Goal: Task Accomplishment & Management: Manage account settings

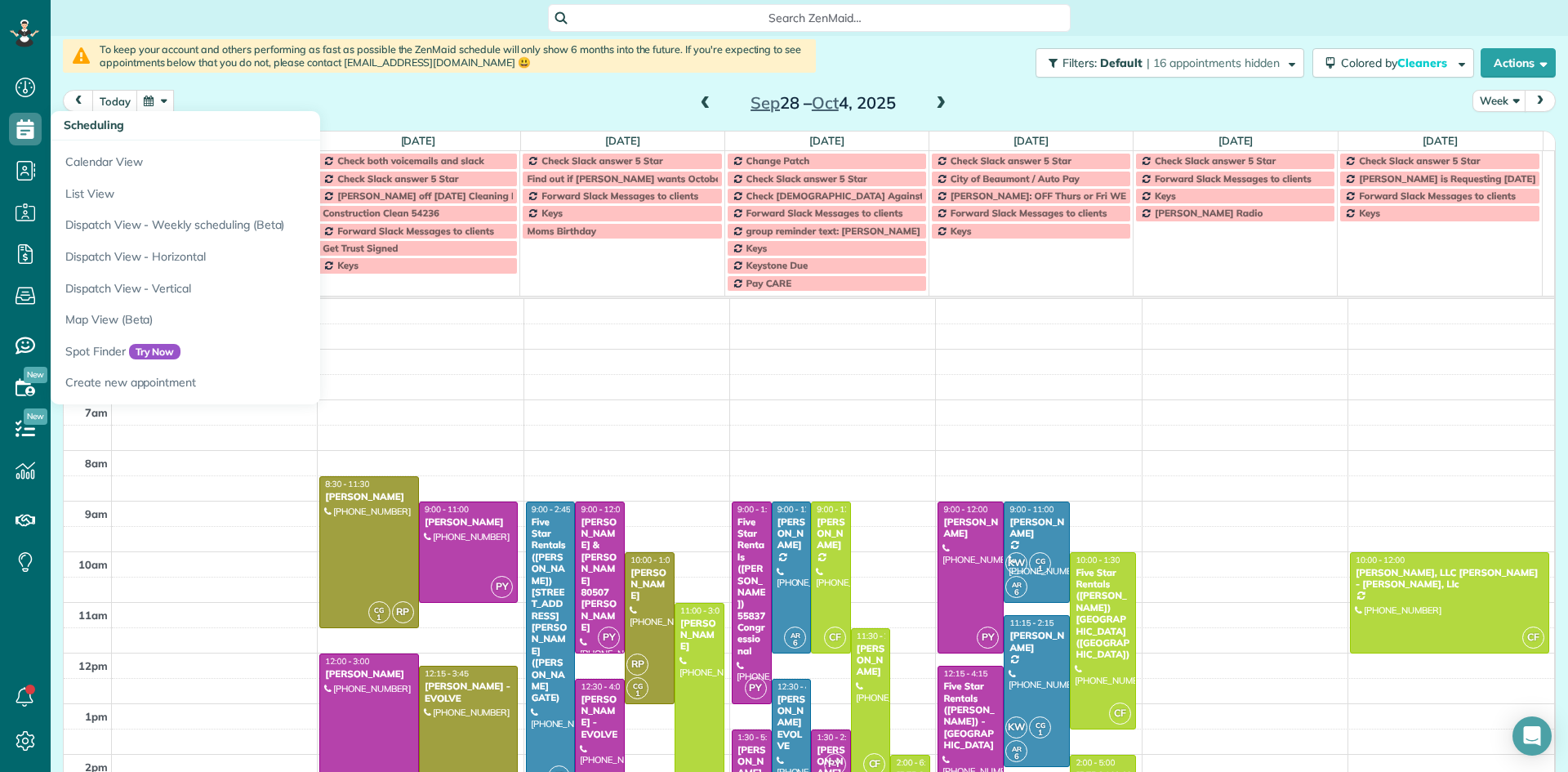
scroll to position [102, 0]
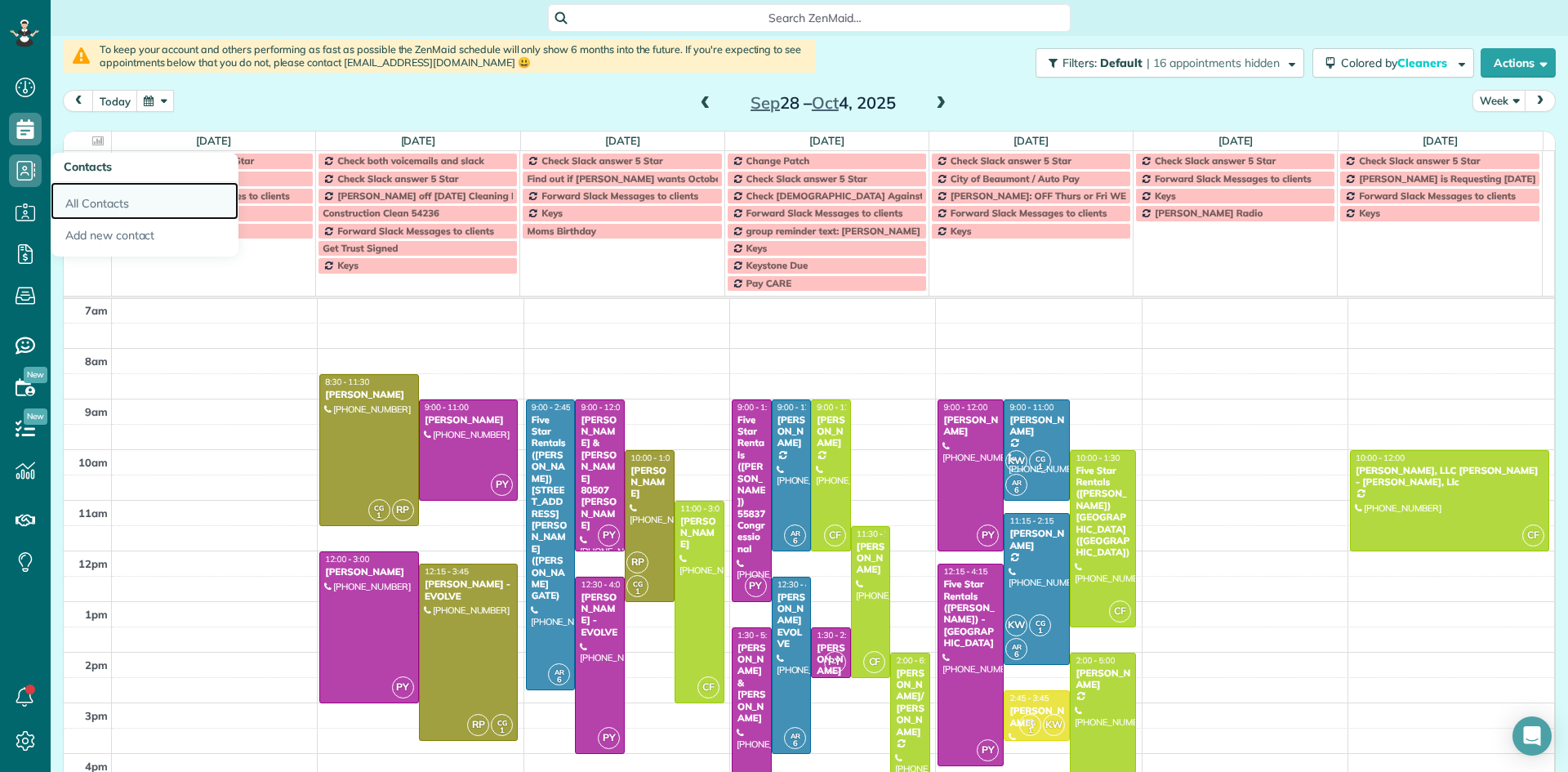
click at [90, 195] on link "All Contacts" at bounding box center [144, 201] width 187 height 38
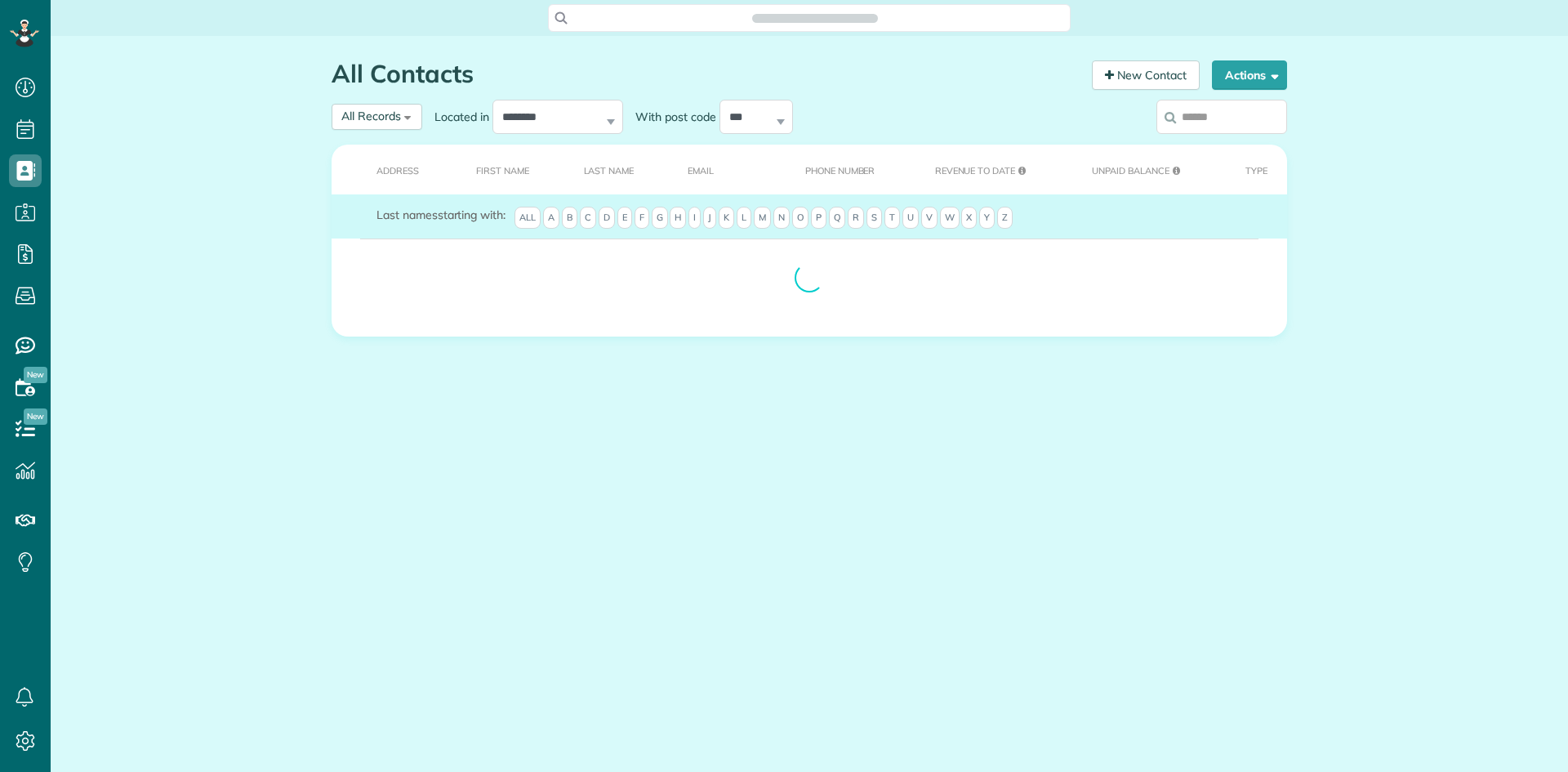
scroll to position [7, 7]
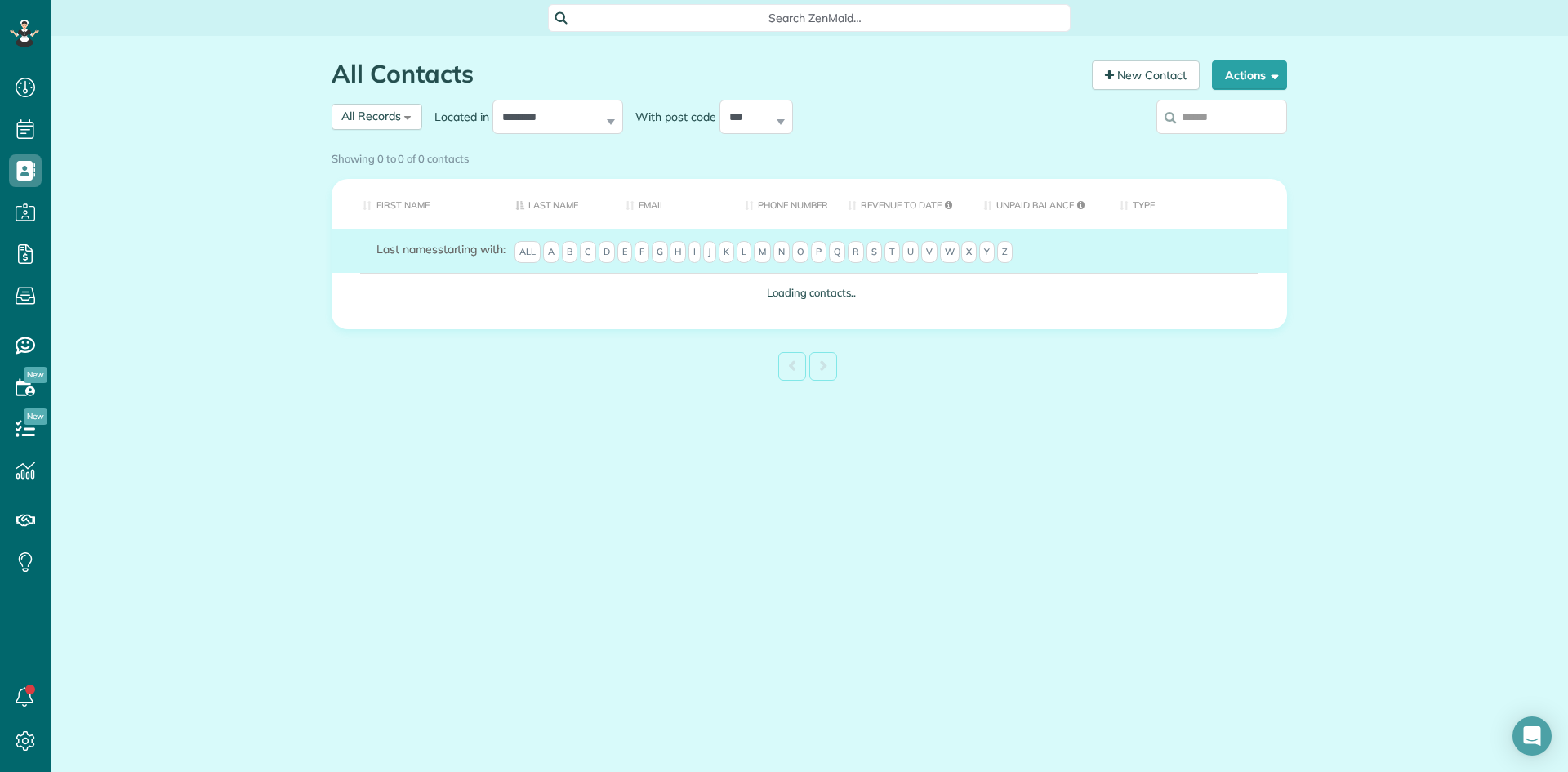
click at [1209, 121] on input "search" at bounding box center [1222, 116] width 131 height 35
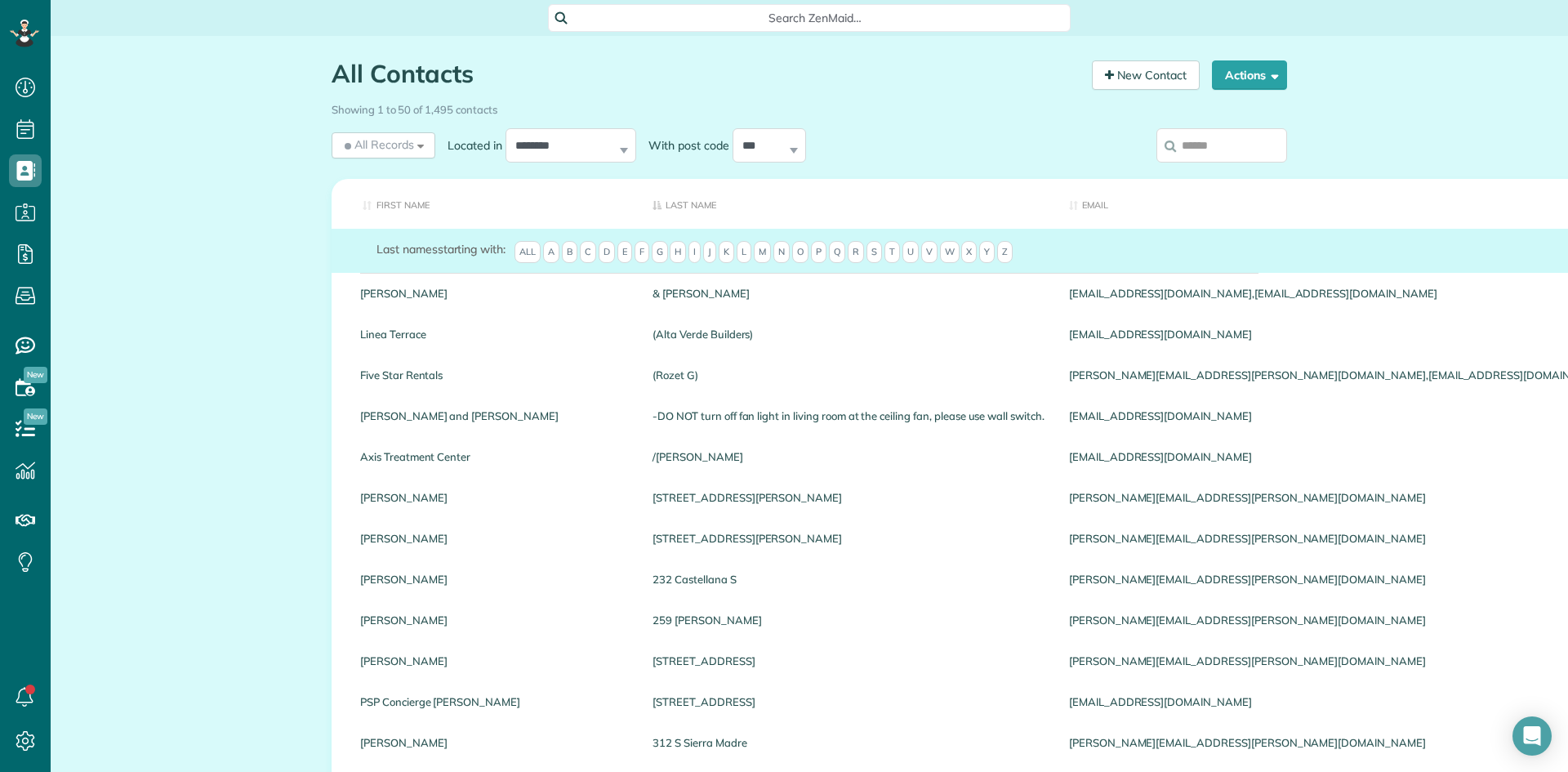
click at [1197, 147] on input "search" at bounding box center [1222, 145] width 131 height 35
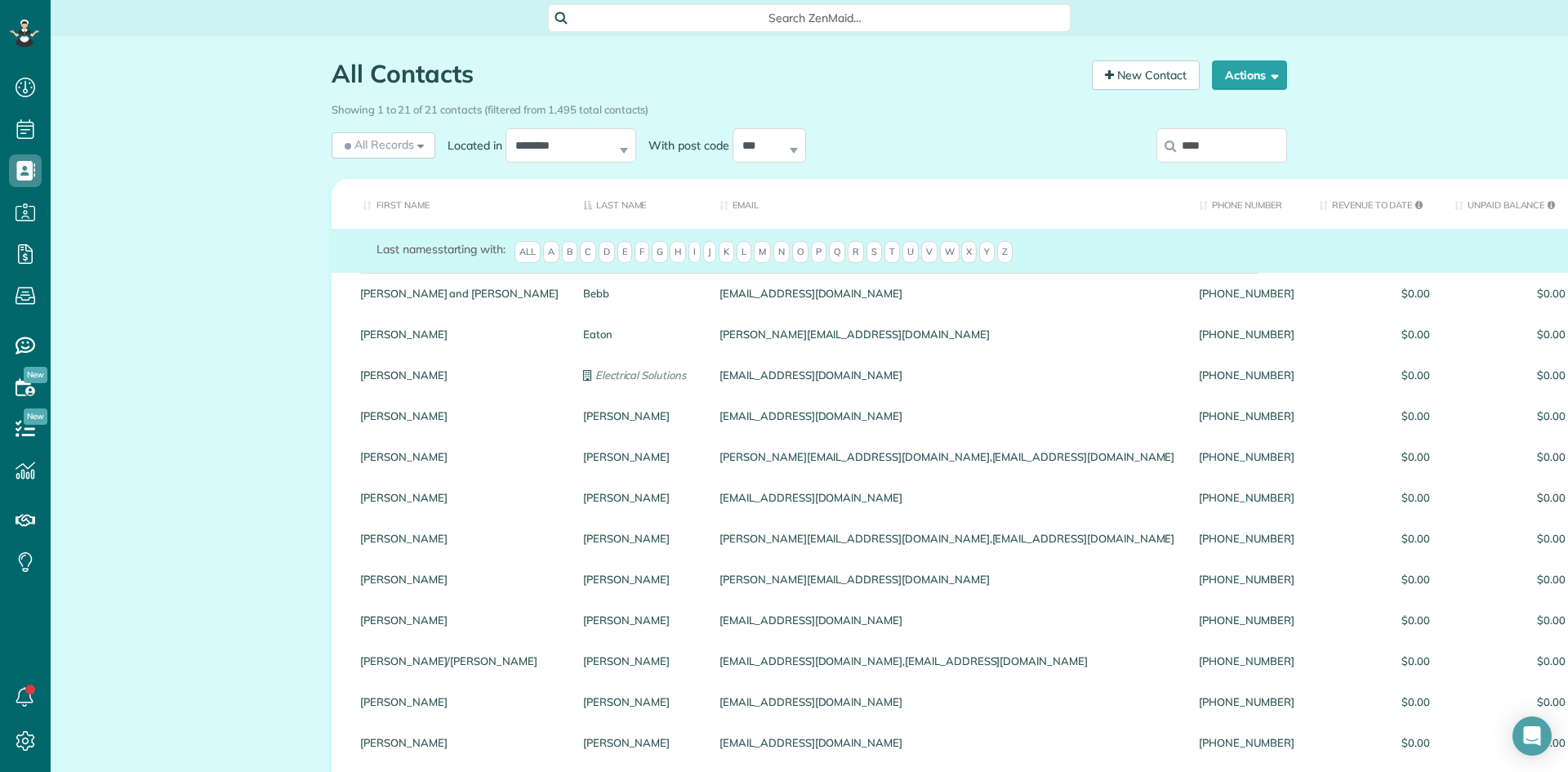
drag, startPoint x: 1210, startPoint y: 149, endPoint x: 1117, endPoint y: 153, distance: 93.1
click at [1117, 153] on div "****" at bounding box center [1177, 148] width 220 height 49
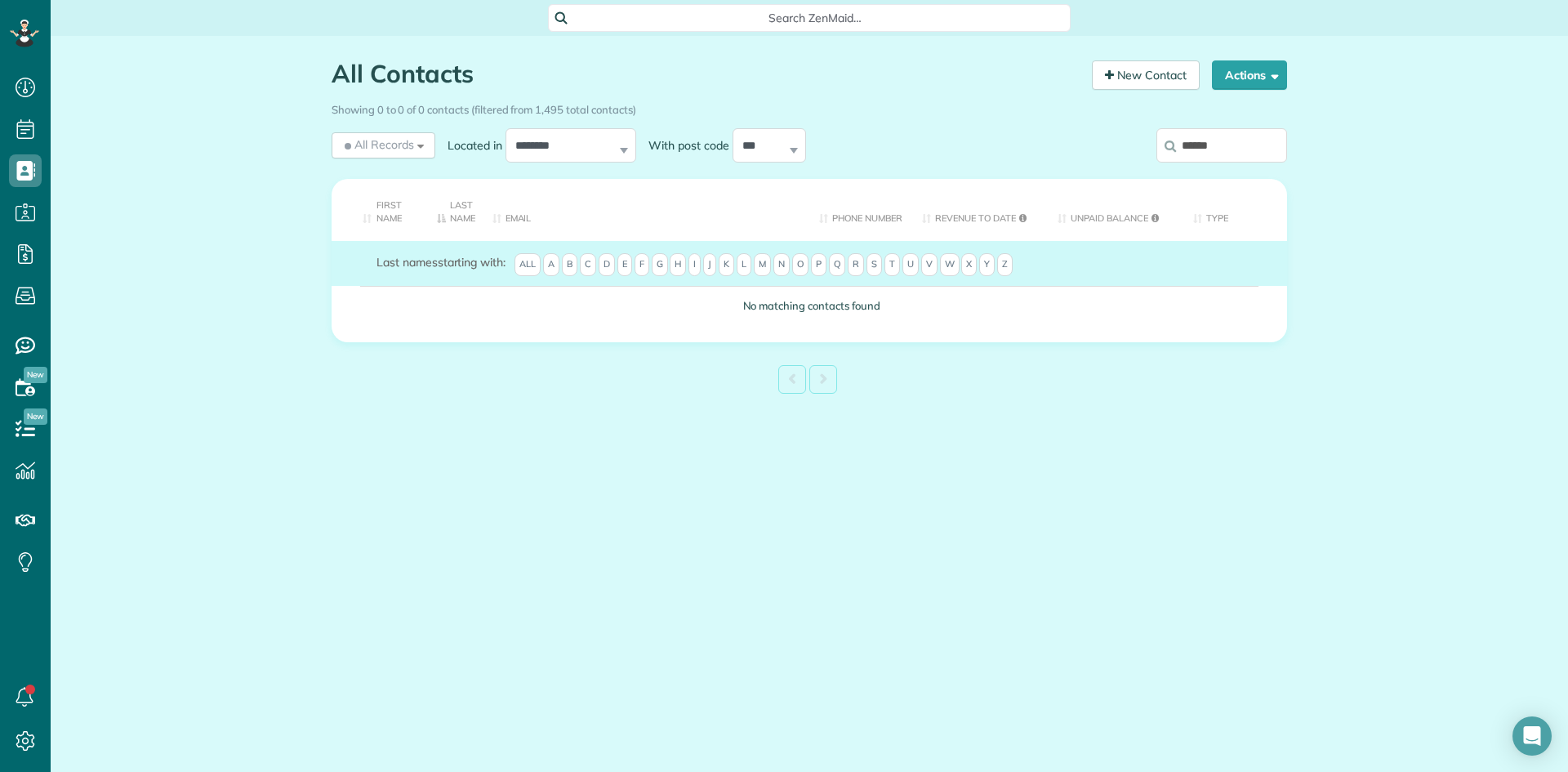
type input "******"
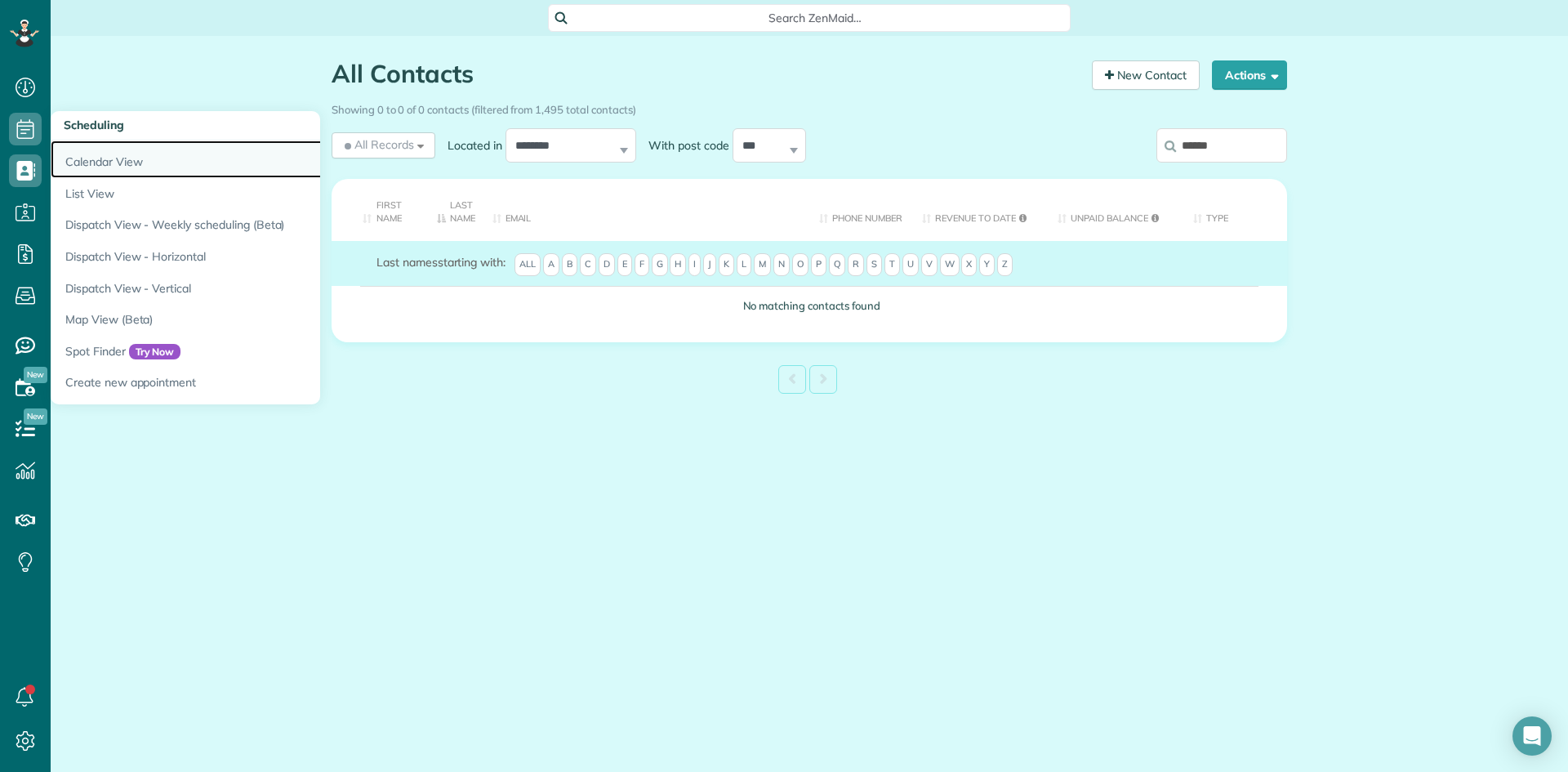
click at [117, 166] on link "Calendar View" at bounding box center [255, 160] width 409 height 38
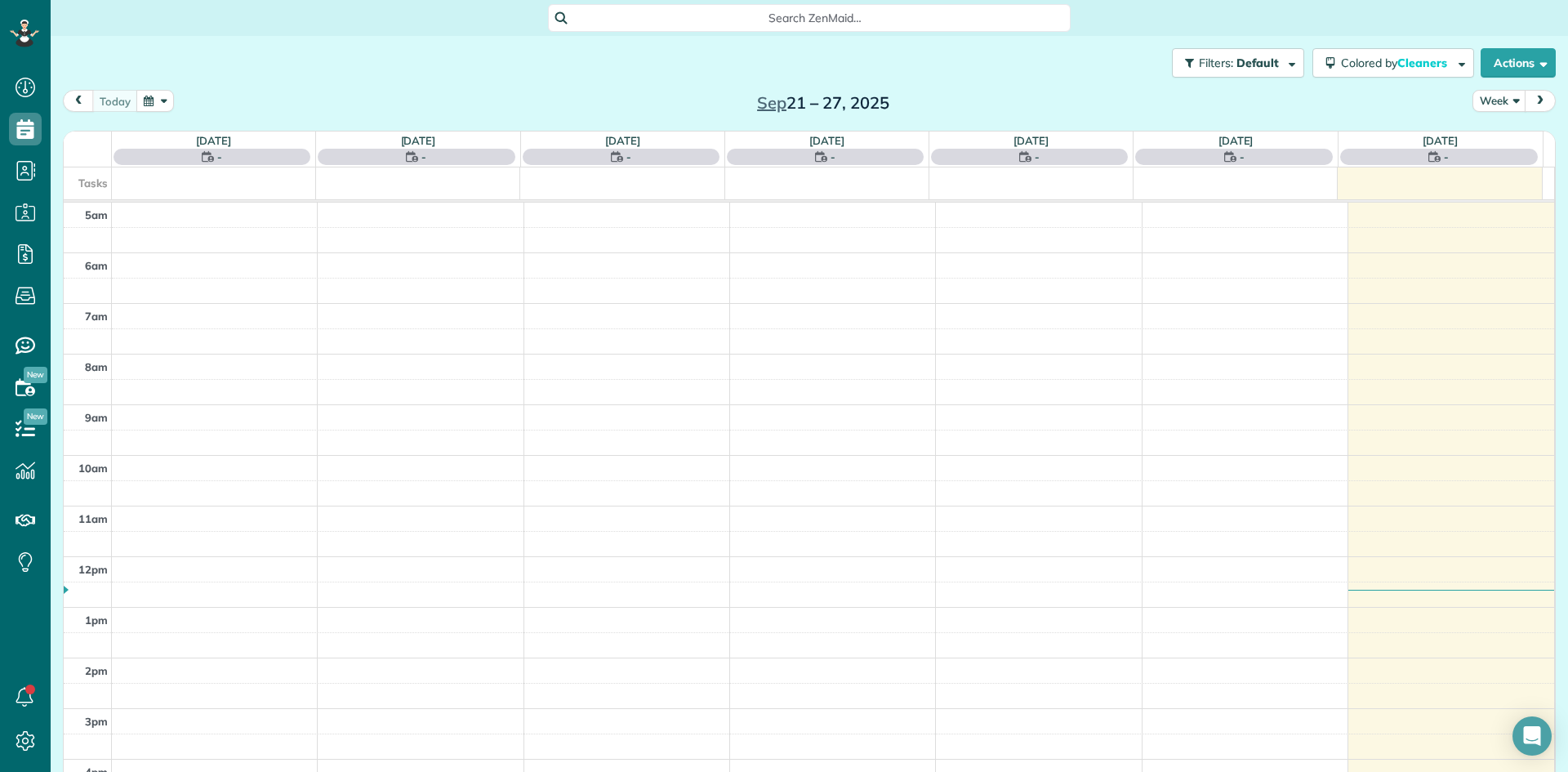
scroll to position [102, 0]
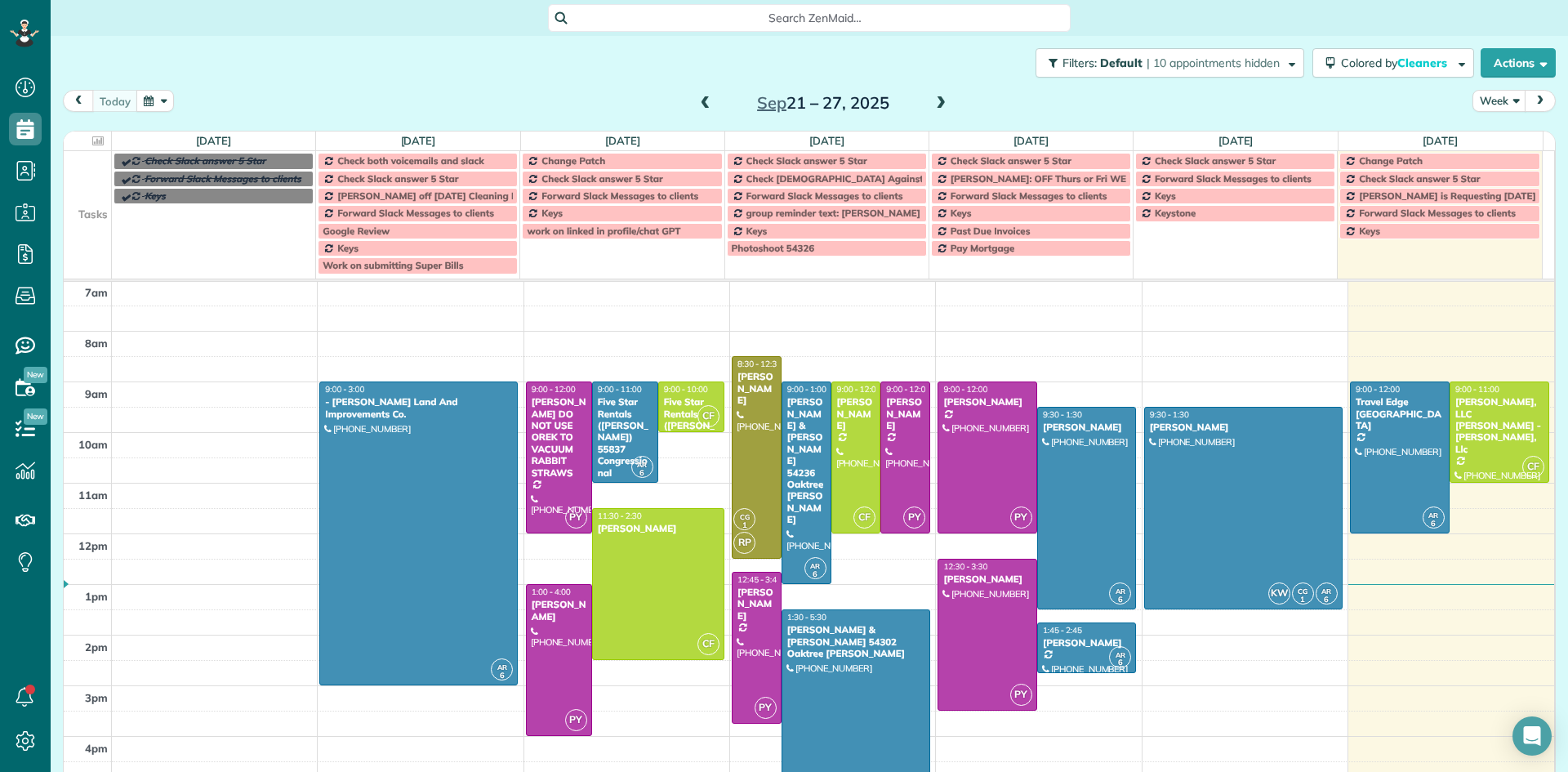
click at [940, 104] on span at bounding box center [941, 103] width 18 height 15
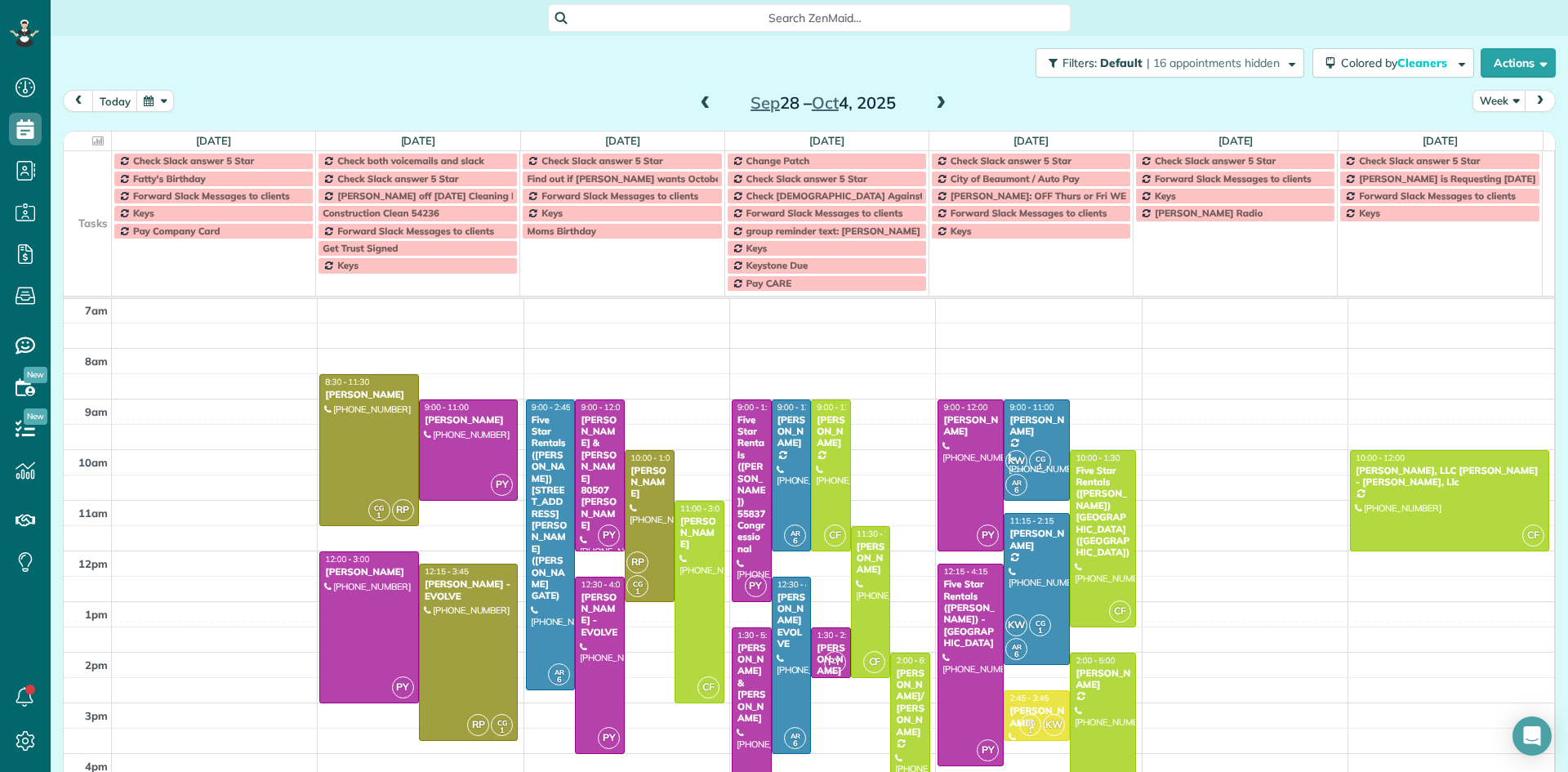
click at [700, 102] on span at bounding box center [706, 103] width 18 height 15
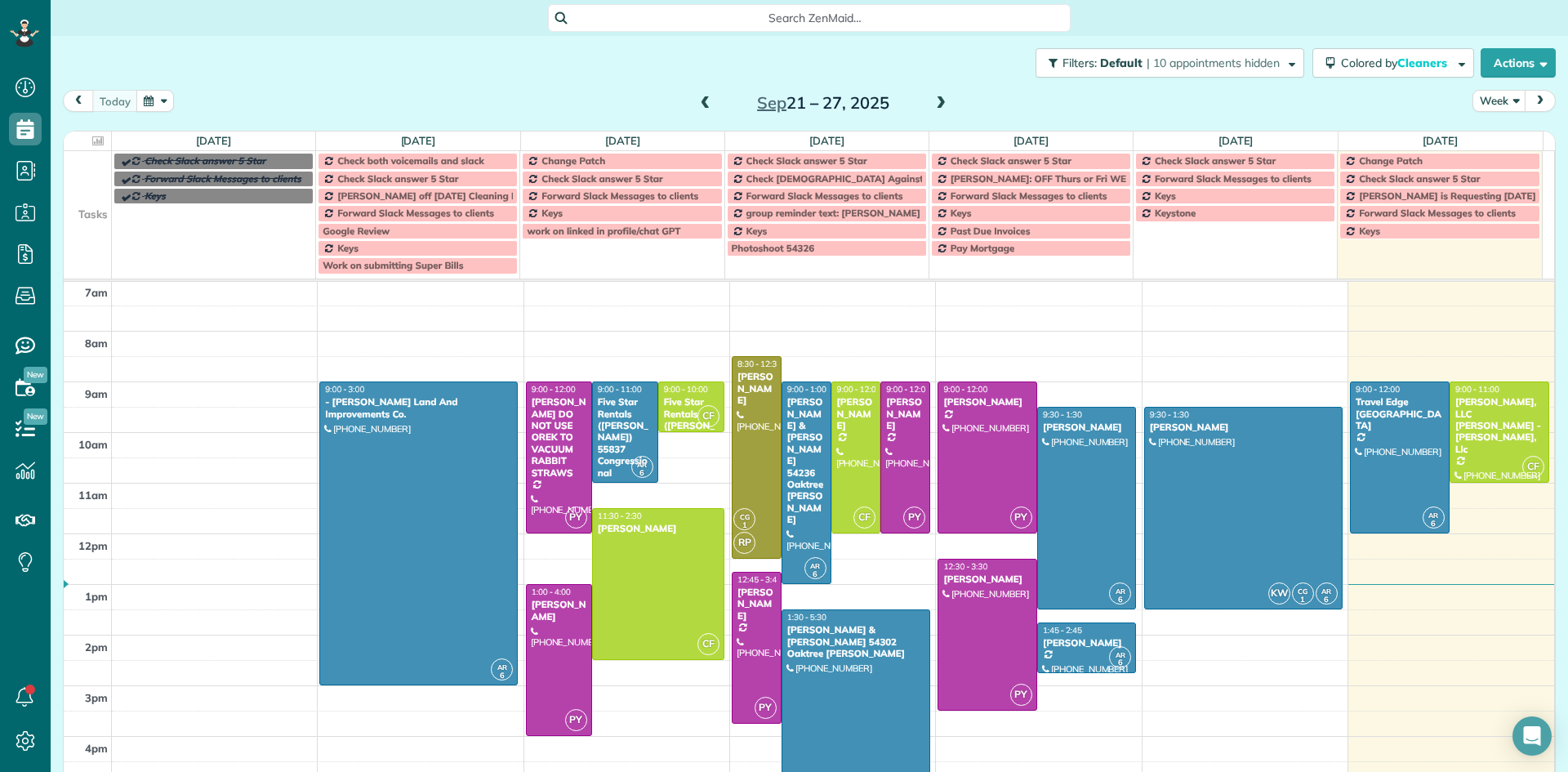
click at [442, 162] on span "Check both voicemails and slack" at bounding box center [411, 161] width 147 height 12
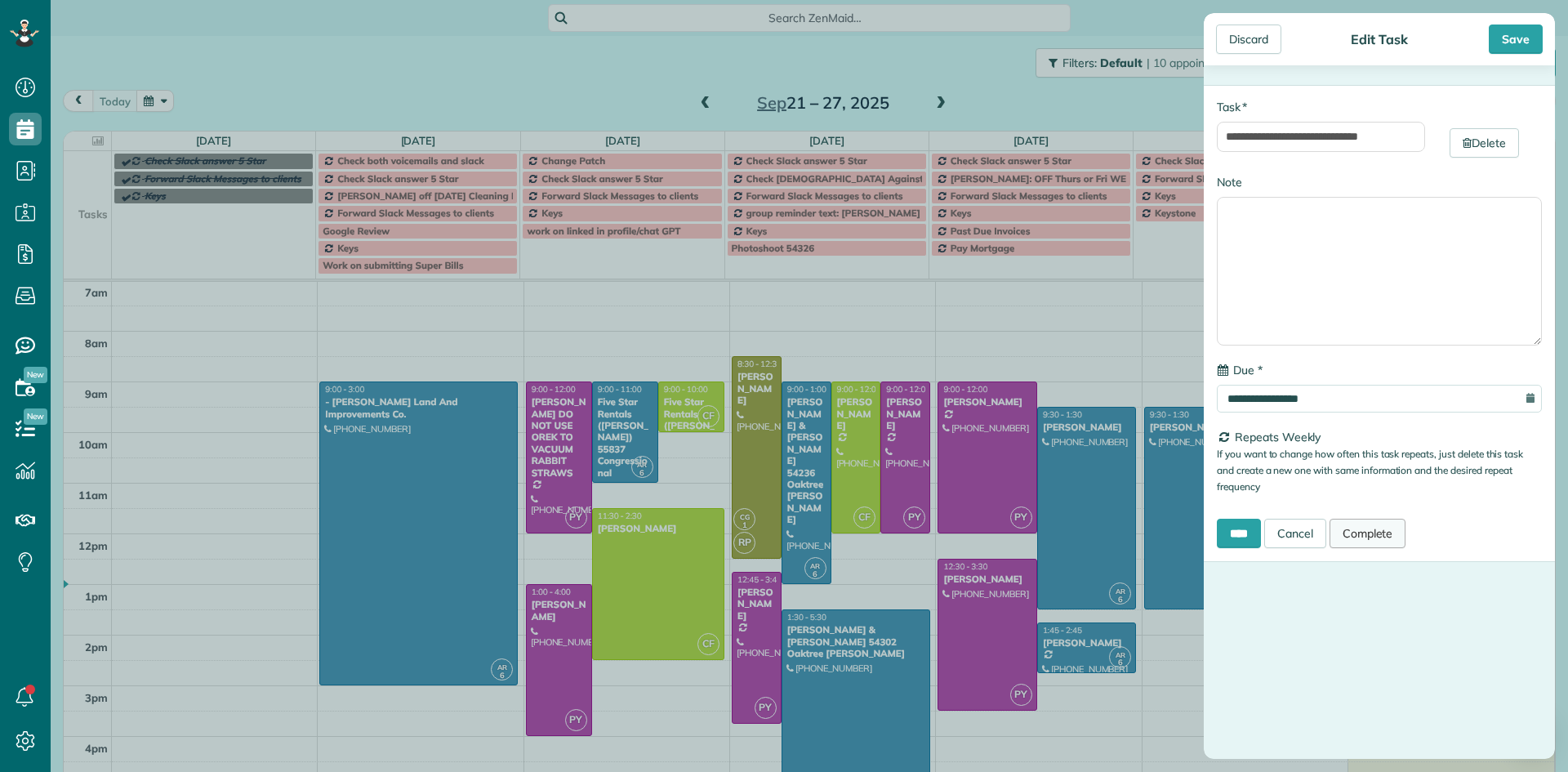
click at [1384, 527] on link "Complete" at bounding box center [1368, 534] width 76 height 30
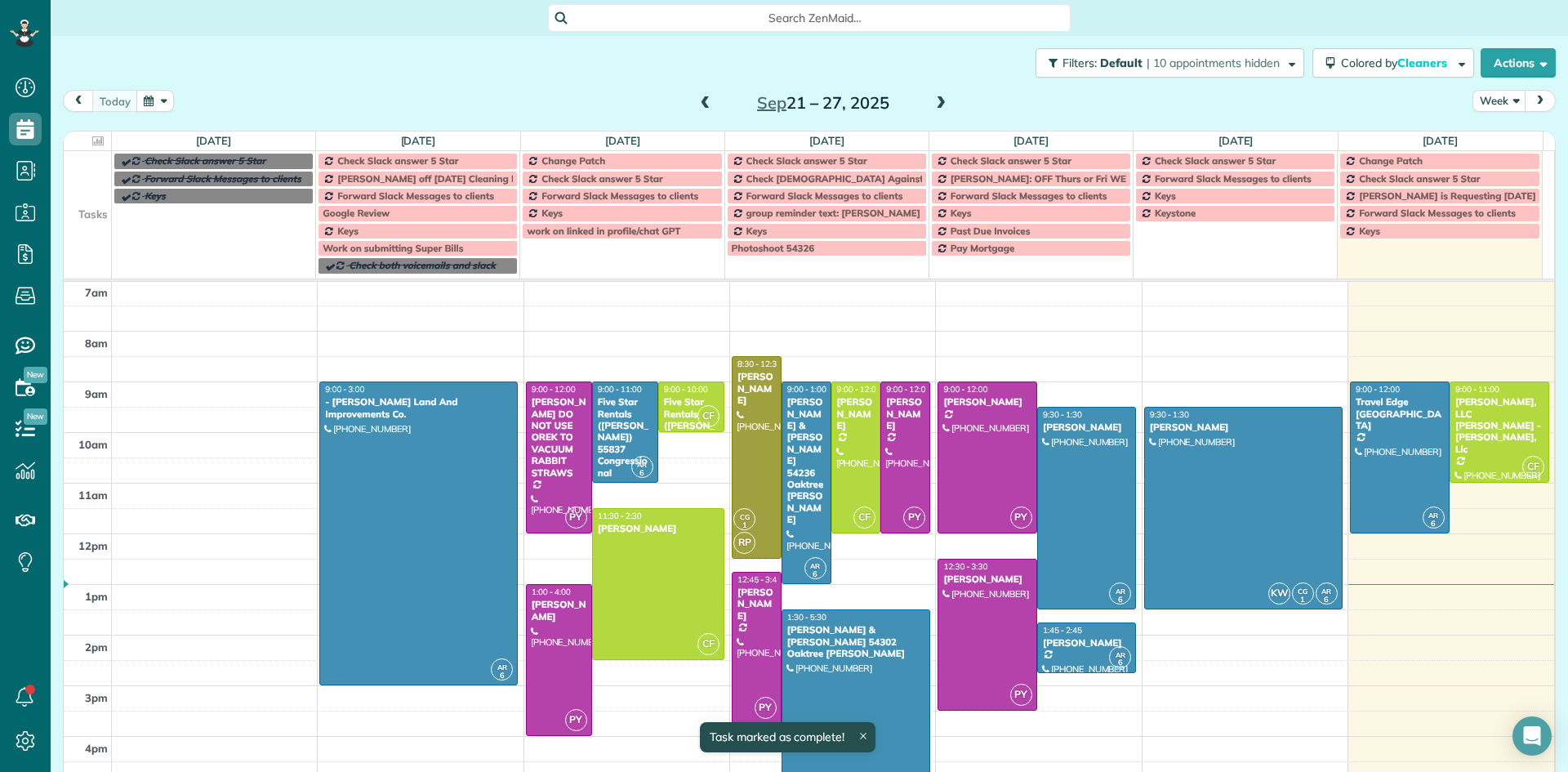
click at [425, 161] on span "Check Slack answer 5 Star" at bounding box center [398, 161] width 121 height 12
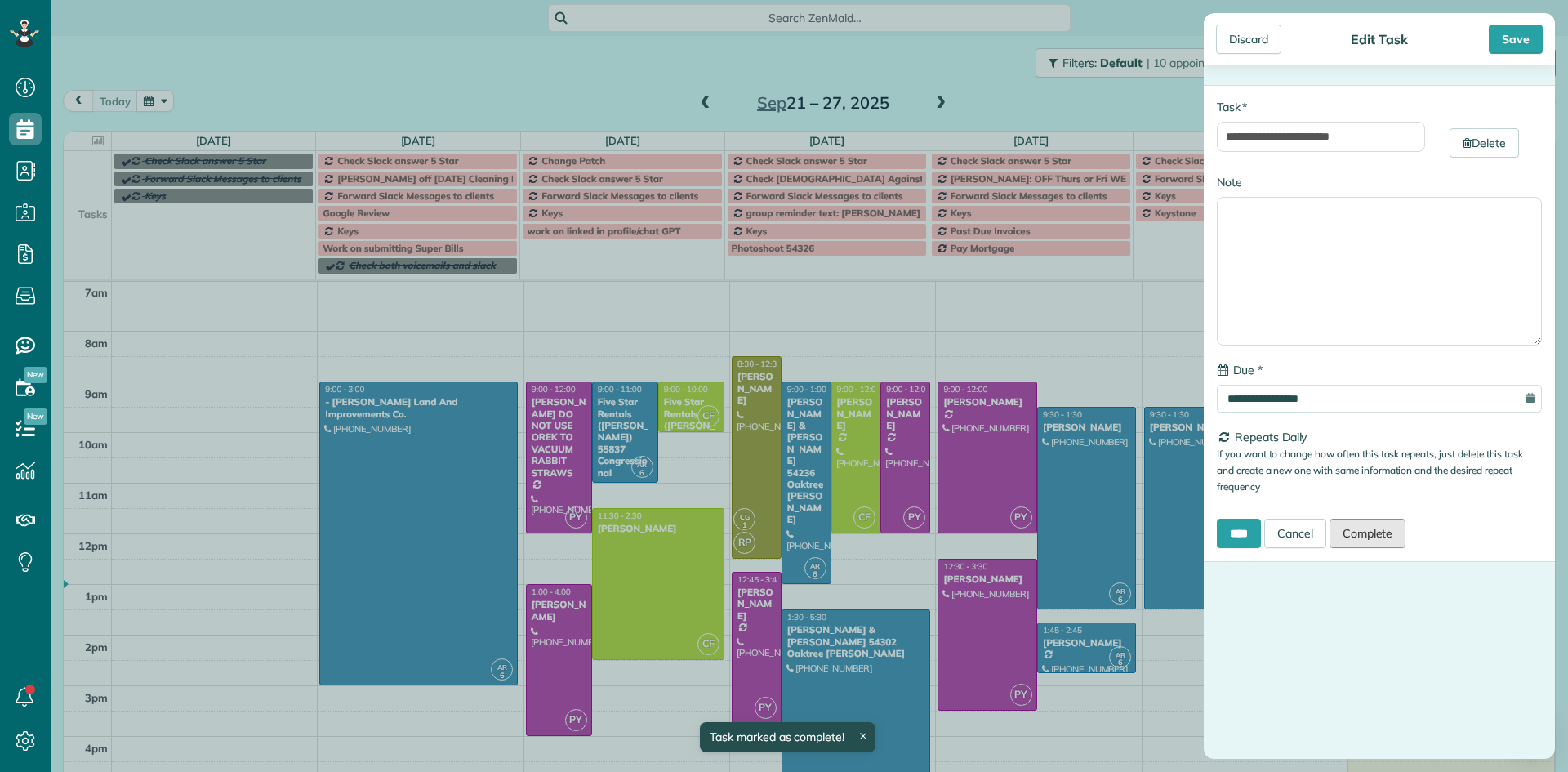
click at [1358, 530] on link "Complete" at bounding box center [1368, 534] width 76 height 30
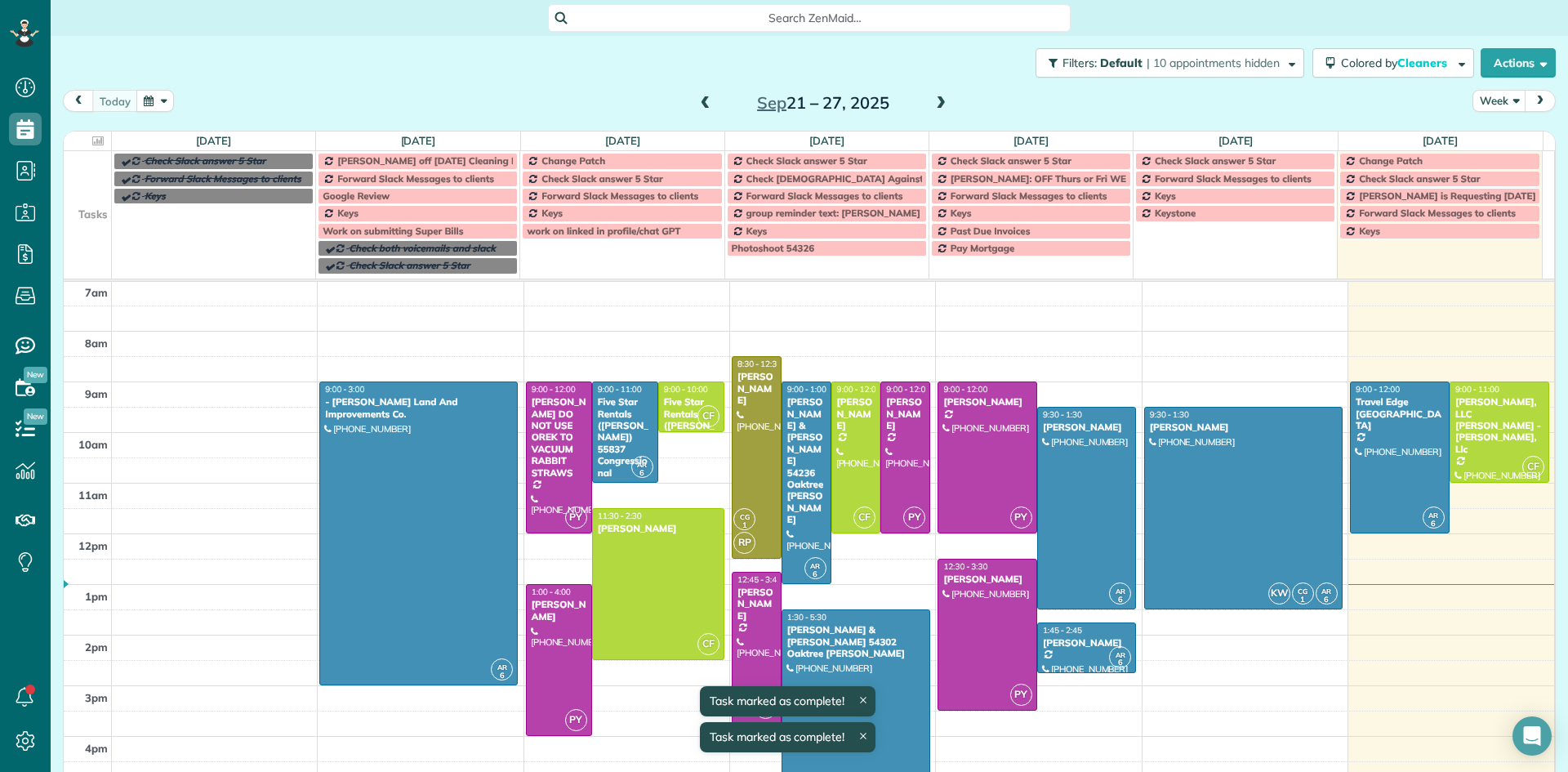
click at [403, 162] on span "[PERSON_NAME] off [DATE] Cleaning Restaurant" at bounding box center [449, 161] width 225 height 12
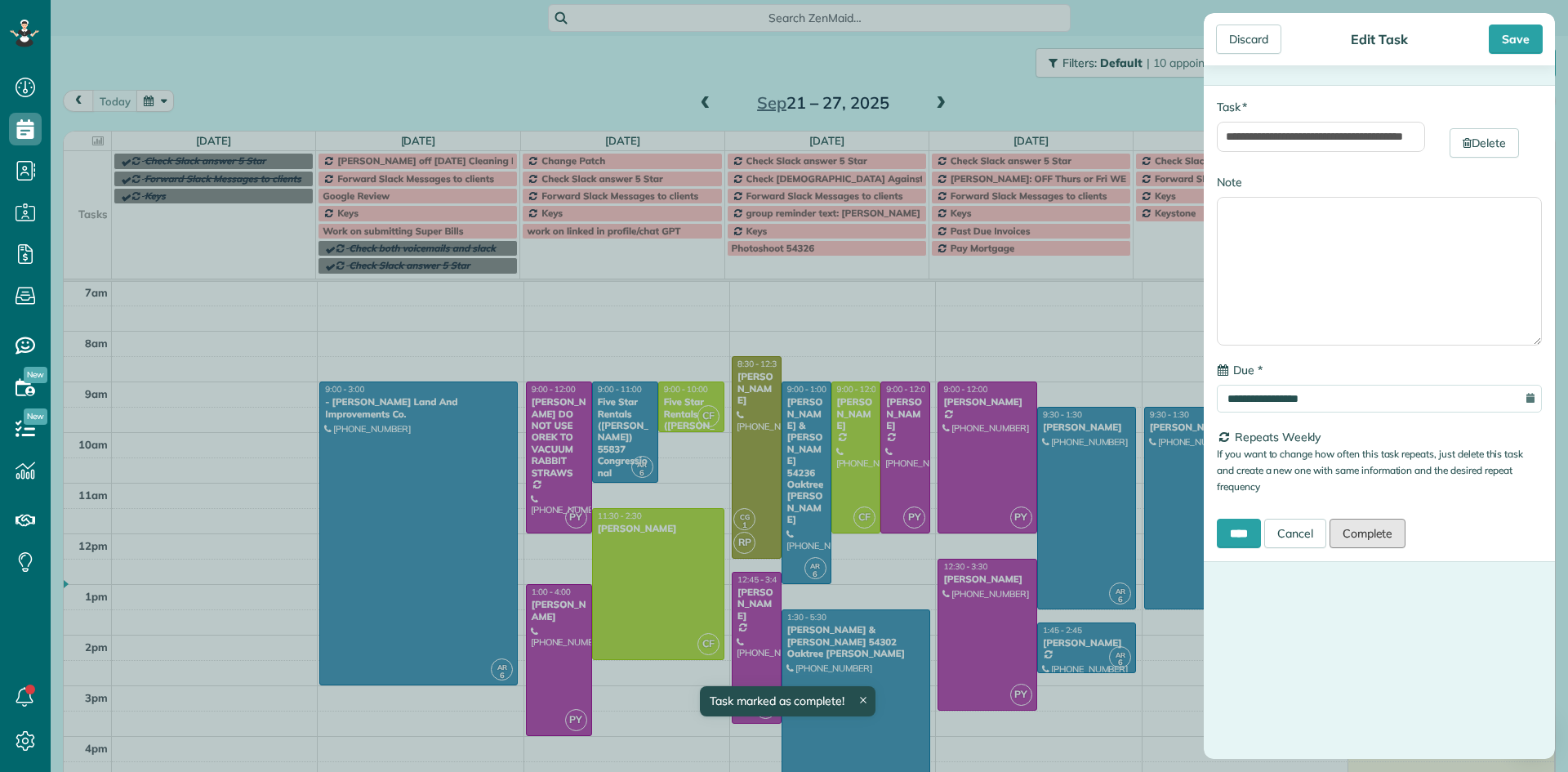
click at [1373, 529] on link "Complete" at bounding box center [1368, 534] width 76 height 30
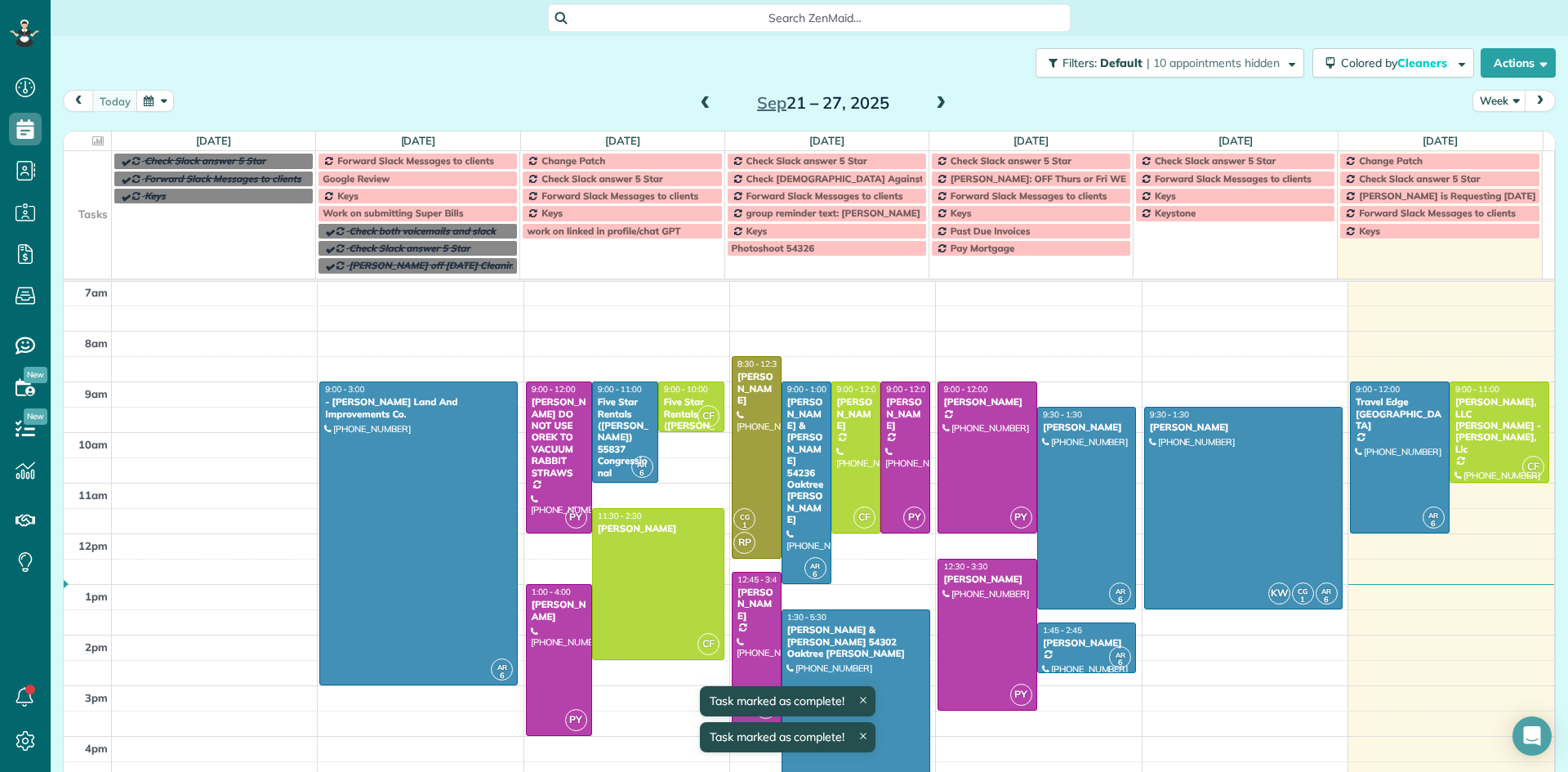
click at [449, 162] on span "Forward Slack Messages to clients" at bounding box center [416, 161] width 157 height 12
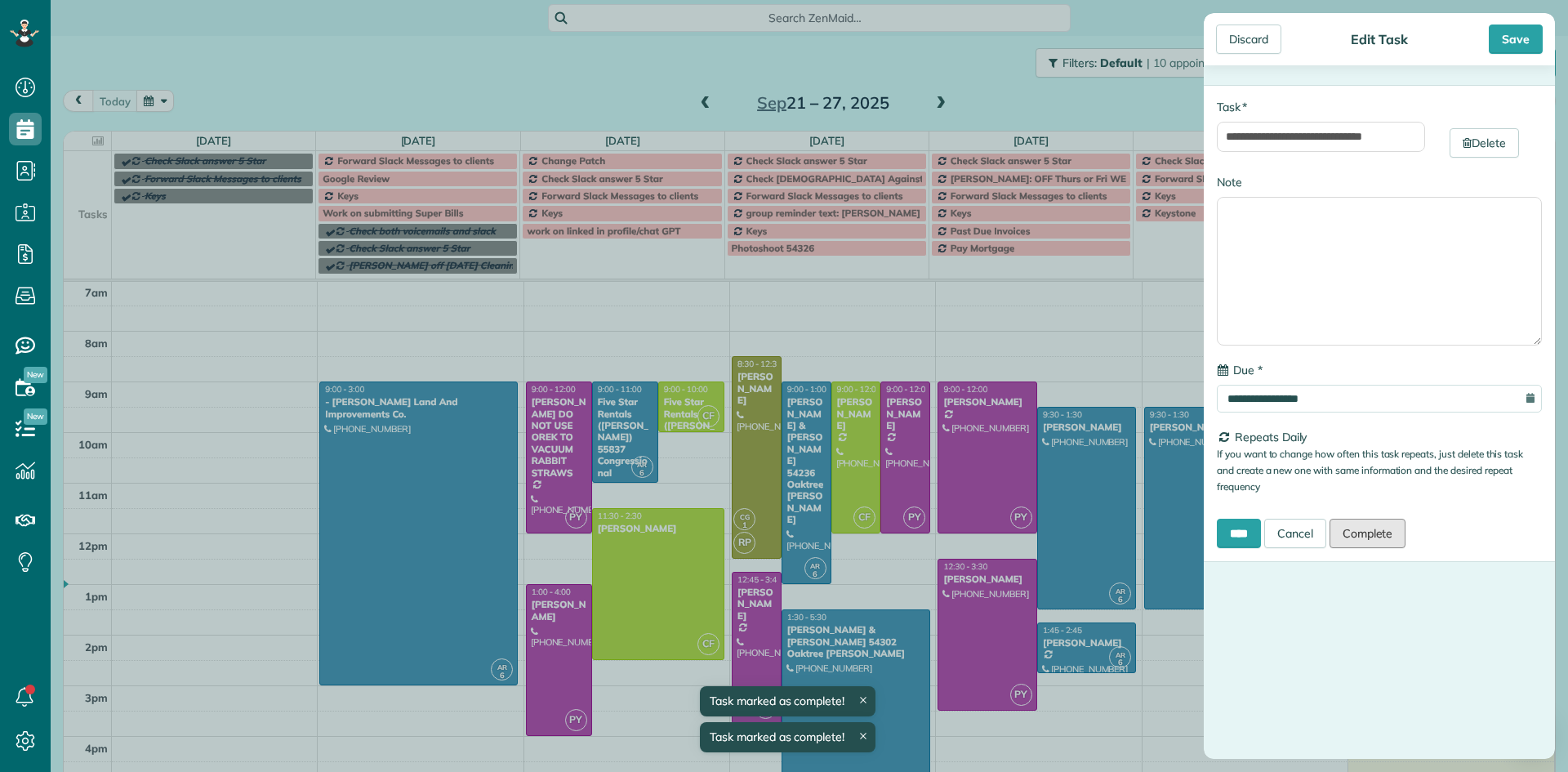
click at [1374, 537] on link "Complete" at bounding box center [1368, 534] width 76 height 30
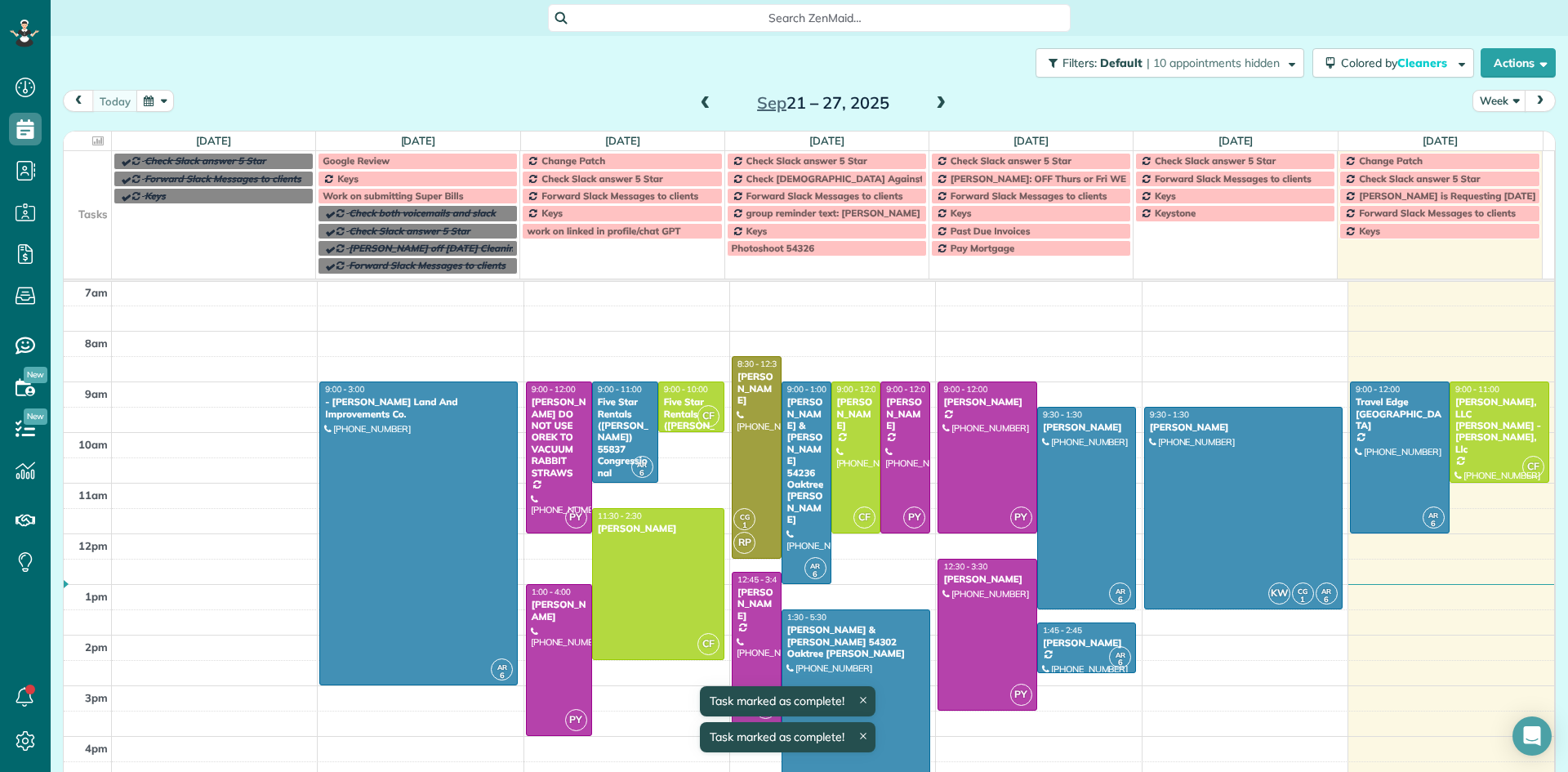
click at [423, 158] on div "Google Review" at bounding box center [418, 161] width 190 height 12
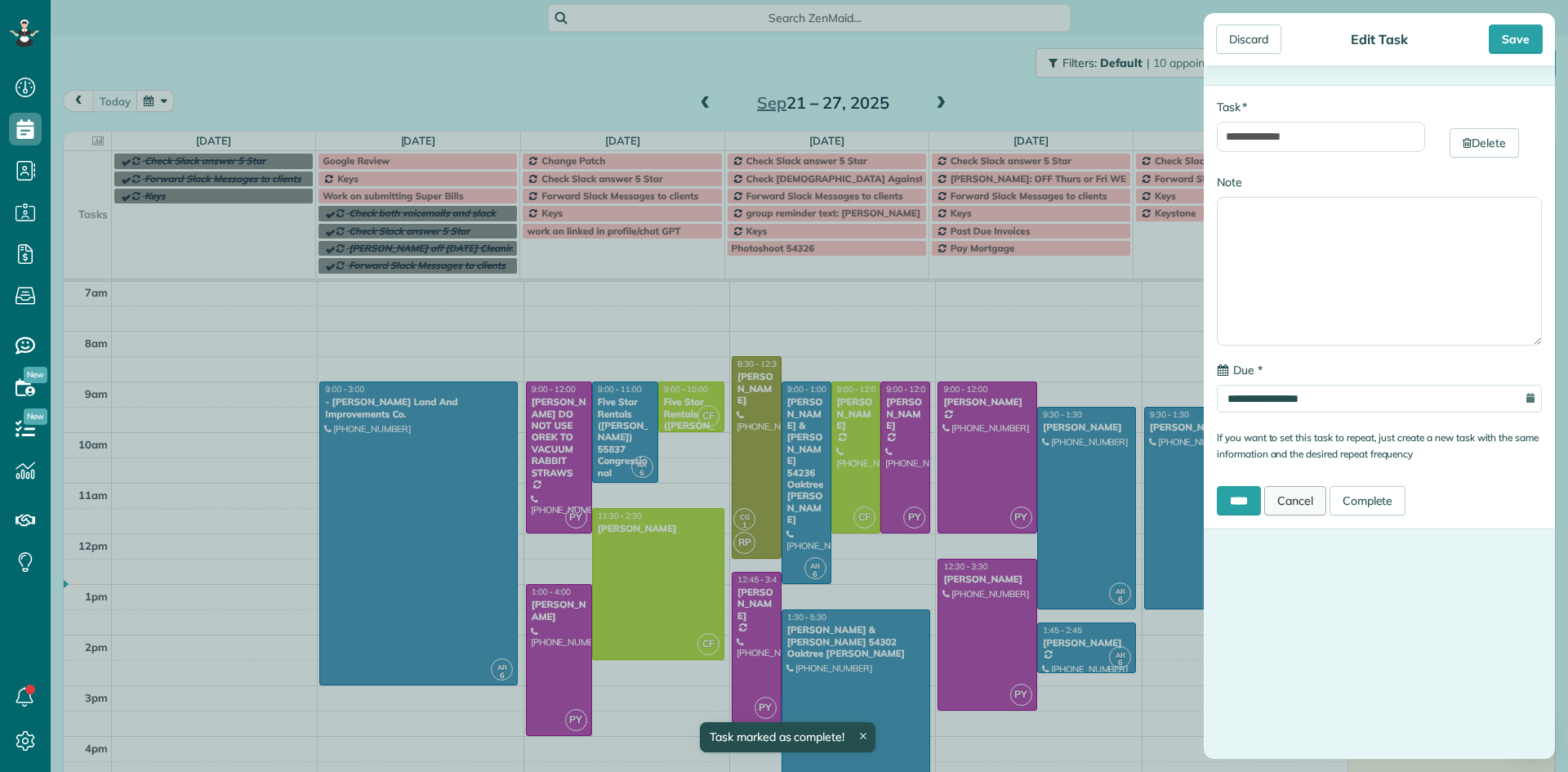
click at [1314, 504] on link "Cancel" at bounding box center [1295, 501] width 62 height 30
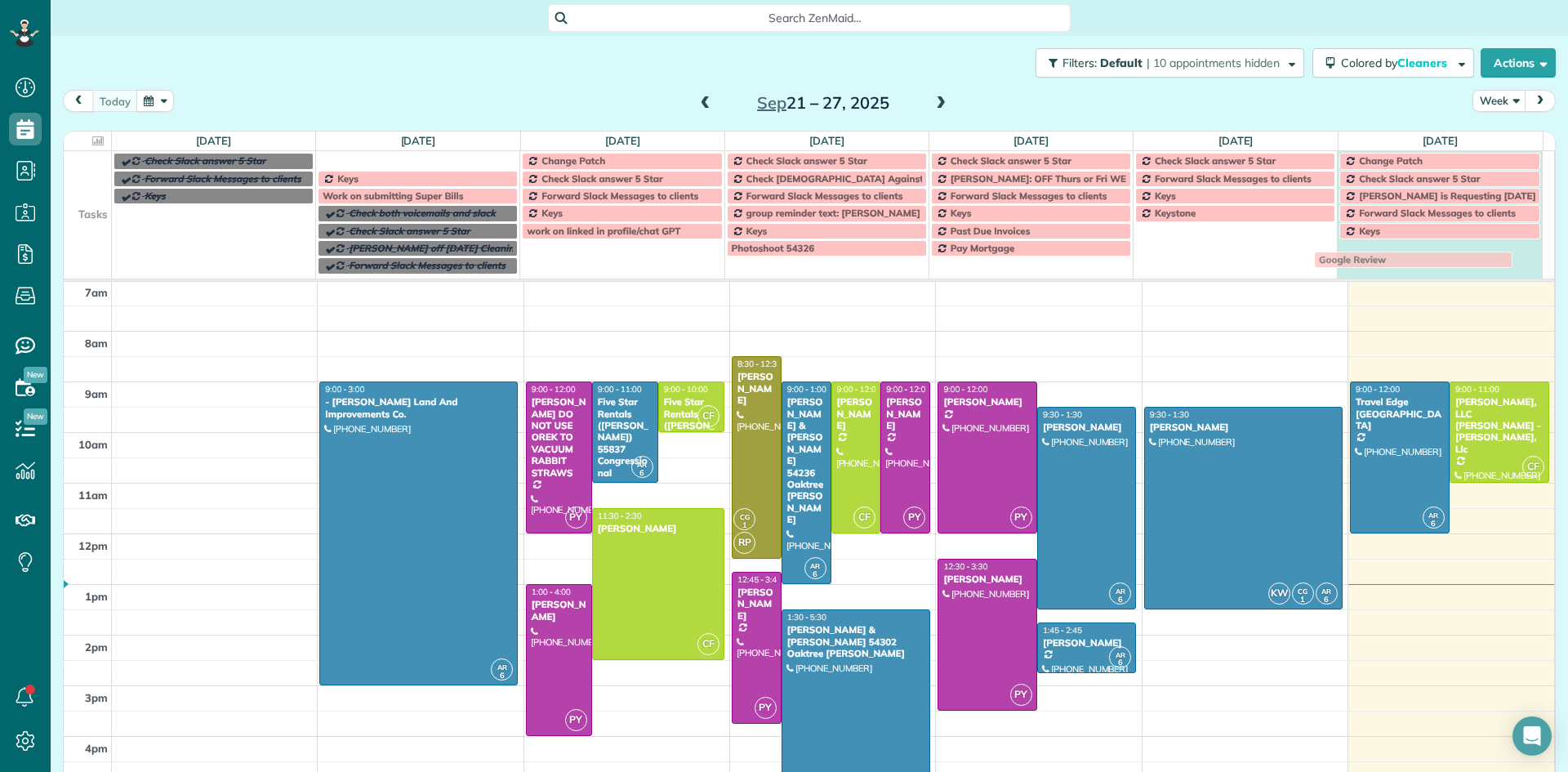
drag, startPoint x: 444, startPoint y: 155, endPoint x: 1443, endPoint y: 254, distance: 1003.9
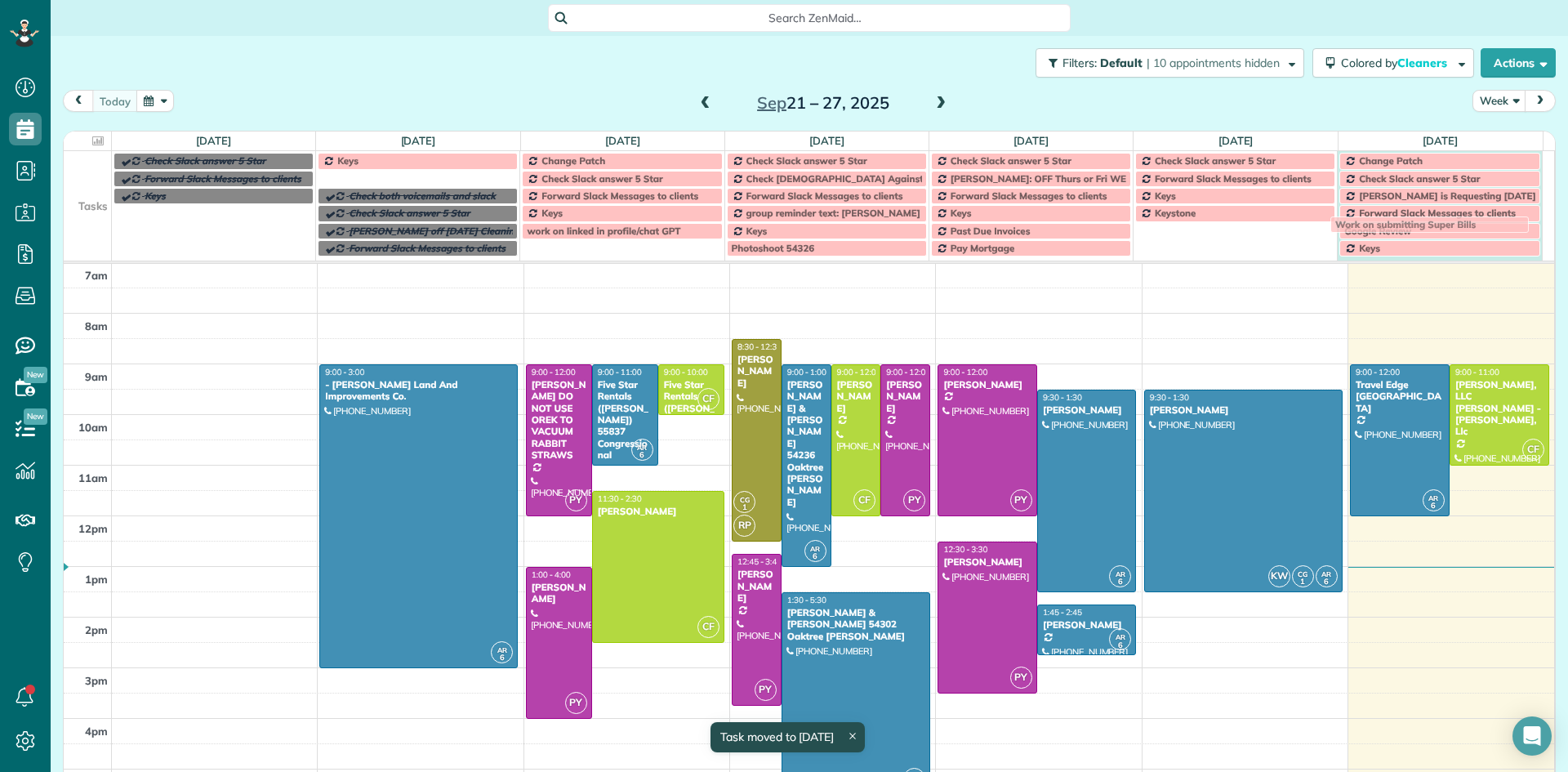
drag, startPoint x: 453, startPoint y: 176, endPoint x: 1469, endPoint y: 221, distance: 1017.0
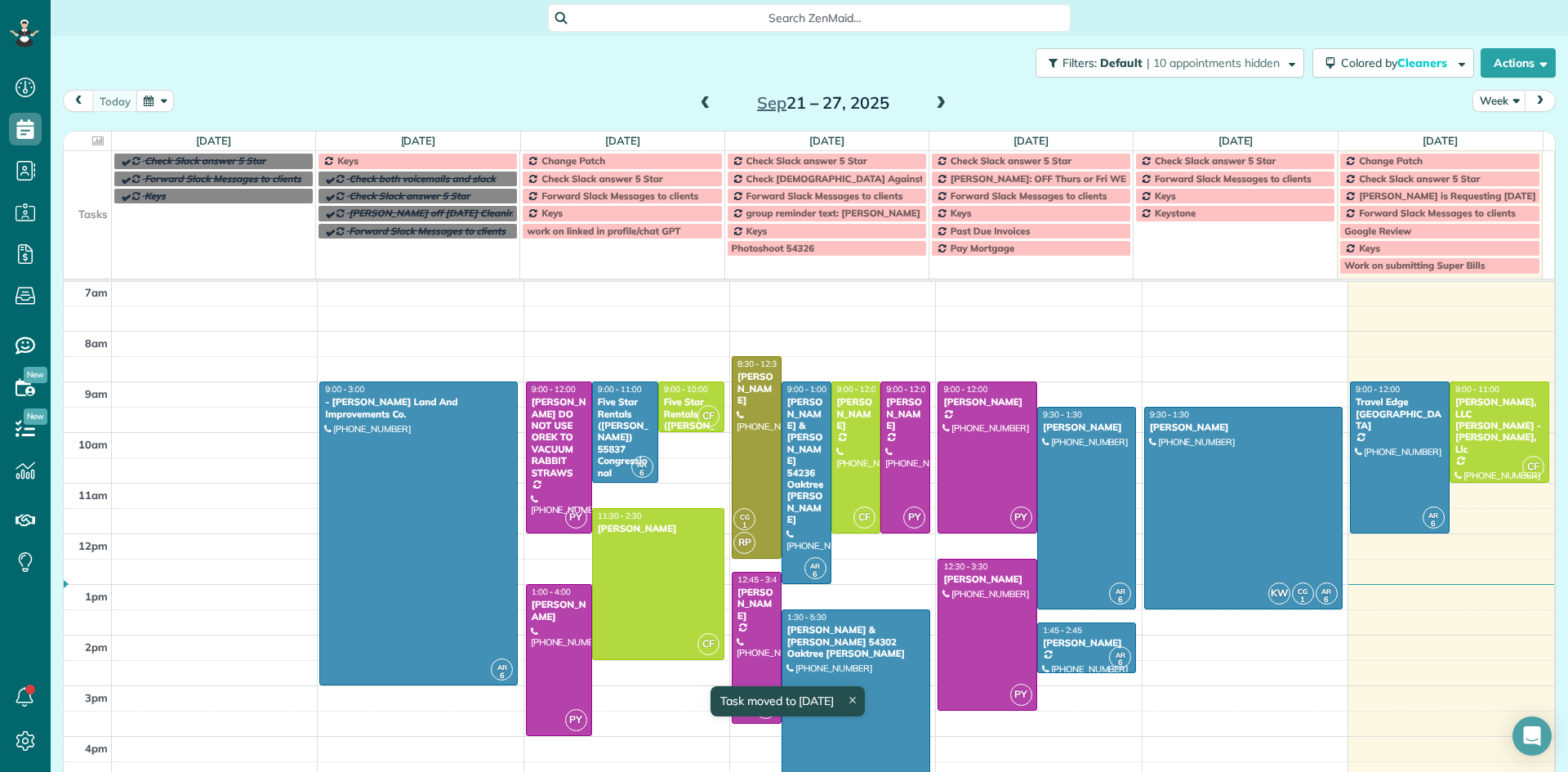
click at [472, 160] on div "Keys" at bounding box center [418, 161] width 190 height 12
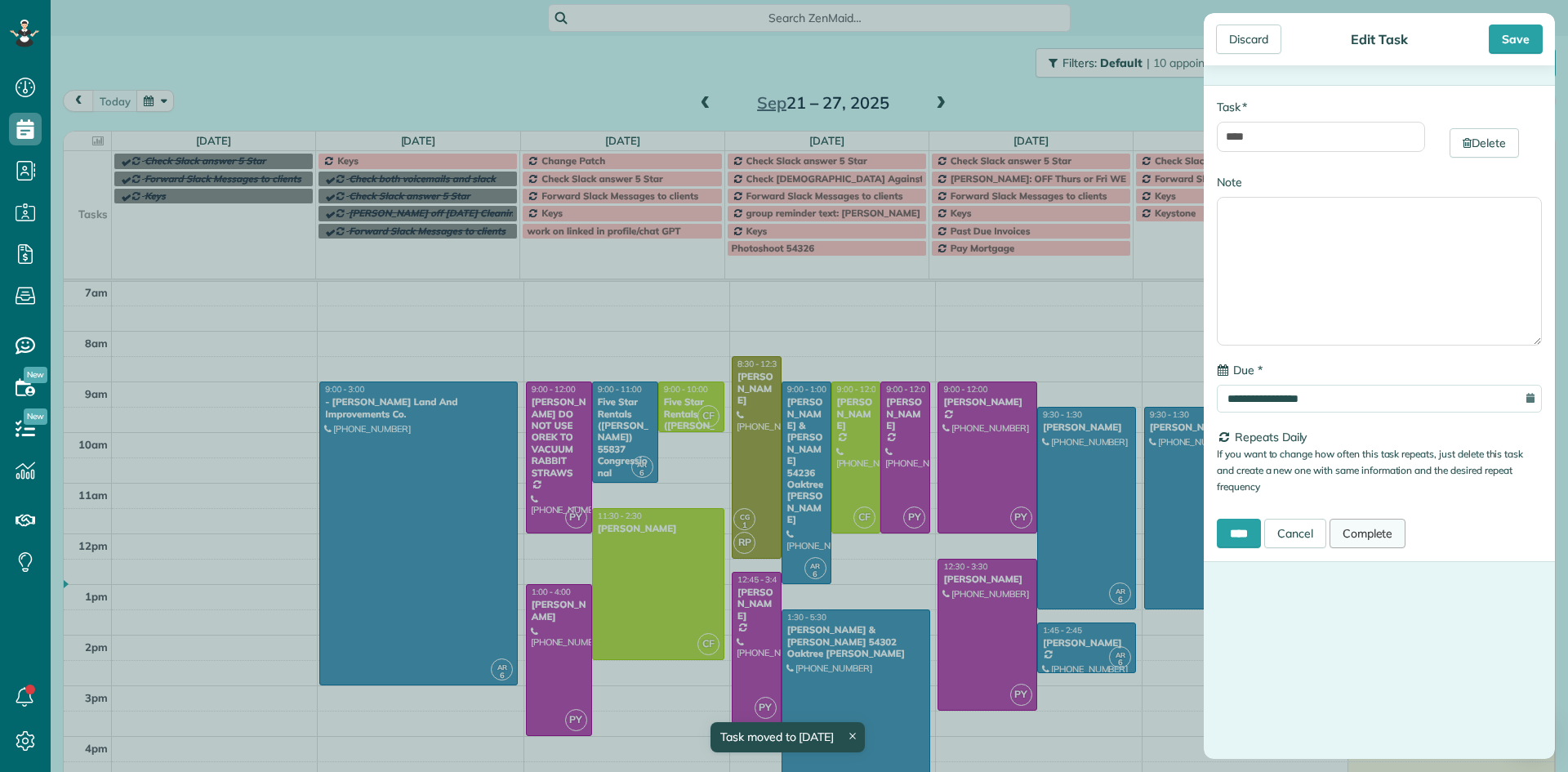
click at [1374, 535] on link "Complete" at bounding box center [1368, 534] width 76 height 30
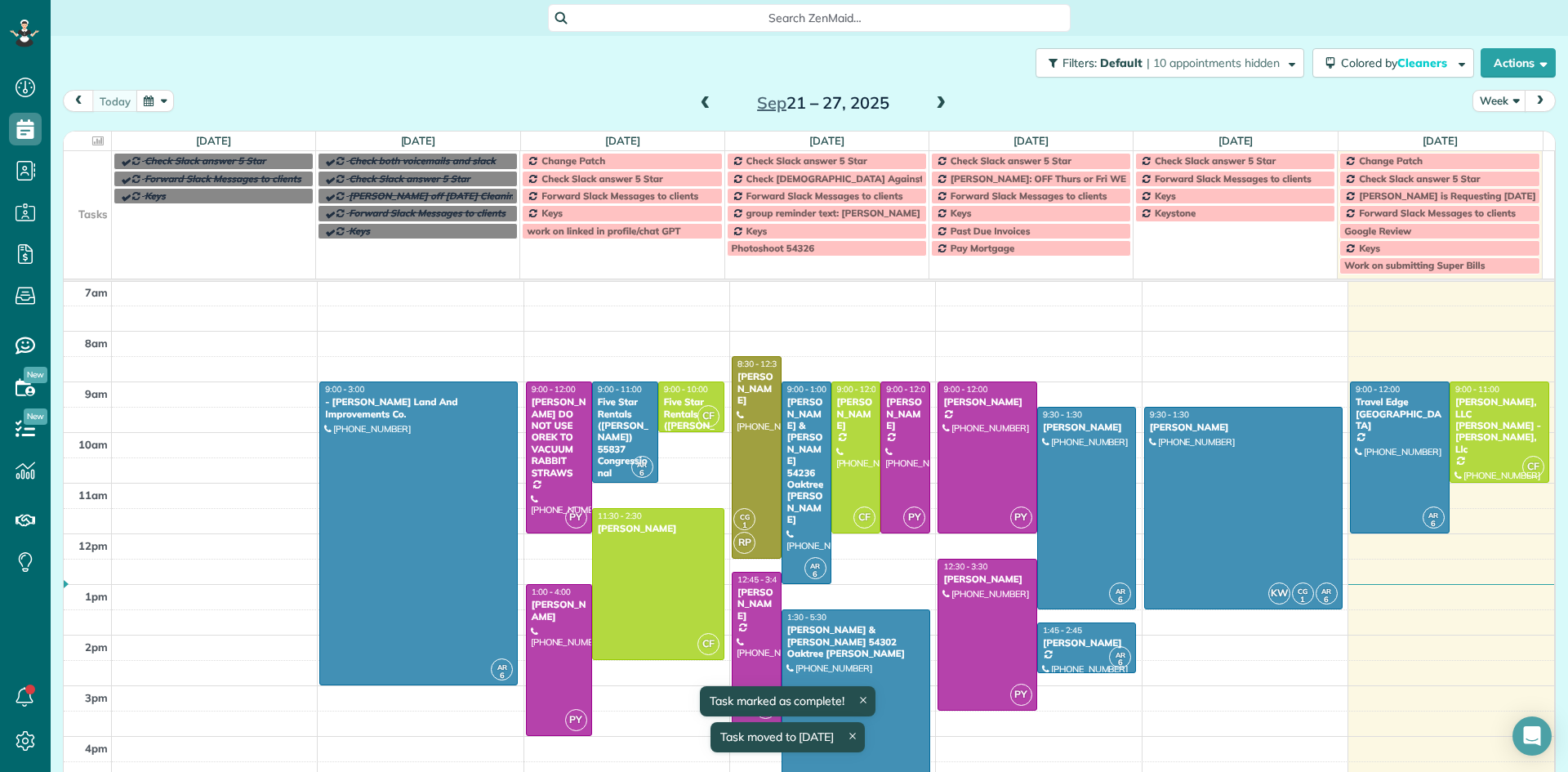
click at [637, 159] on div "Change Patch" at bounding box center [622, 161] width 190 height 12
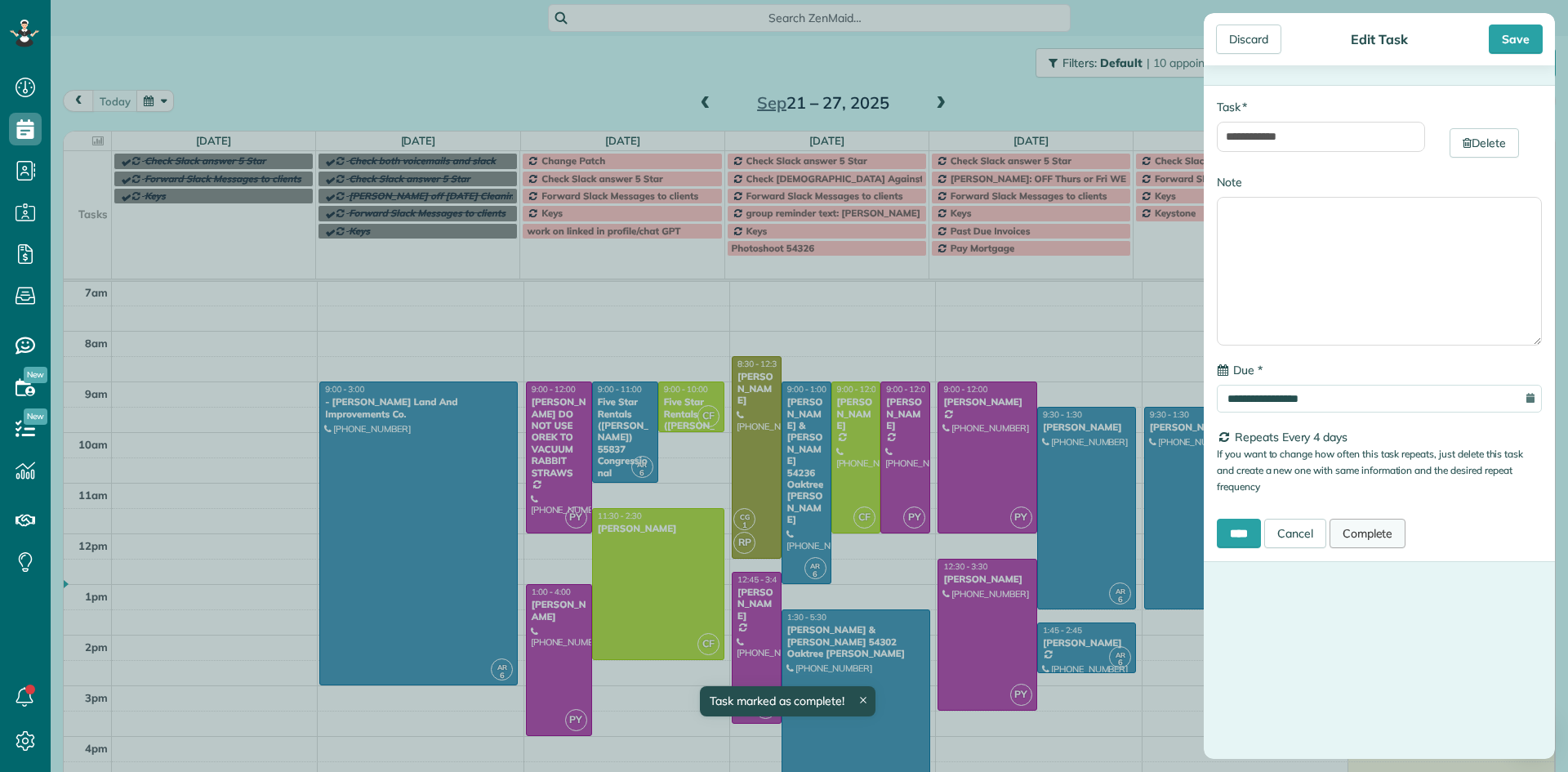
click at [1374, 537] on link "Complete" at bounding box center [1368, 534] width 76 height 30
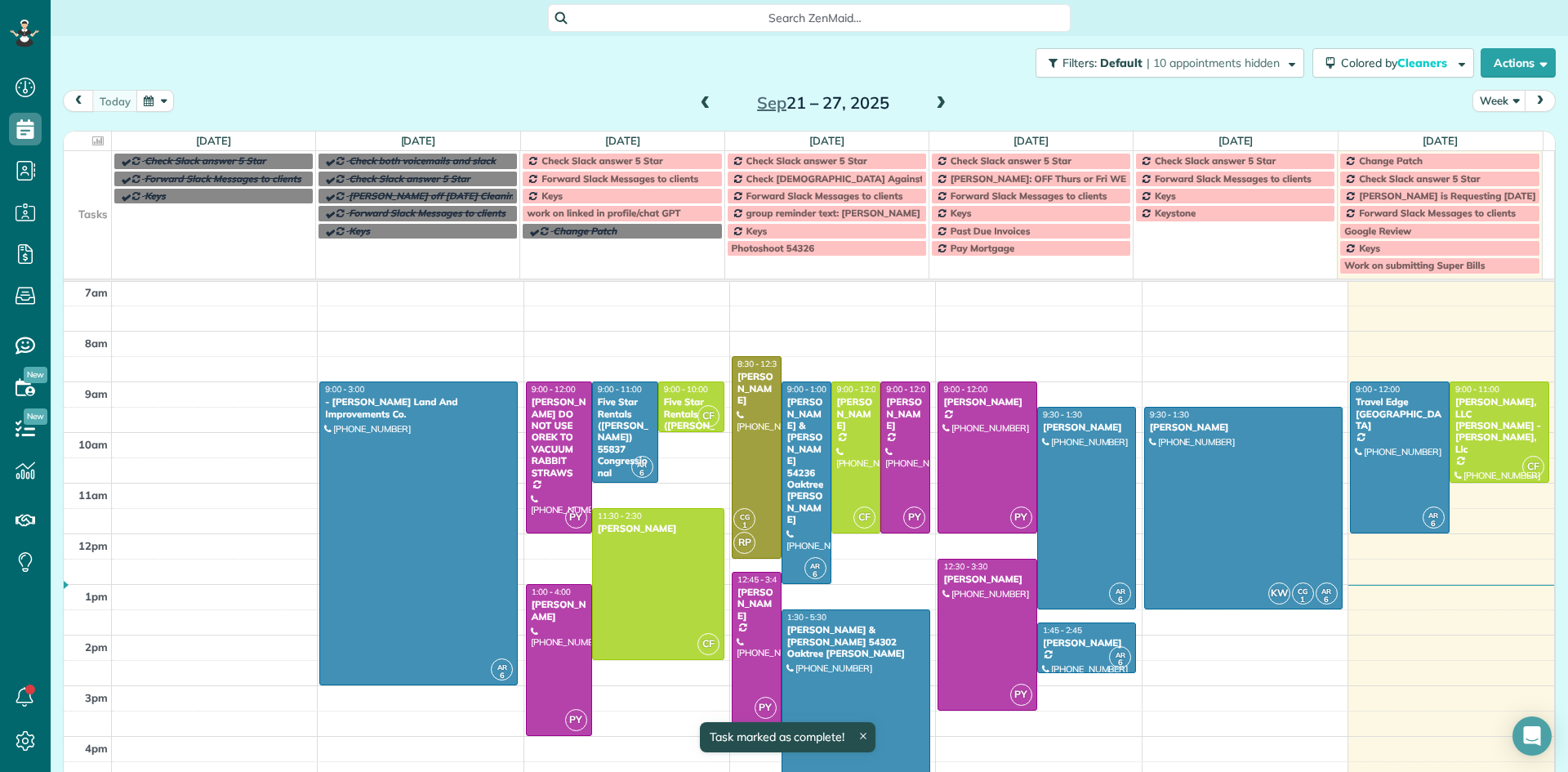
click at [564, 162] on span "Check Slack answer 5 Star" at bounding box center [602, 161] width 121 height 12
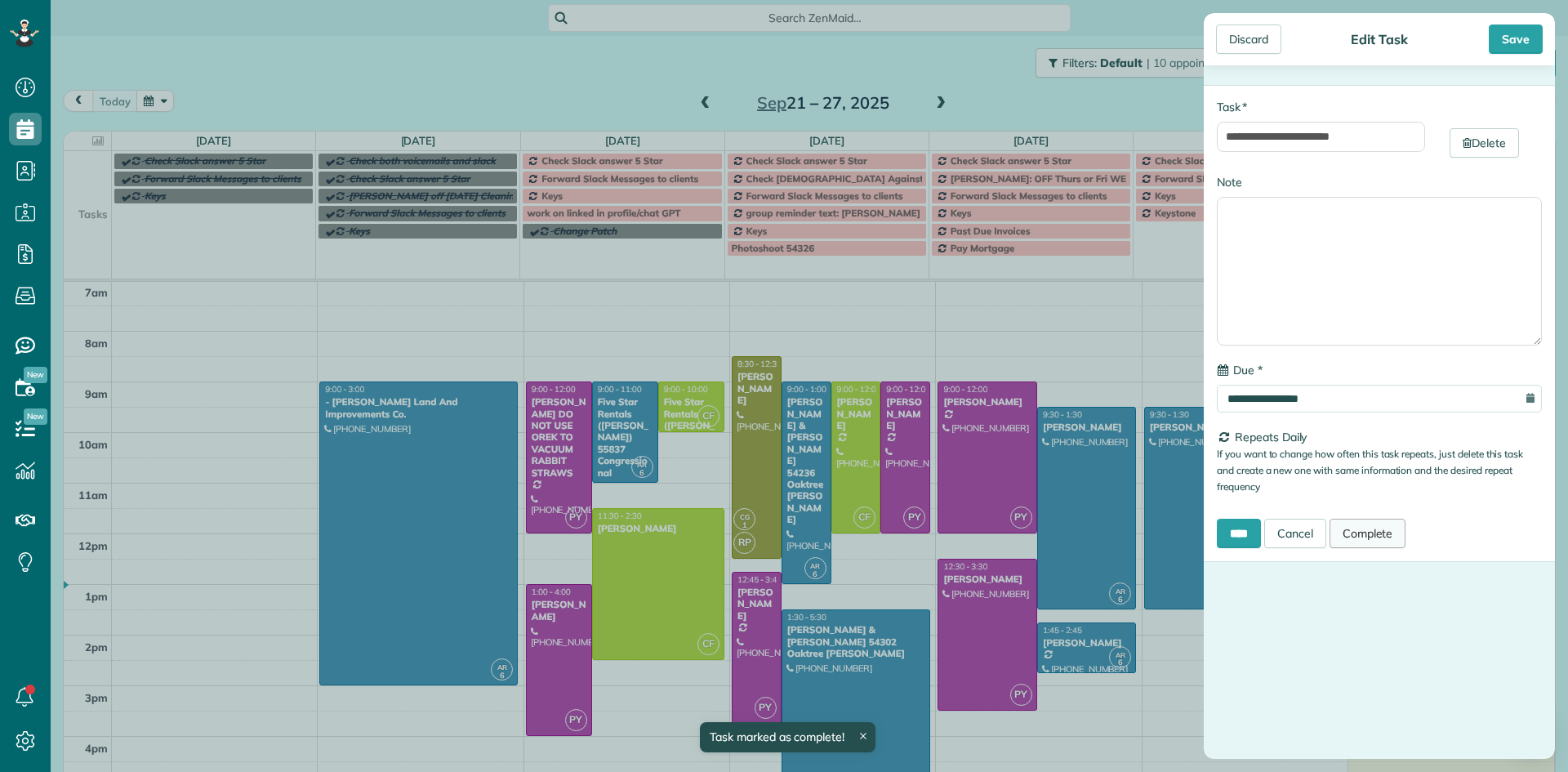
click at [1380, 527] on link "Complete" at bounding box center [1368, 534] width 76 height 30
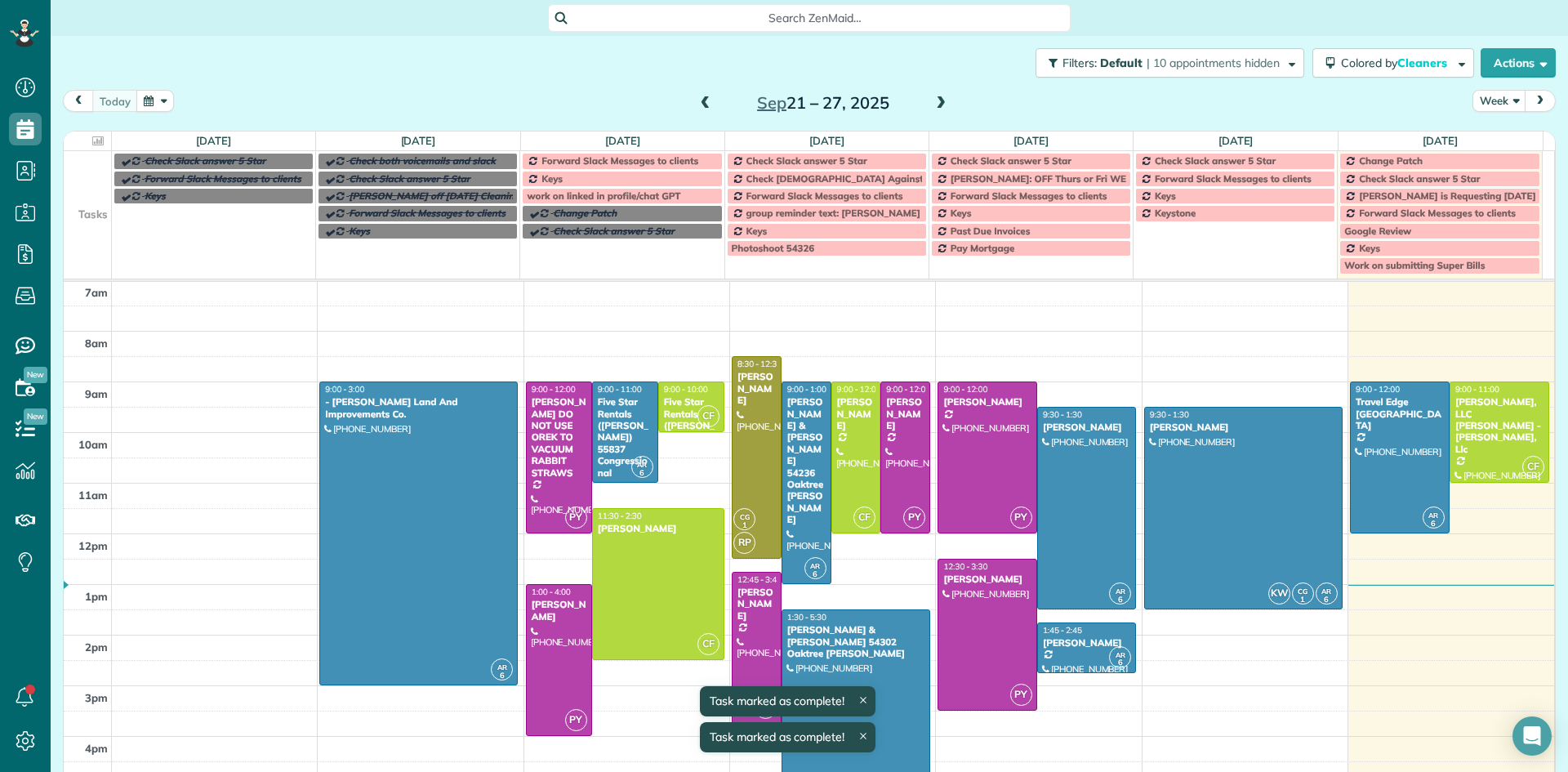
click at [600, 161] on span "Forward Slack Messages to clients" at bounding box center [620, 161] width 157 height 12
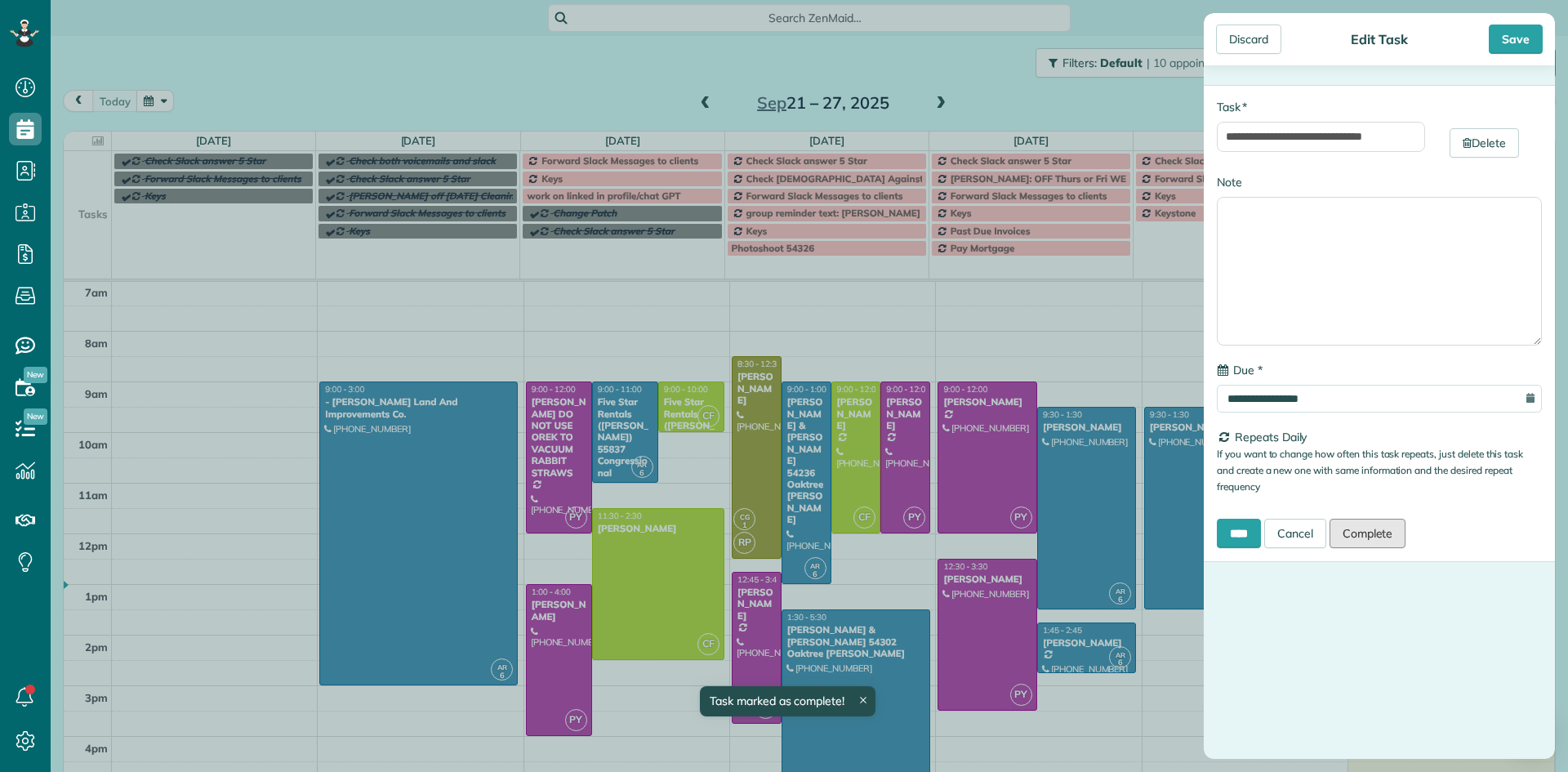
drag, startPoint x: 1393, startPoint y: 536, endPoint x: 1387, endPoint y: 524, distance: 13.4
click at [1393, 534] on link "Complete" at bounding box center [1368, 534] width 76 height 30
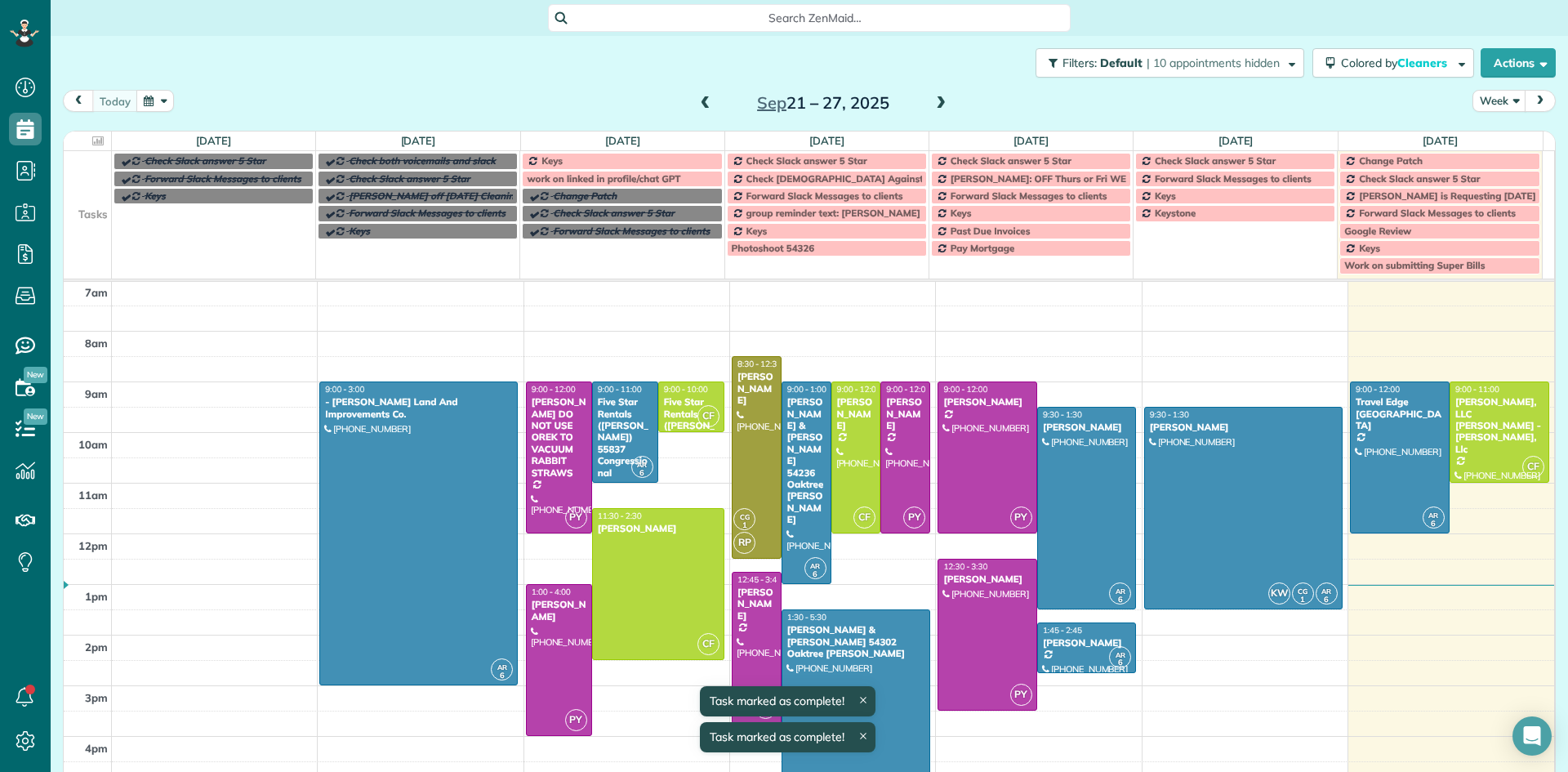
click at [578, 162] on div "Keys" at bounding box center [622, 161] width 190 height 12
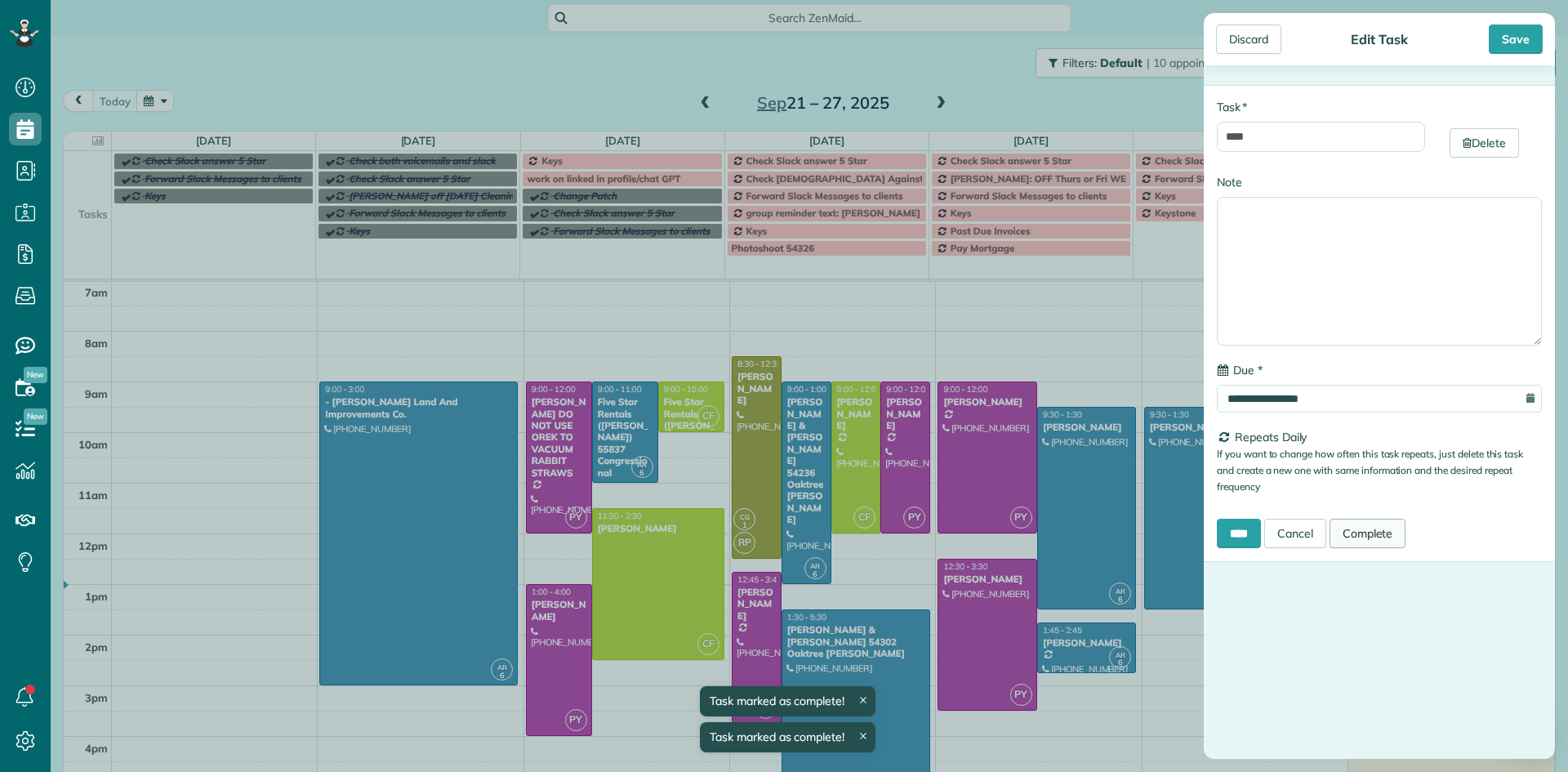
click at [1384, 535] on link "Complete" at bounding box center [1368, 534] width 76 height 30
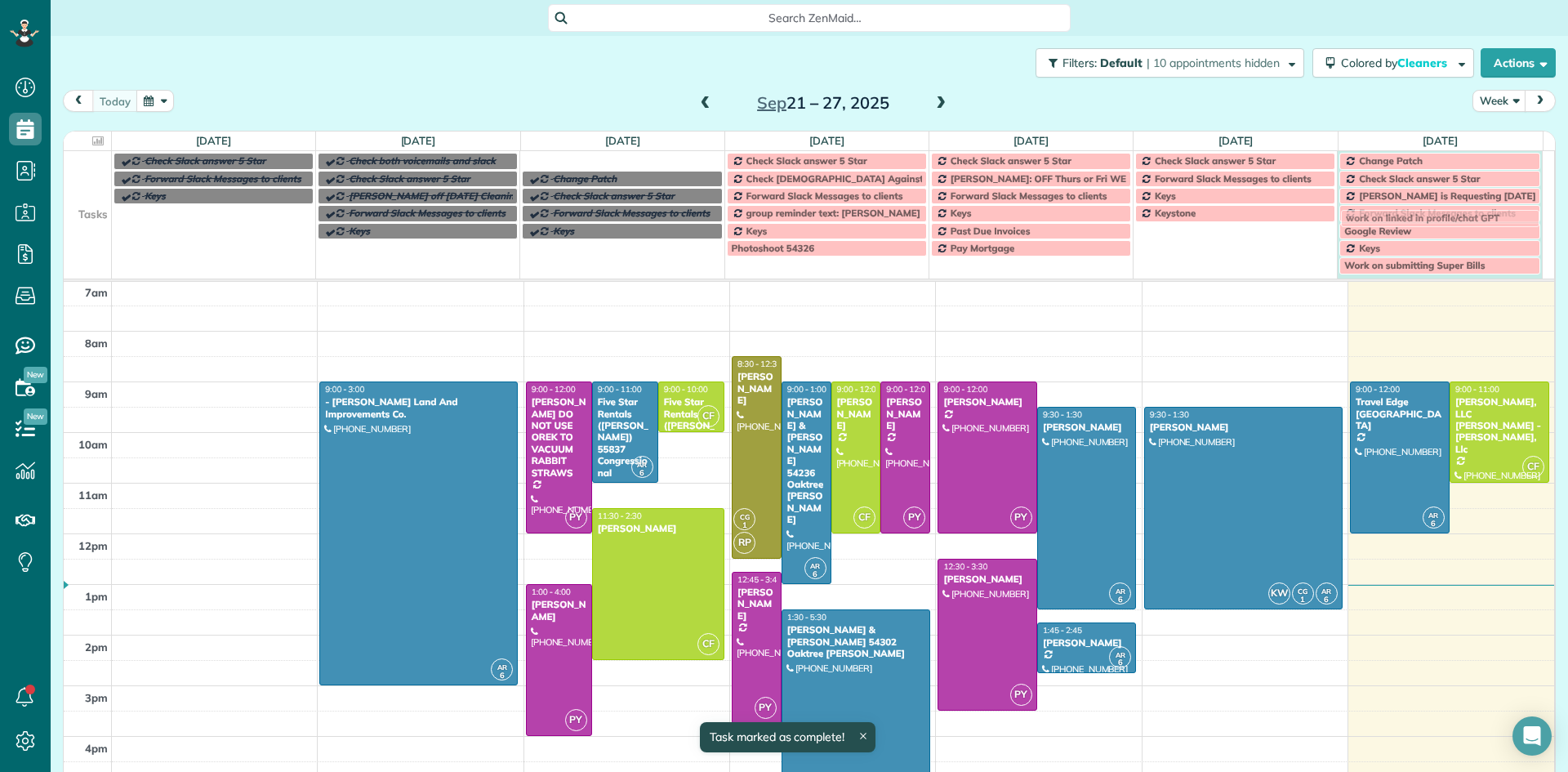
drag, startPoint x: 566, startPoint y: 163, endPoint x: 1388, endPoint y: 220, distance: 824.0
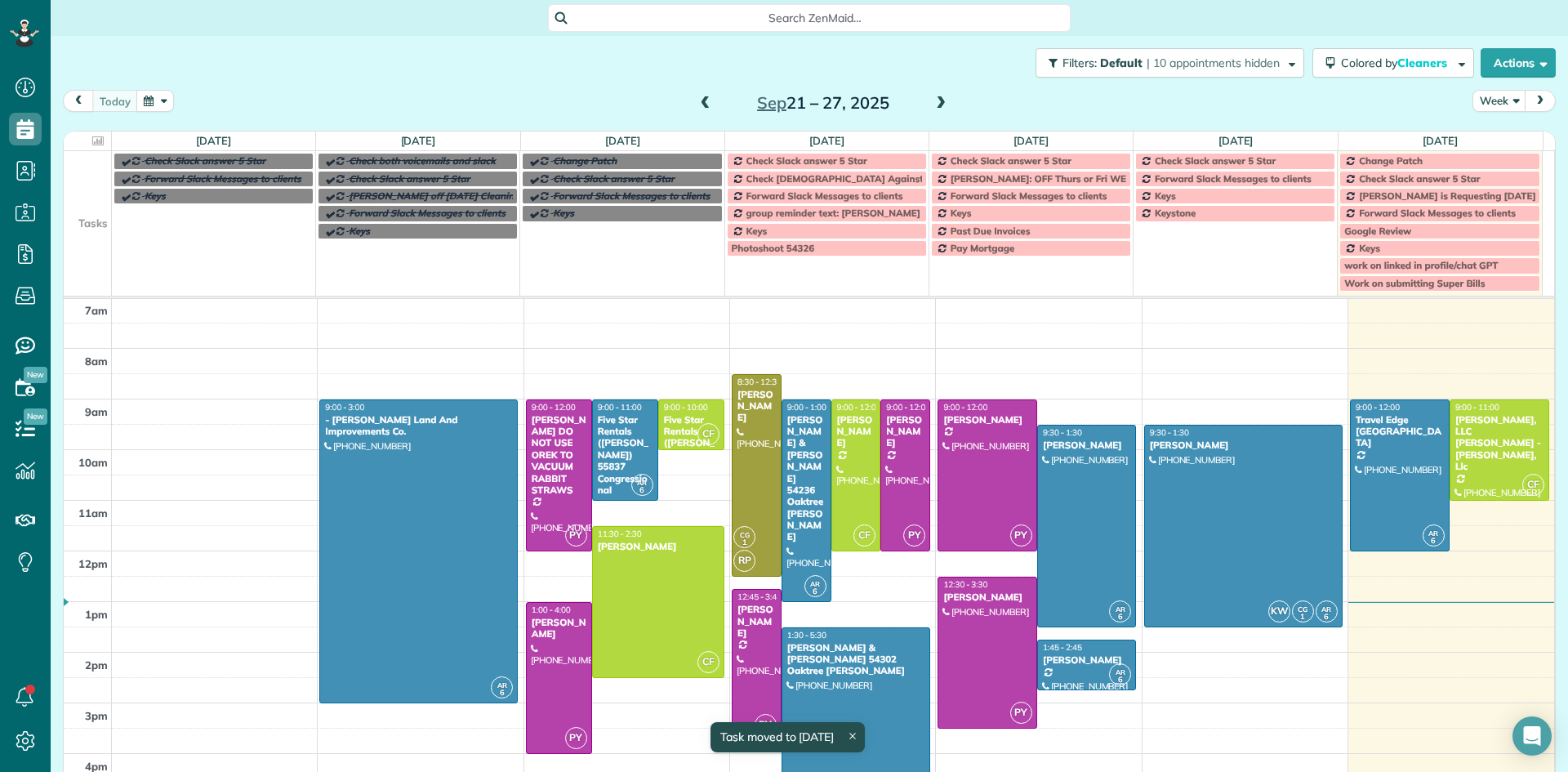
click at [821, 162] on span "Check Slack answer 5 Star" at bounding box center [807, 161] width 121 height 12
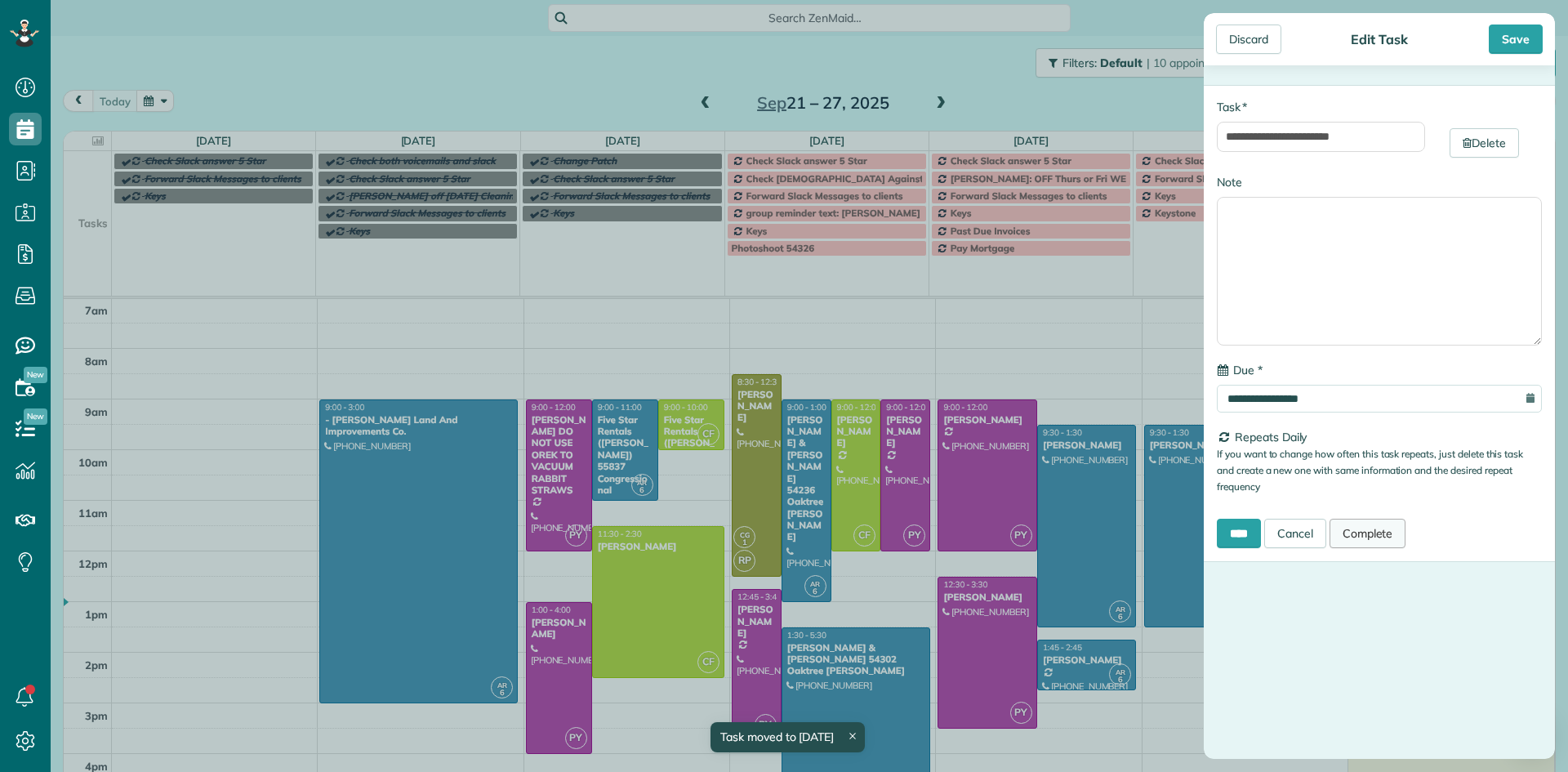
click at [1368, 530] on link "Complete" at bounding box center [1368, 534] width 76 height 30
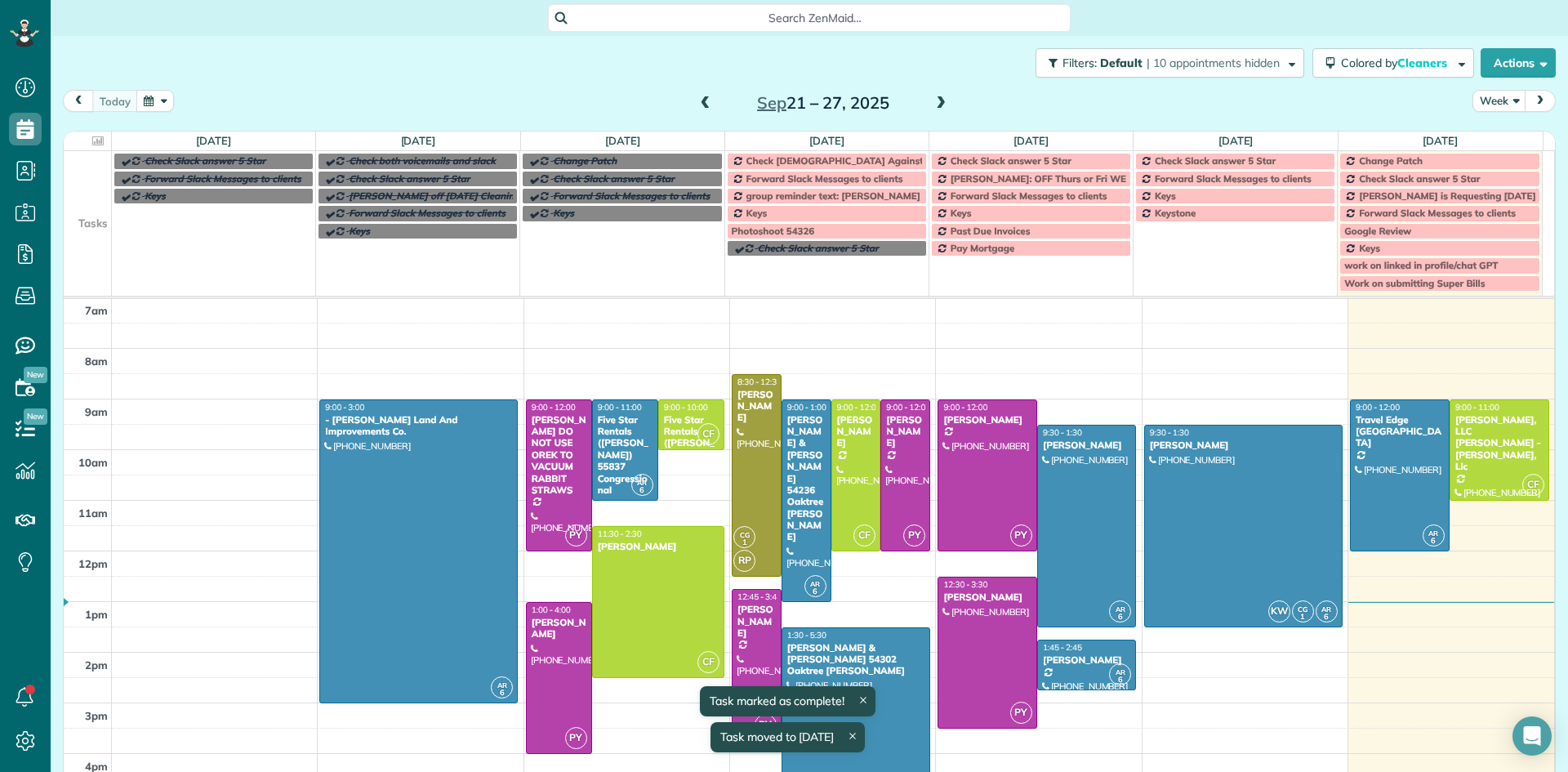
click at [836, 160] on span "Check [DEMOGRAPHIC_DATA] Against Spreadsheet" at bounding box center [865, 161] width 237 height 12
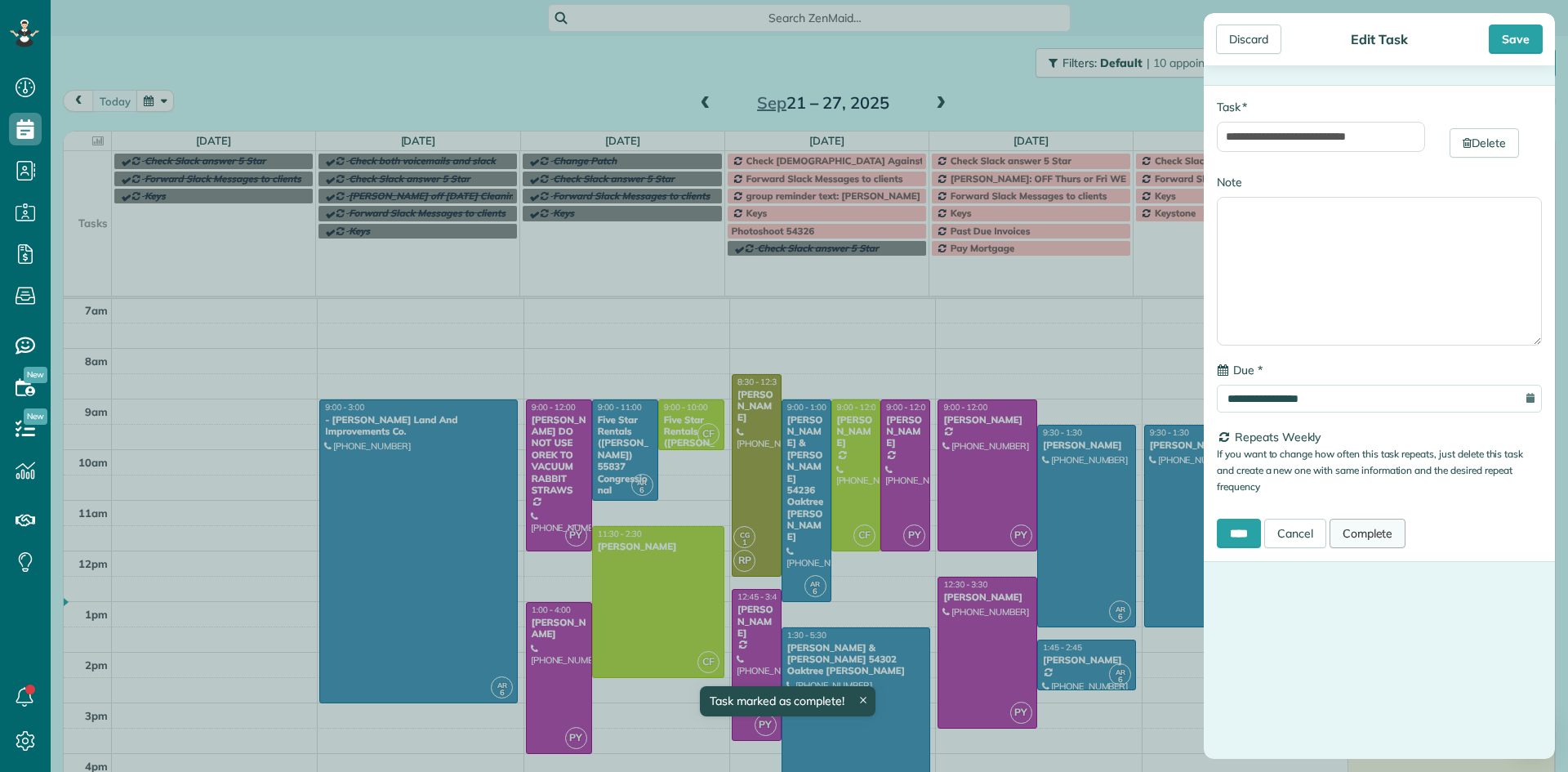
click at [1389, 537] on link "Complete" at bounding box center [1368, 534] width 76 height 30
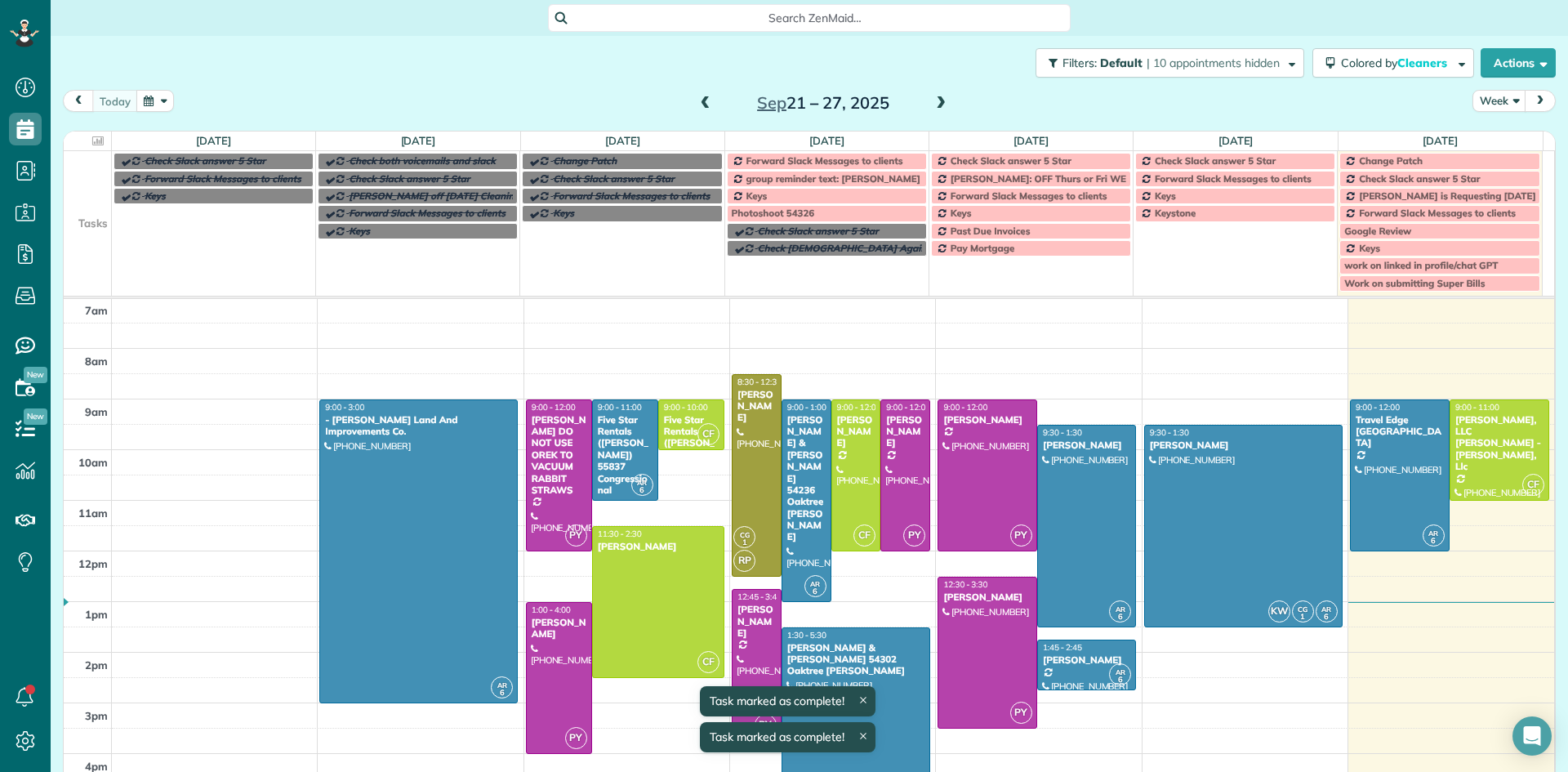
click at [888, 158] on span "Forward Slack Messages to clients" at bounding box center [825, 161] width 157 height 12
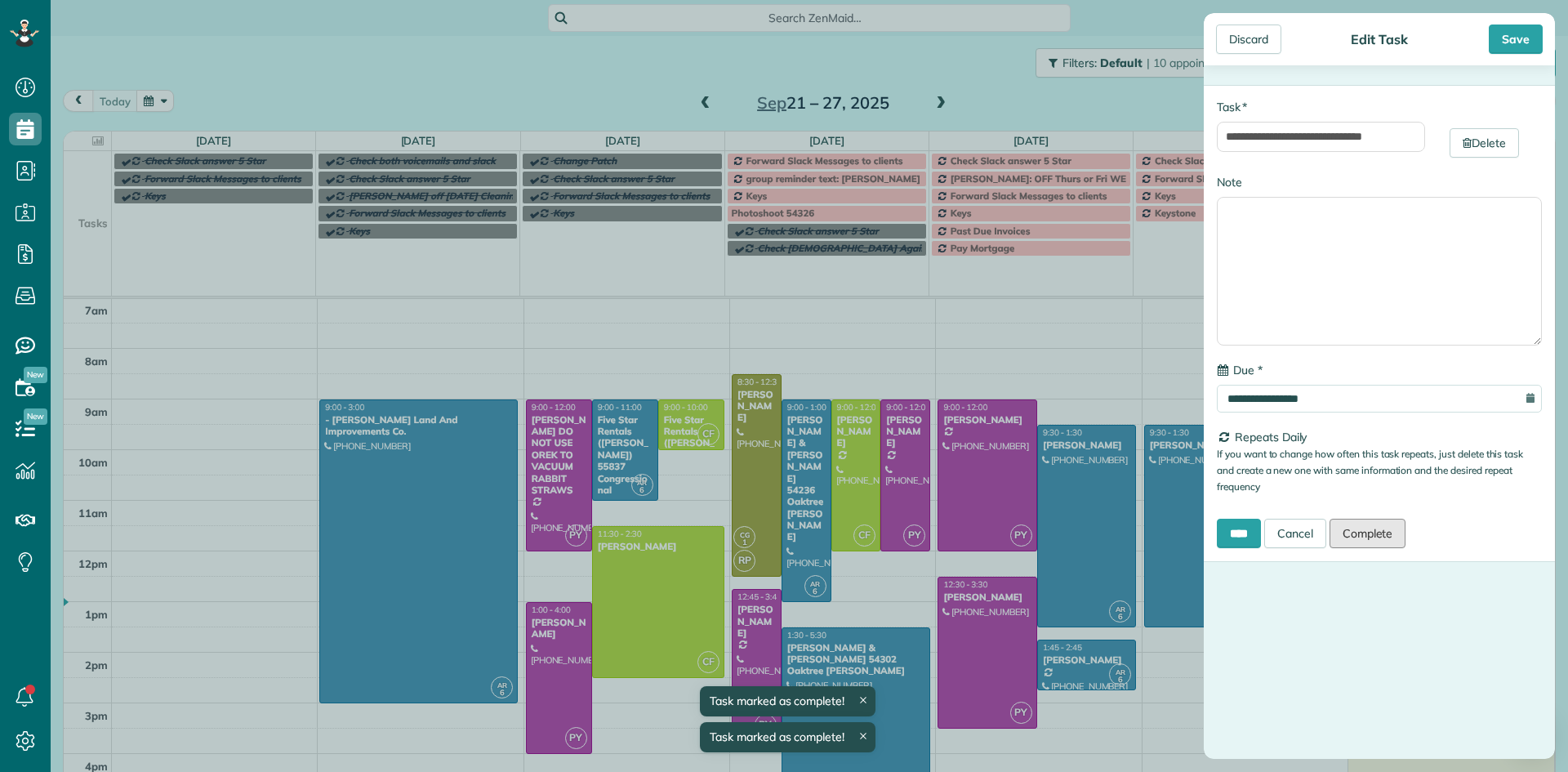
click at [1373, 533] on link "Complete" at bounding box center [1368, 534] width 76 height 30
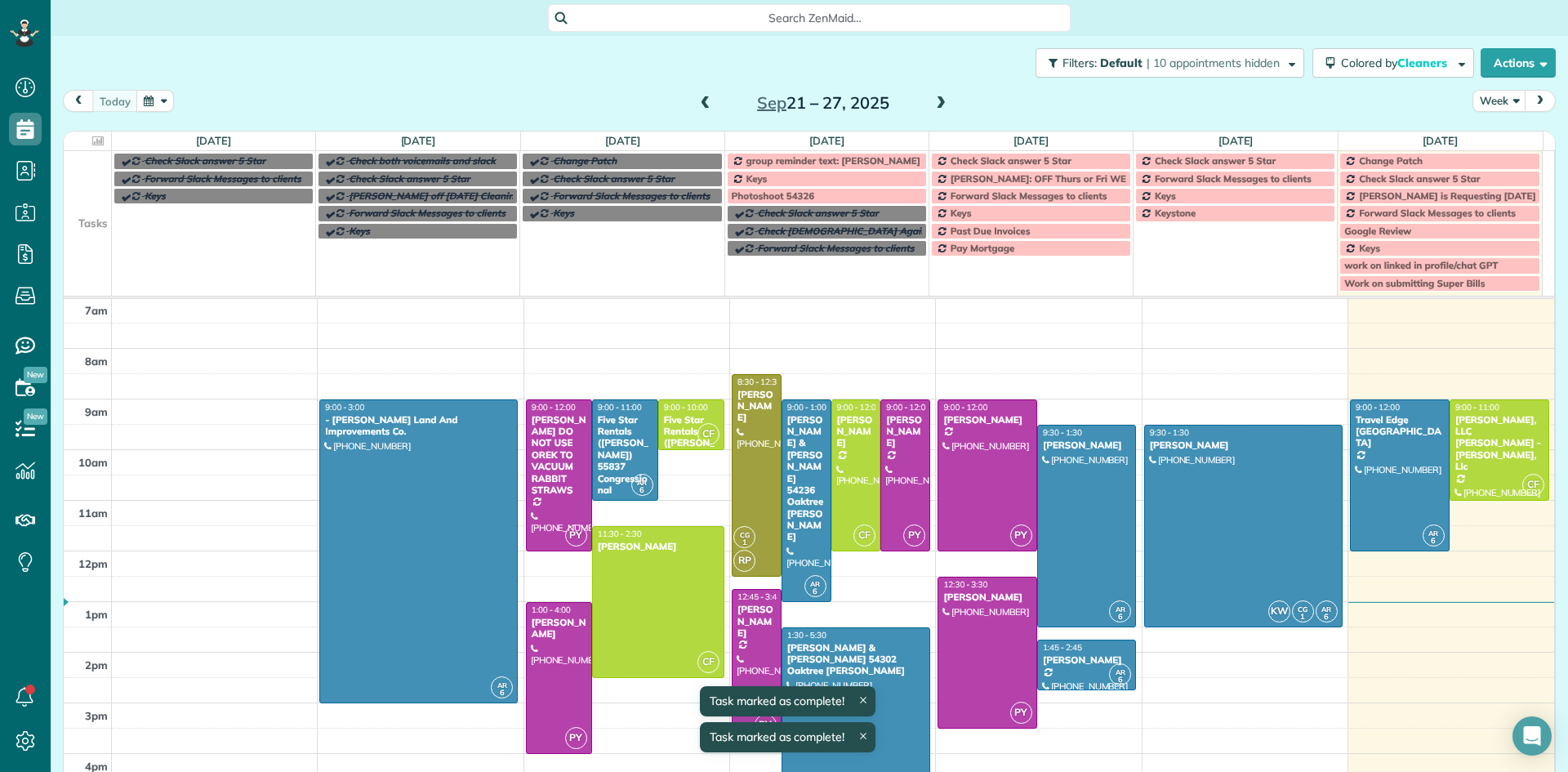
click at [784, 165] on span "group reminder text: [PERSON_NAME]" at bounding box center [833, 161] width 174 height 12
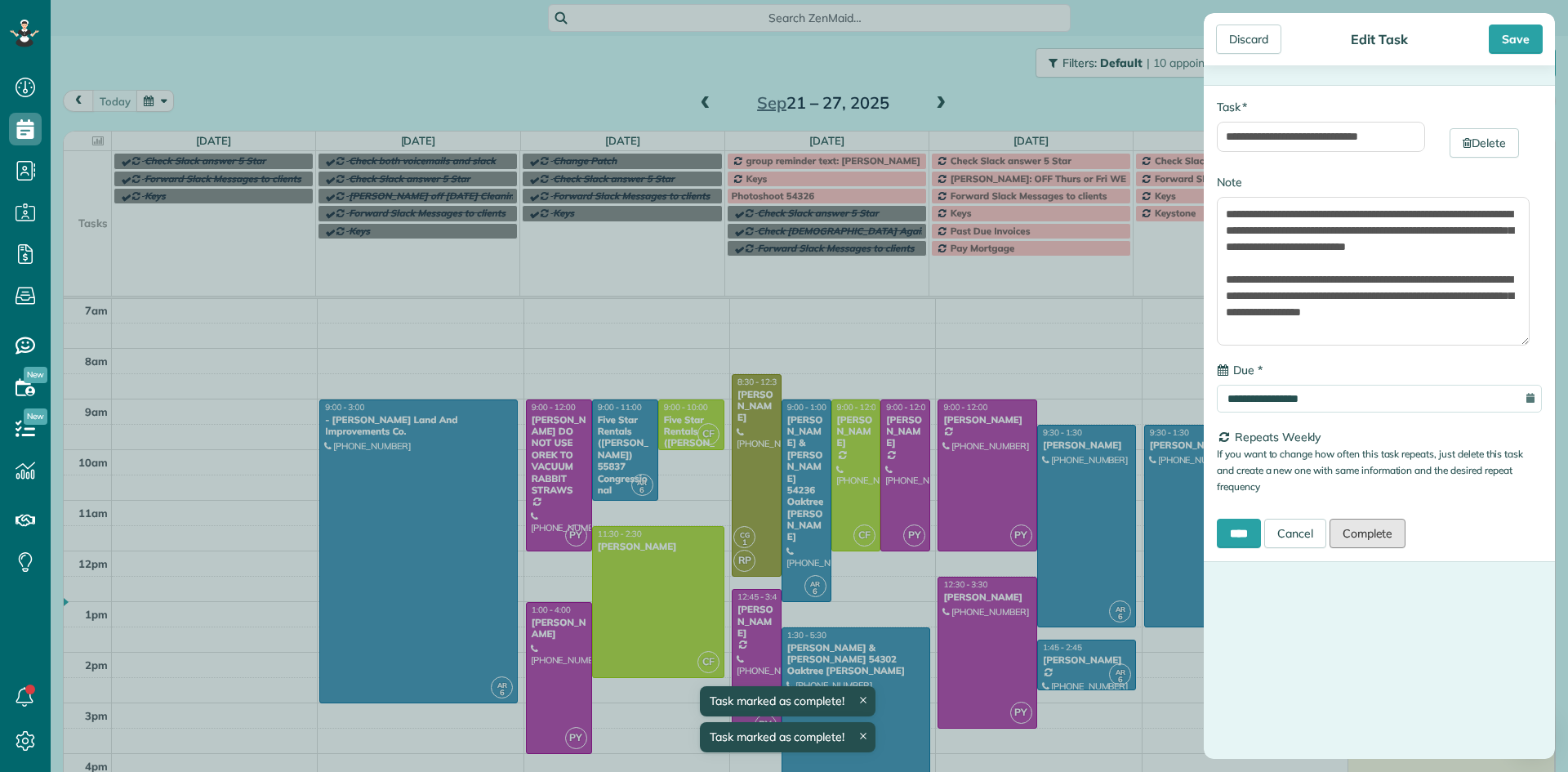
click at [1359, 526] on link "Complete" at bounding box center [1368, 534] width 76 height 30
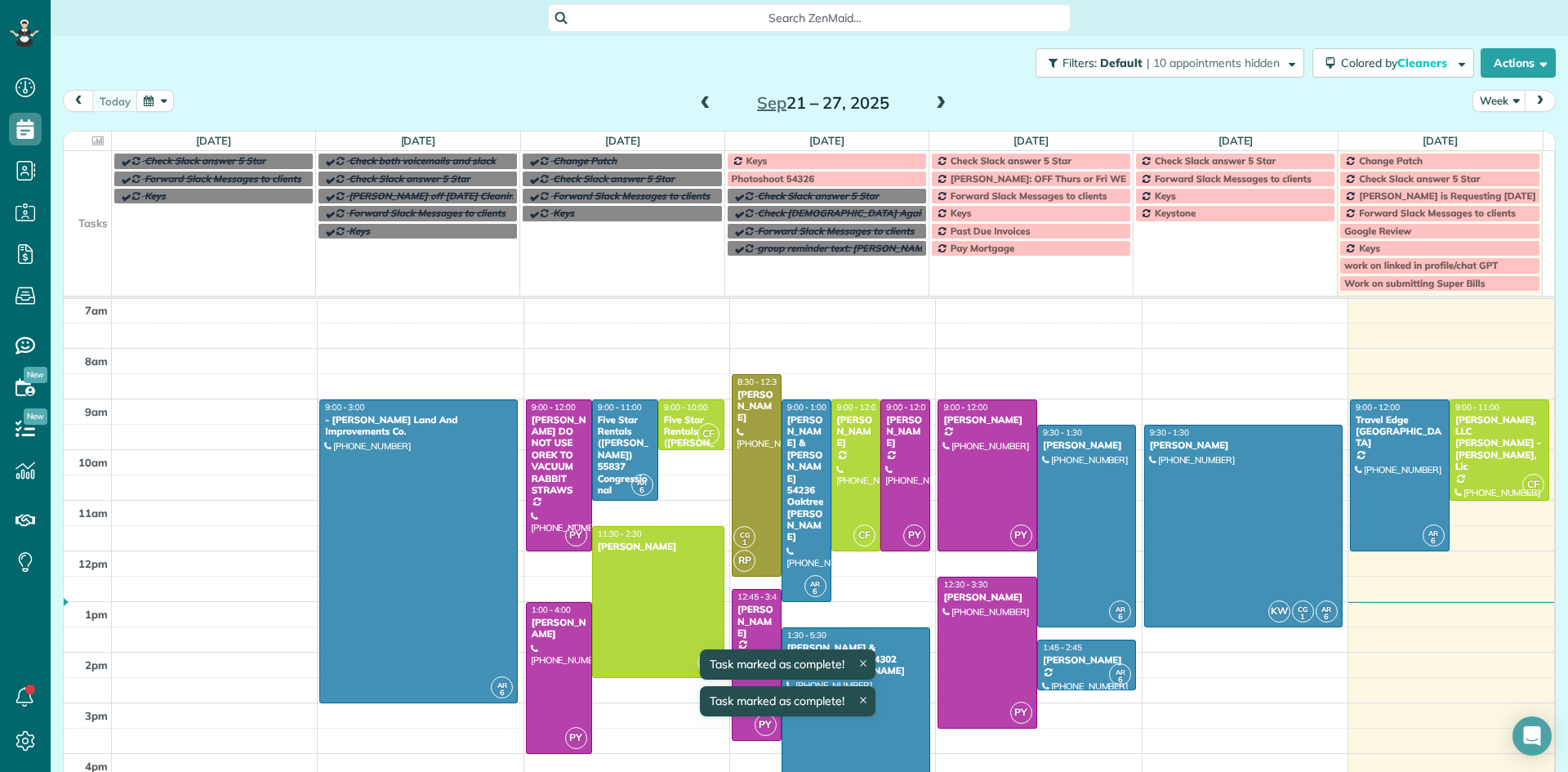
click at [748, 161] on span "Keys" at bounding box center [757, 161] width 21 height 12
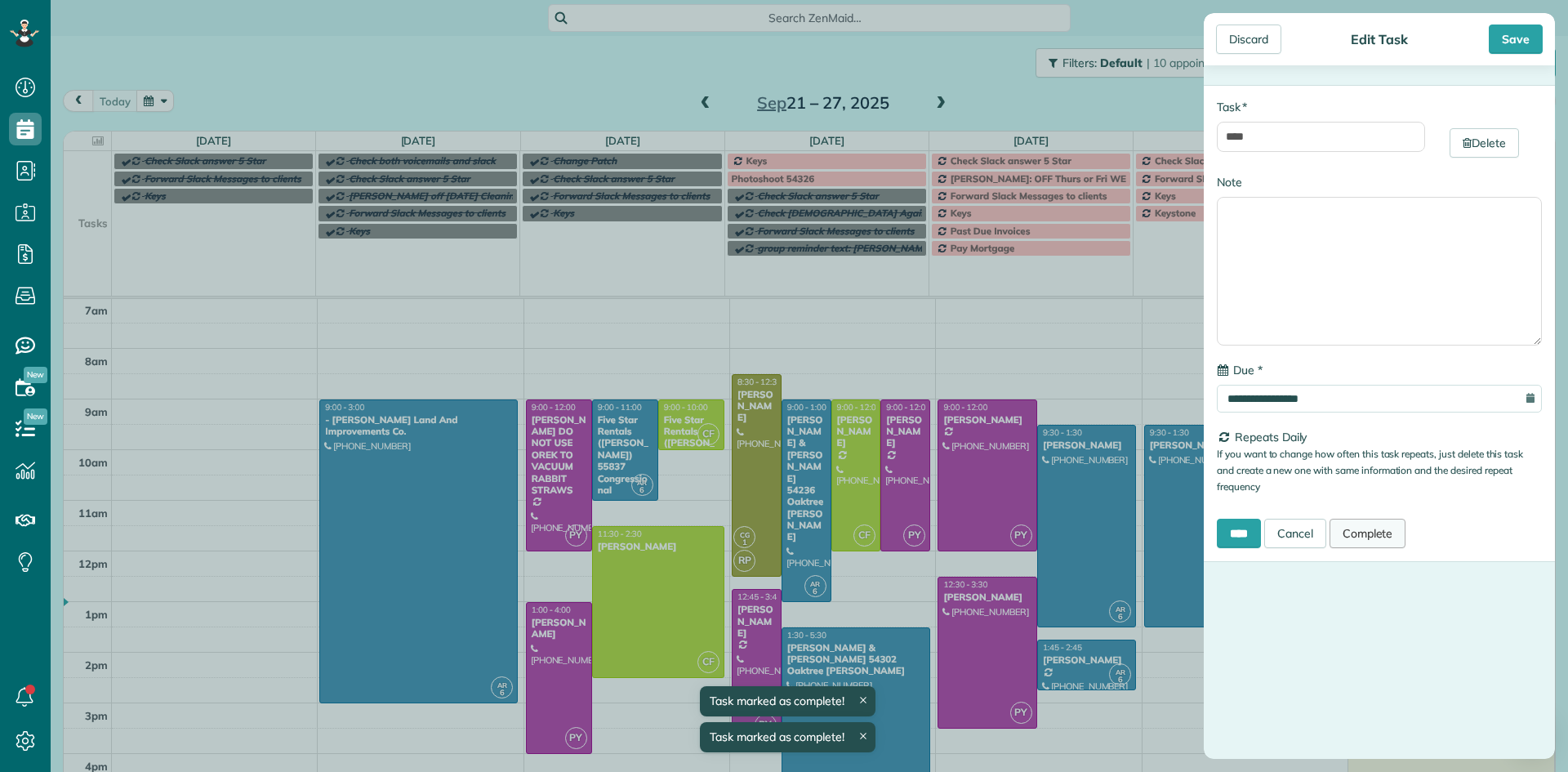
click at [1386, 529] on link "Complete" at bounding box center [1368, 534] width 76 height 30
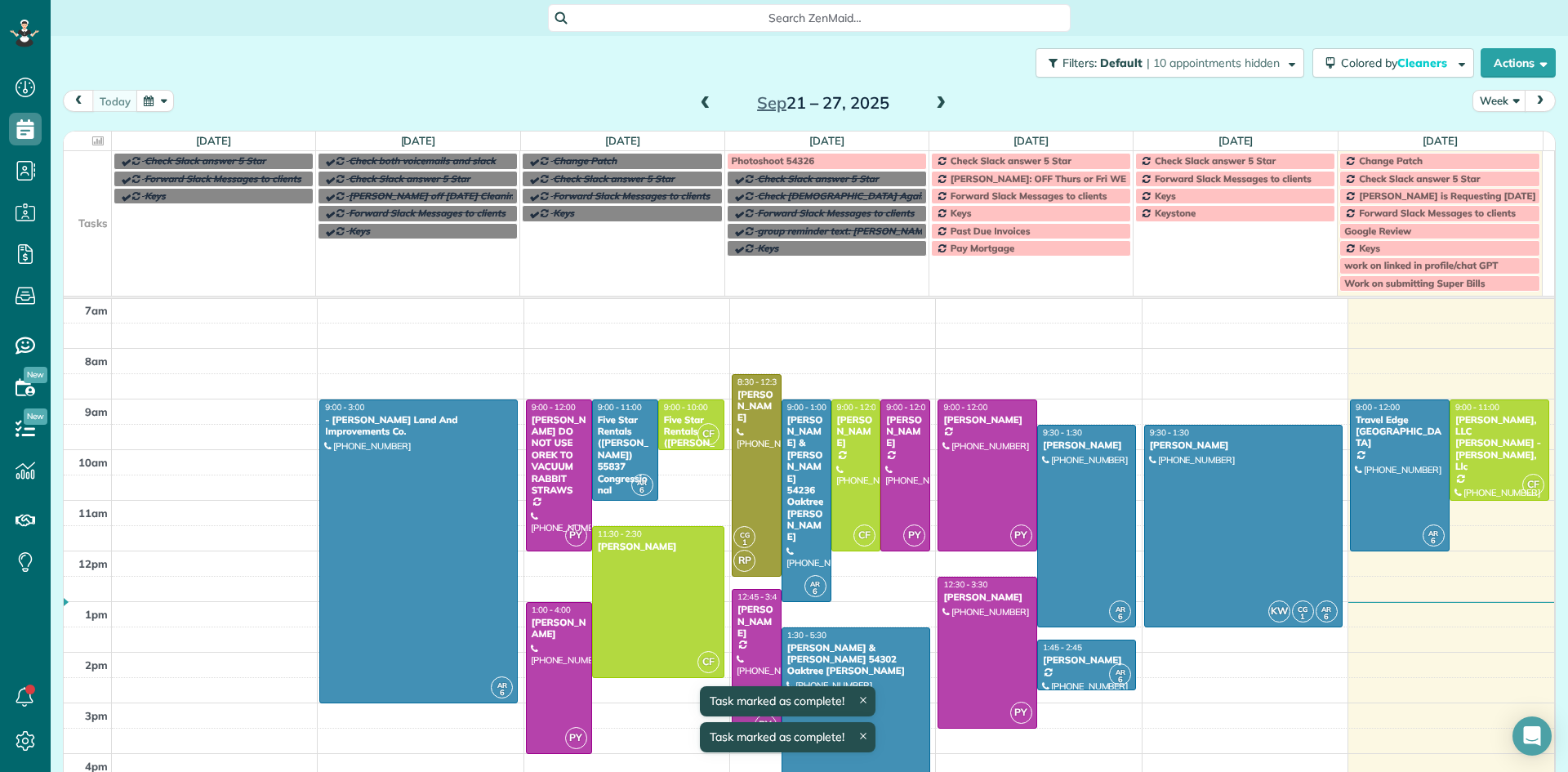
click at [822, 161] on div "Photoshoot 54326" at bounding box center [827, 161] width 190 height 12
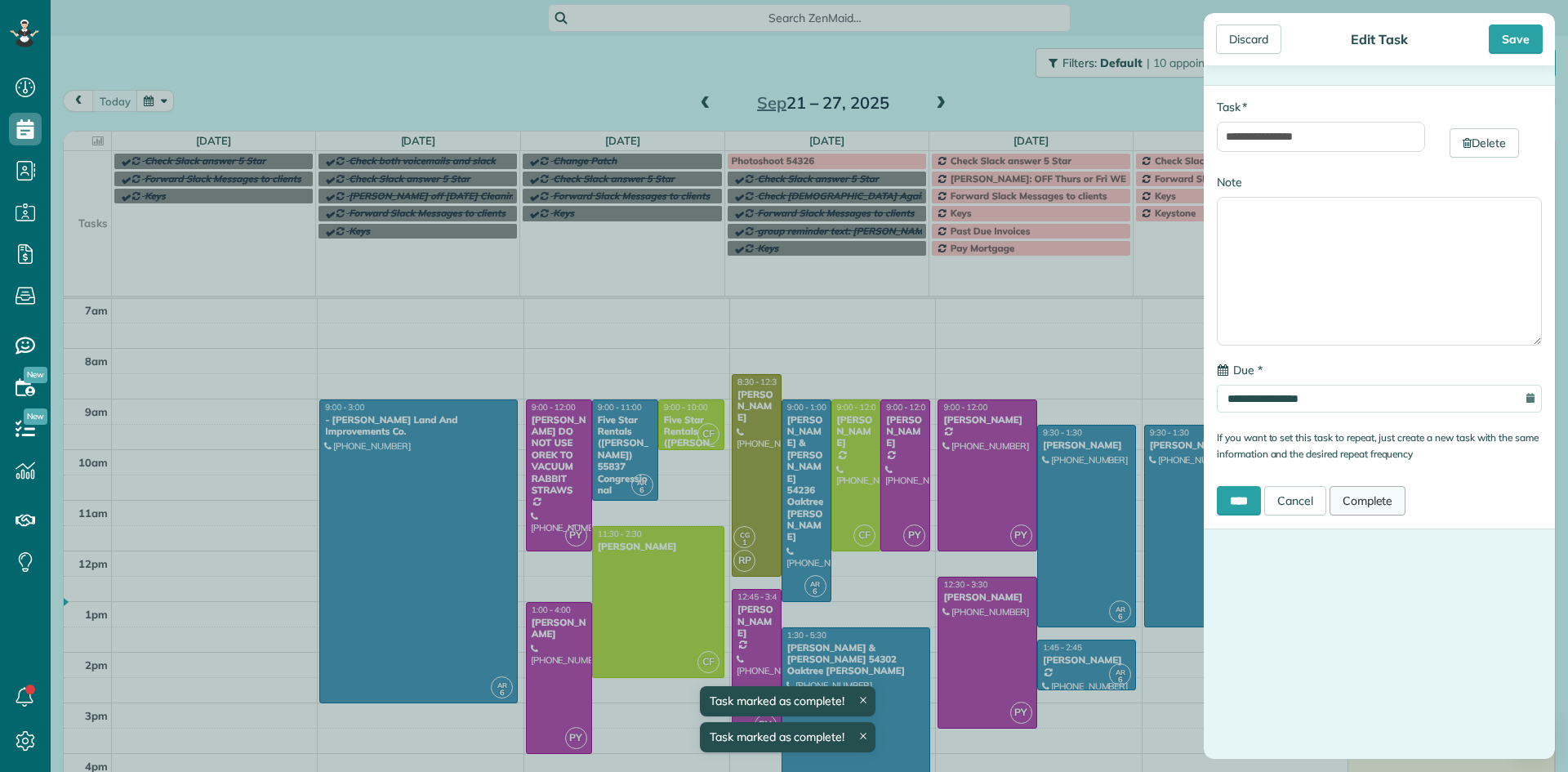
drag, startPoint x: 1374, startPoint y: 505, endPoint x: 1368, endPoint y: 497, distance: 10.0
click at [1374, 503] on link "Complete" at bounding box center [1368, 501] width 76 height 30
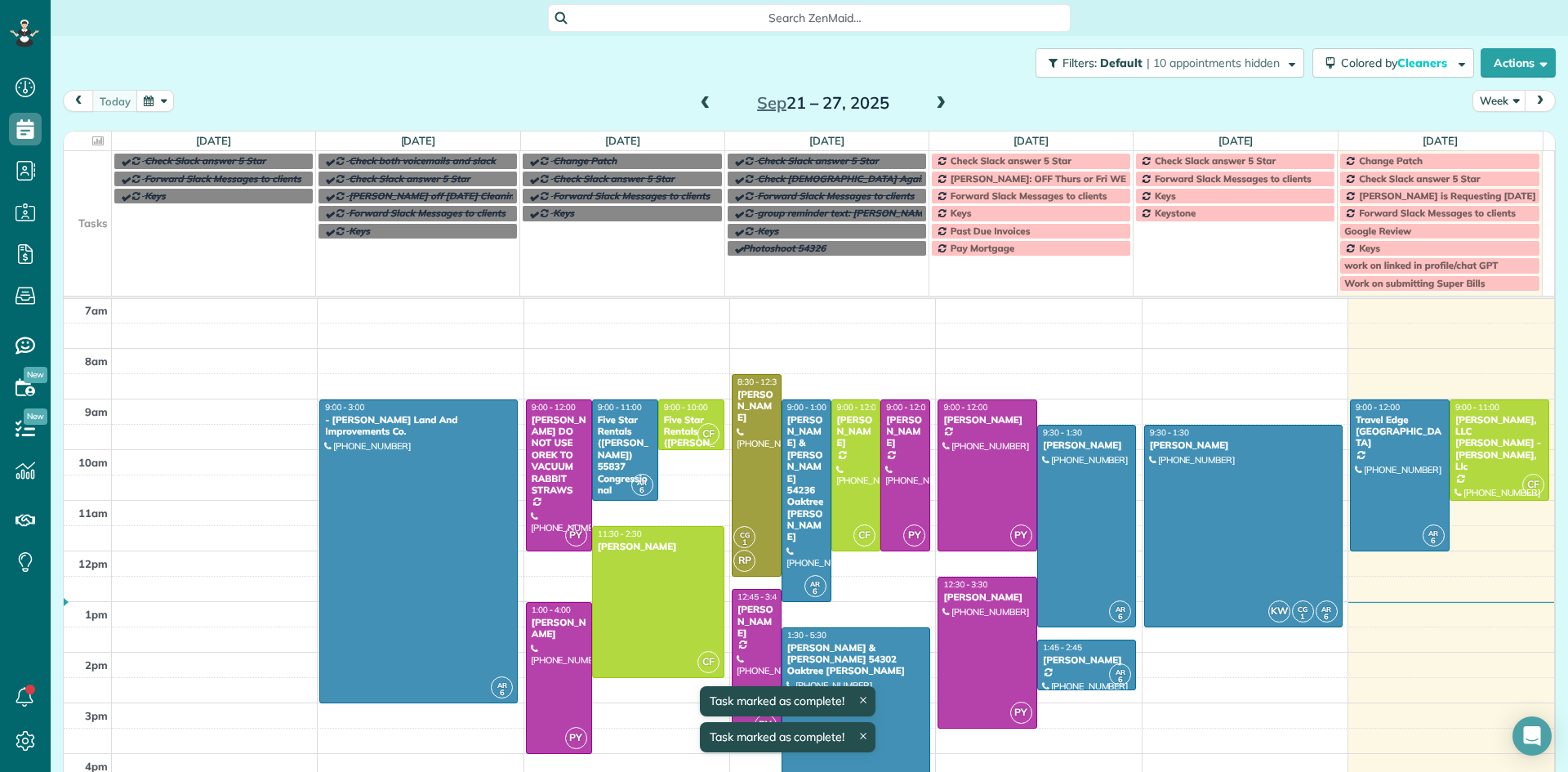
click at [1037, 257] on td "Pay Mortgage" at bounding box center [1031, 265] width 204 height 53
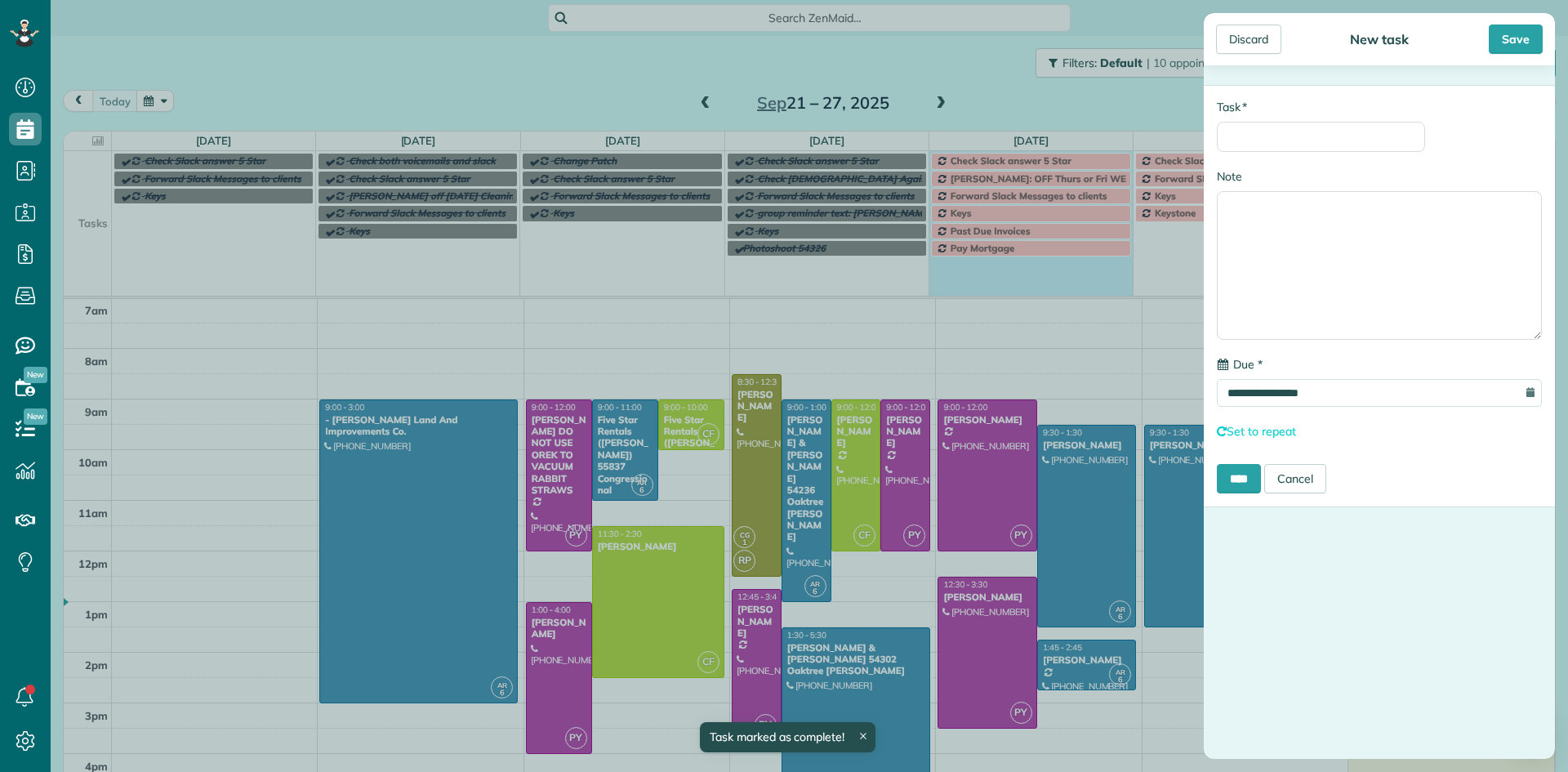
click at [1240, 414] on div "**********" at bounding box center [1380, 297] width 351 height 423
drag, startPoint x: 1297, startPoint y: 479, endPoint x: 1254, endPoint y: 444, distance: 55.4
click at [1297, 477] on link "Cancel" at bounding box center [1295, 479] width 62 height 30
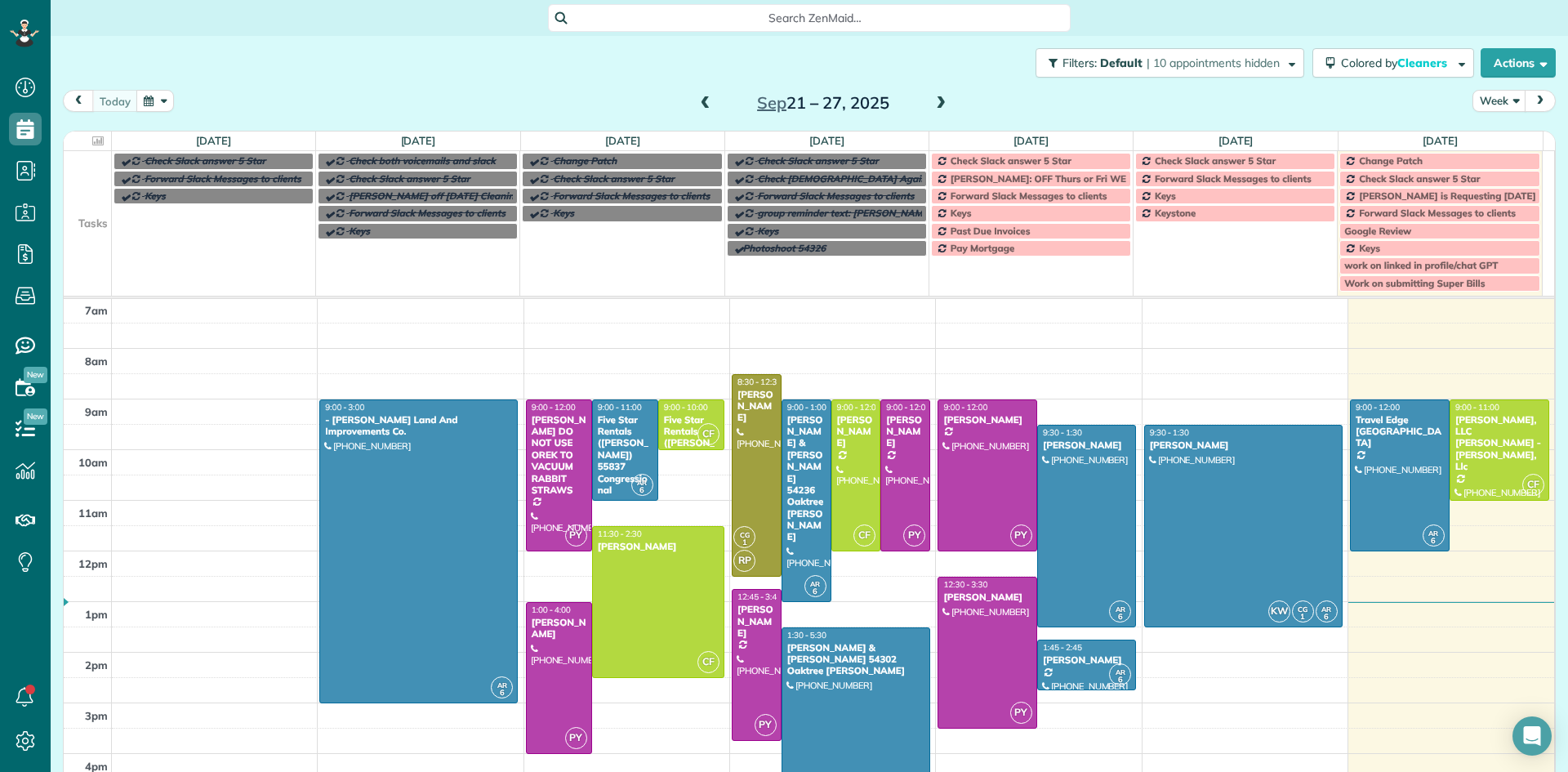
click at [1073, 252] on div "Pay Mortgage" at bounding box center [1031, 249] width 190 height 12
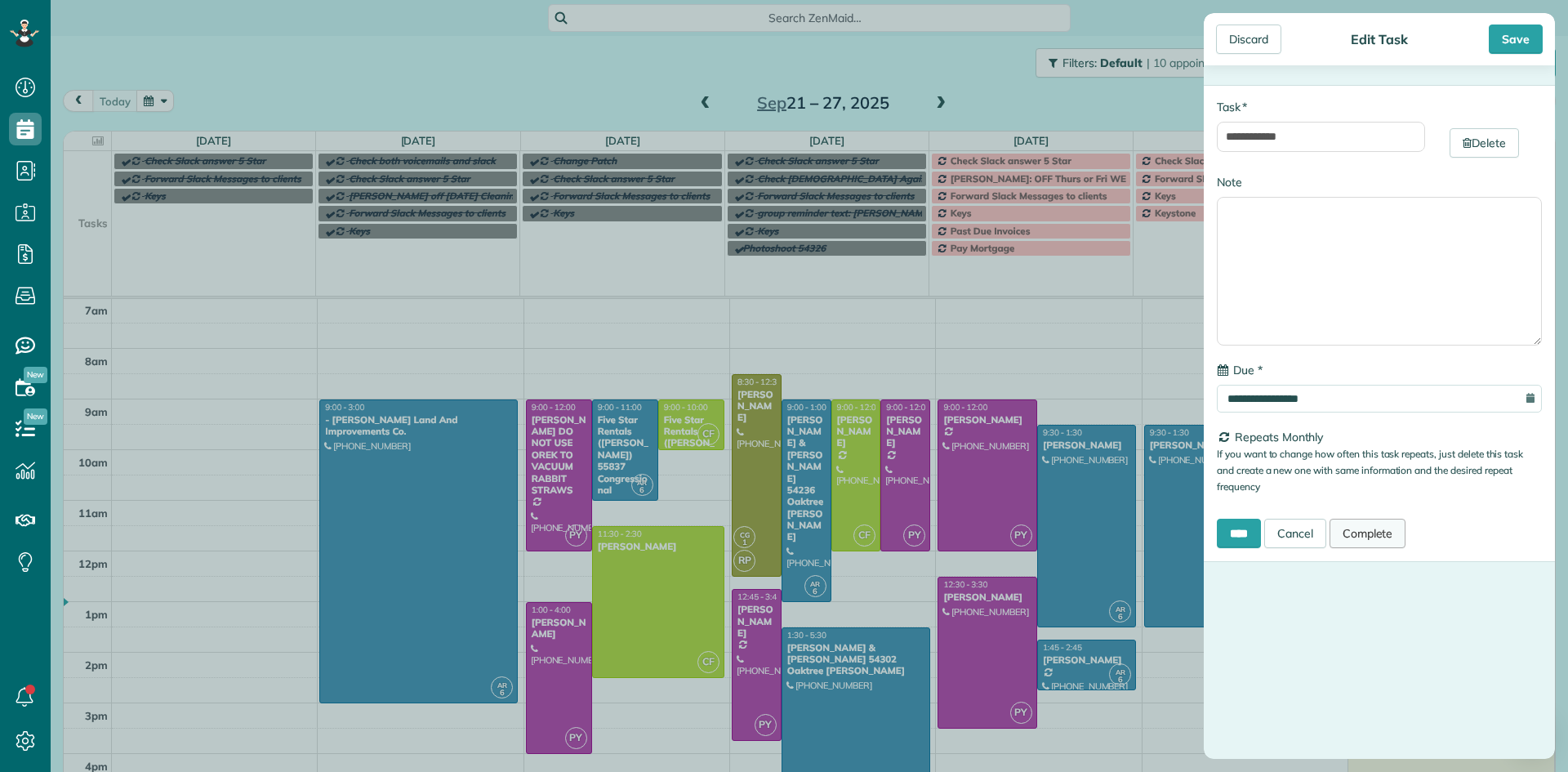
click at [1387, 531] on link "Complete" at bounding box center [1368, 534] width 76 height 30
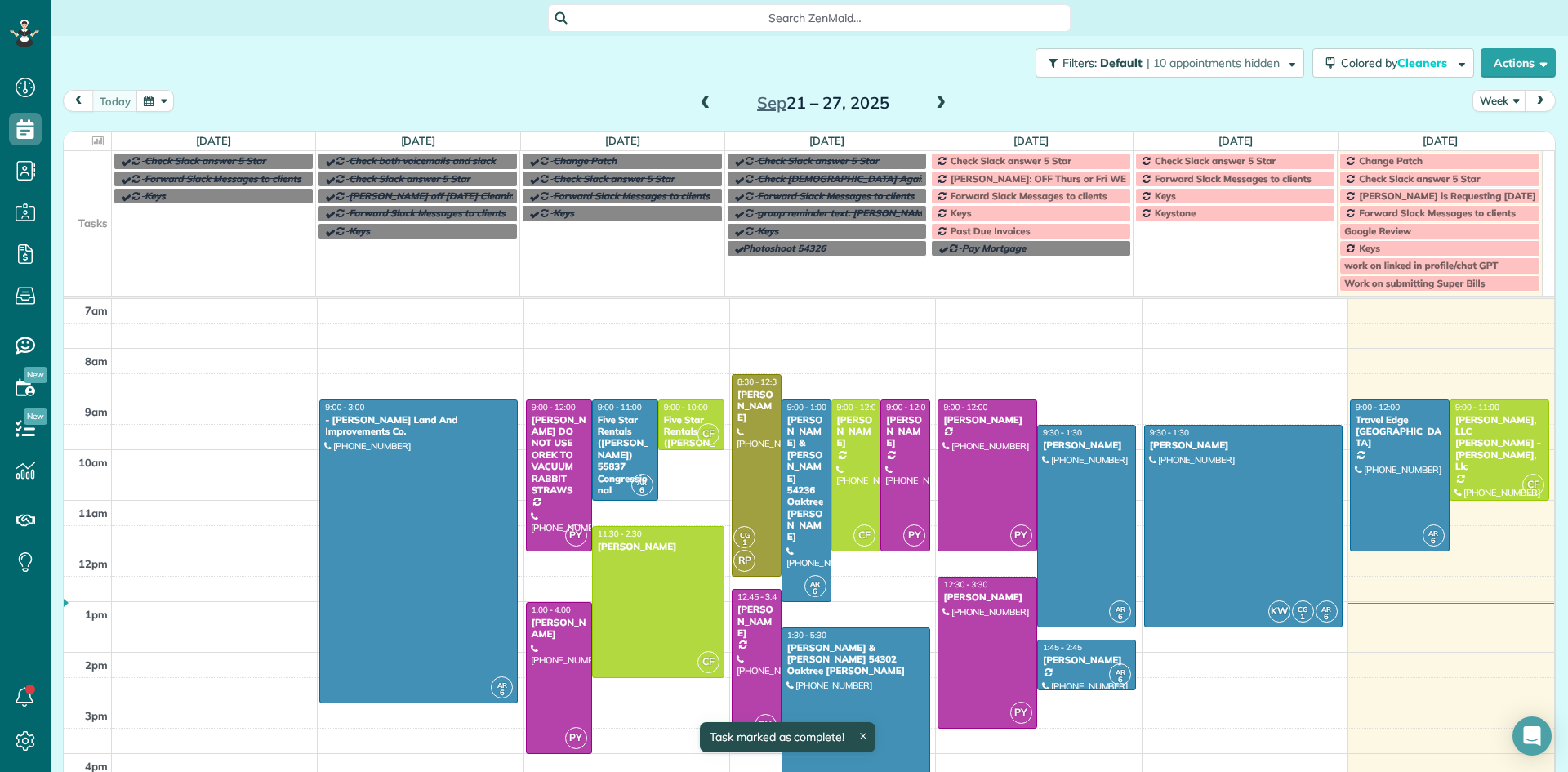
click at [1052, 226] on div "Past Due Invoices" at bounding box center [1031, 231] width 190 height 12
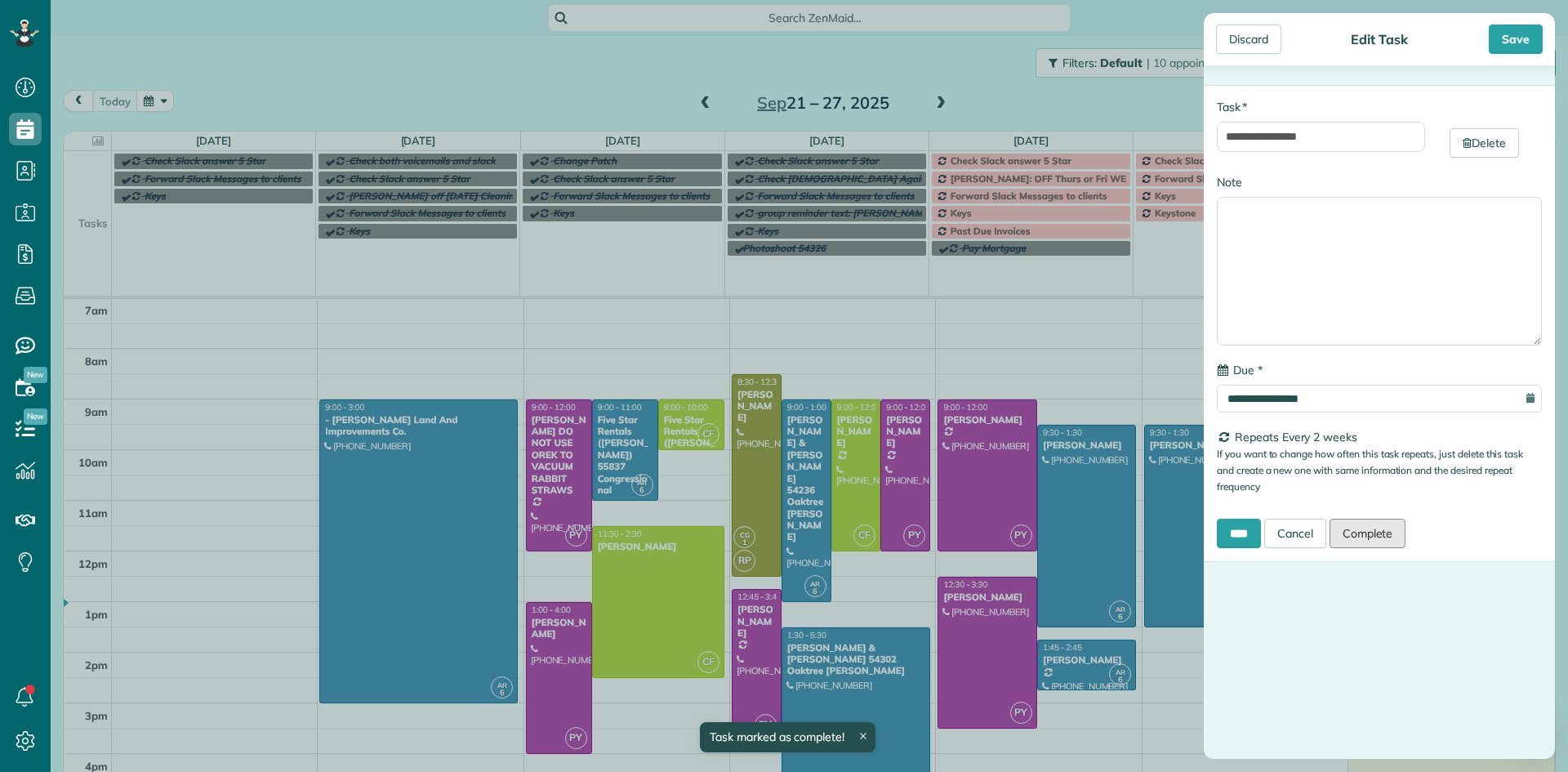
click at [1392, 532] on link "Complete" at bounding box center [1368, 534] width 76 height 30
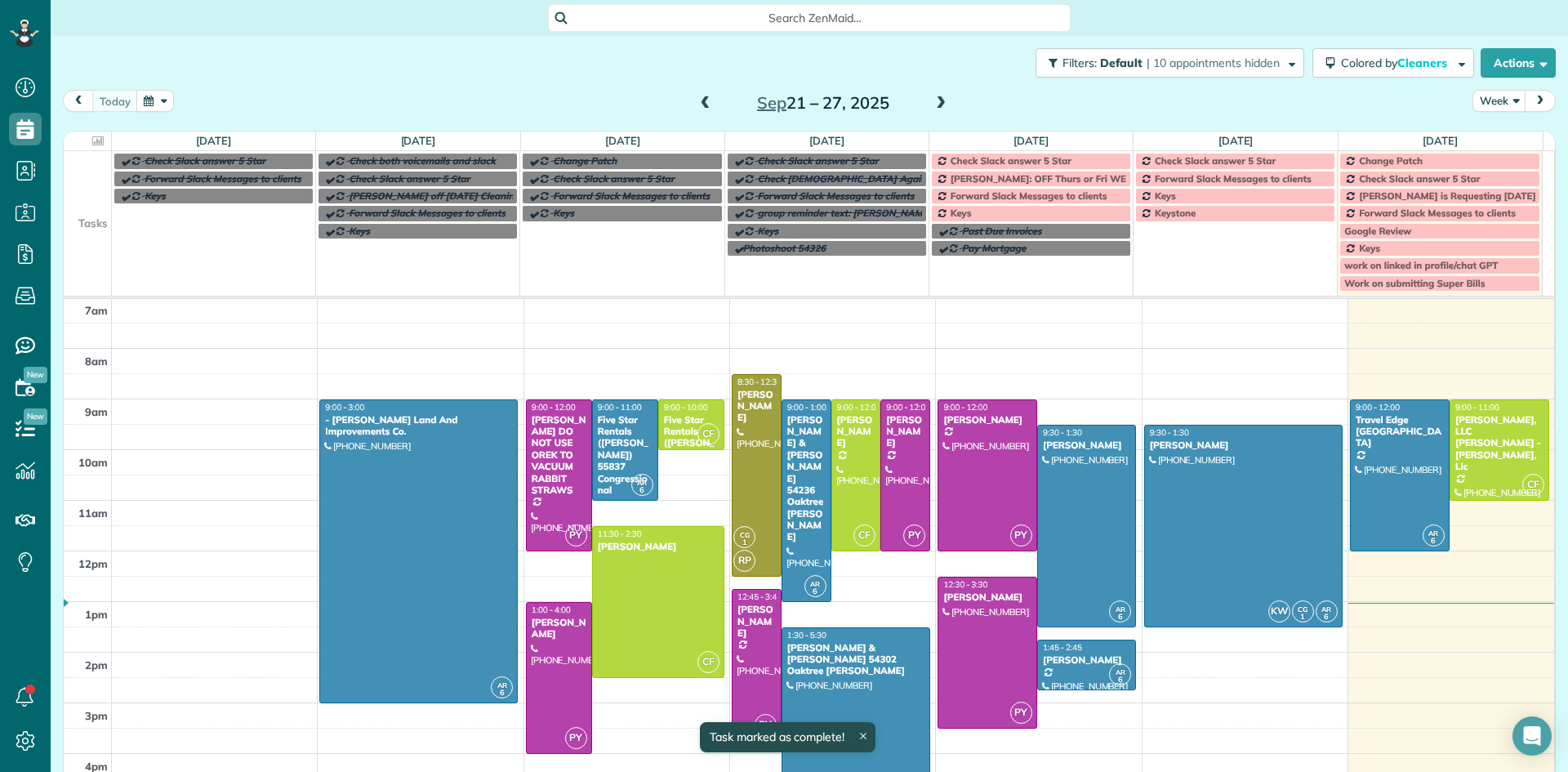
click at [1014, 211] on div "Keys" at bounding box center [1031, 213] width 190 height 12
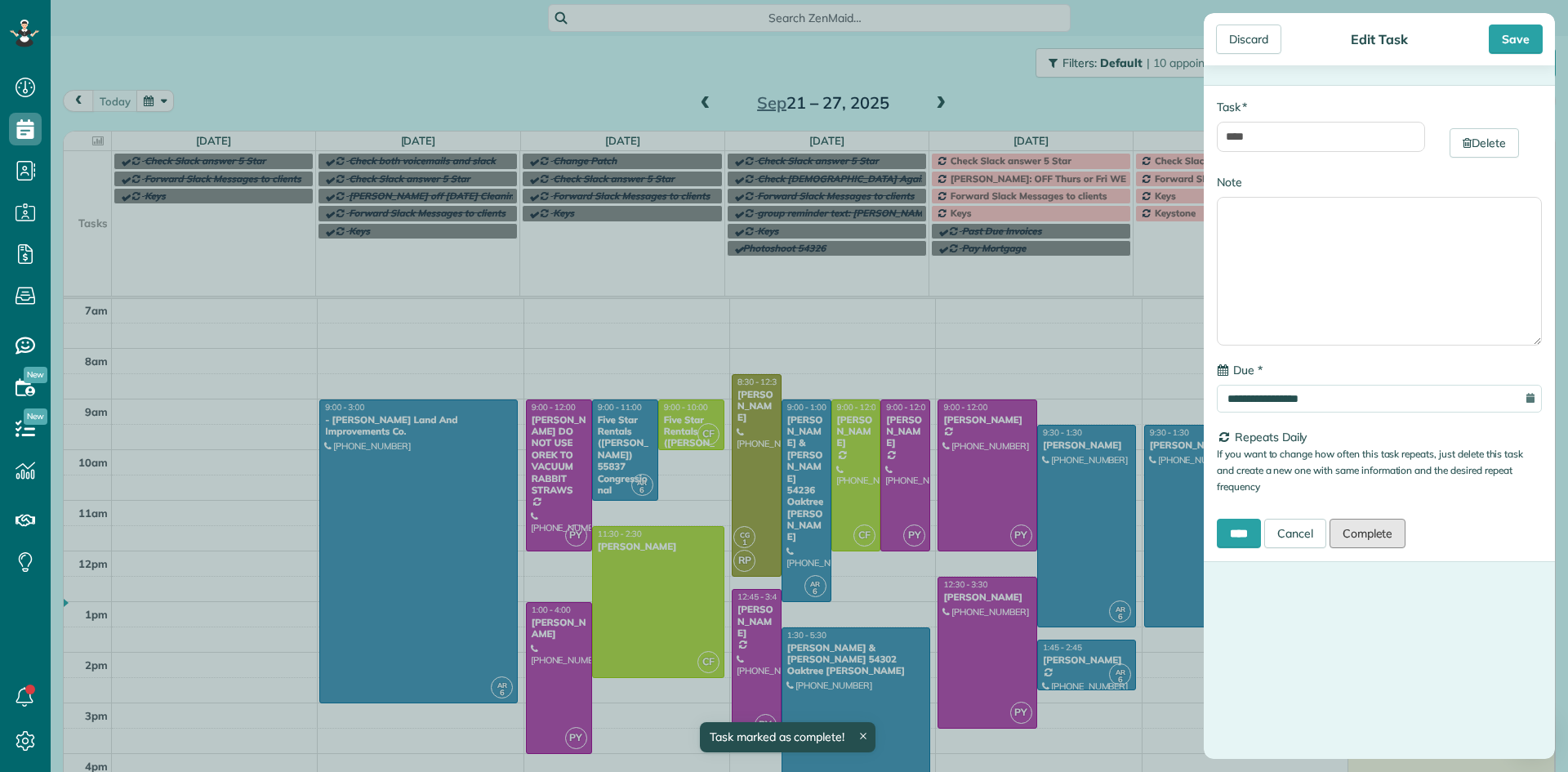
drag, startPoint x: 1371, startPoint y: 534, endPoint x: 1323, endPoint y: 496, distance: 61.2
click at [1372, 534] on link "Complete" at bounding box center [1368, 534] width 76 height 30
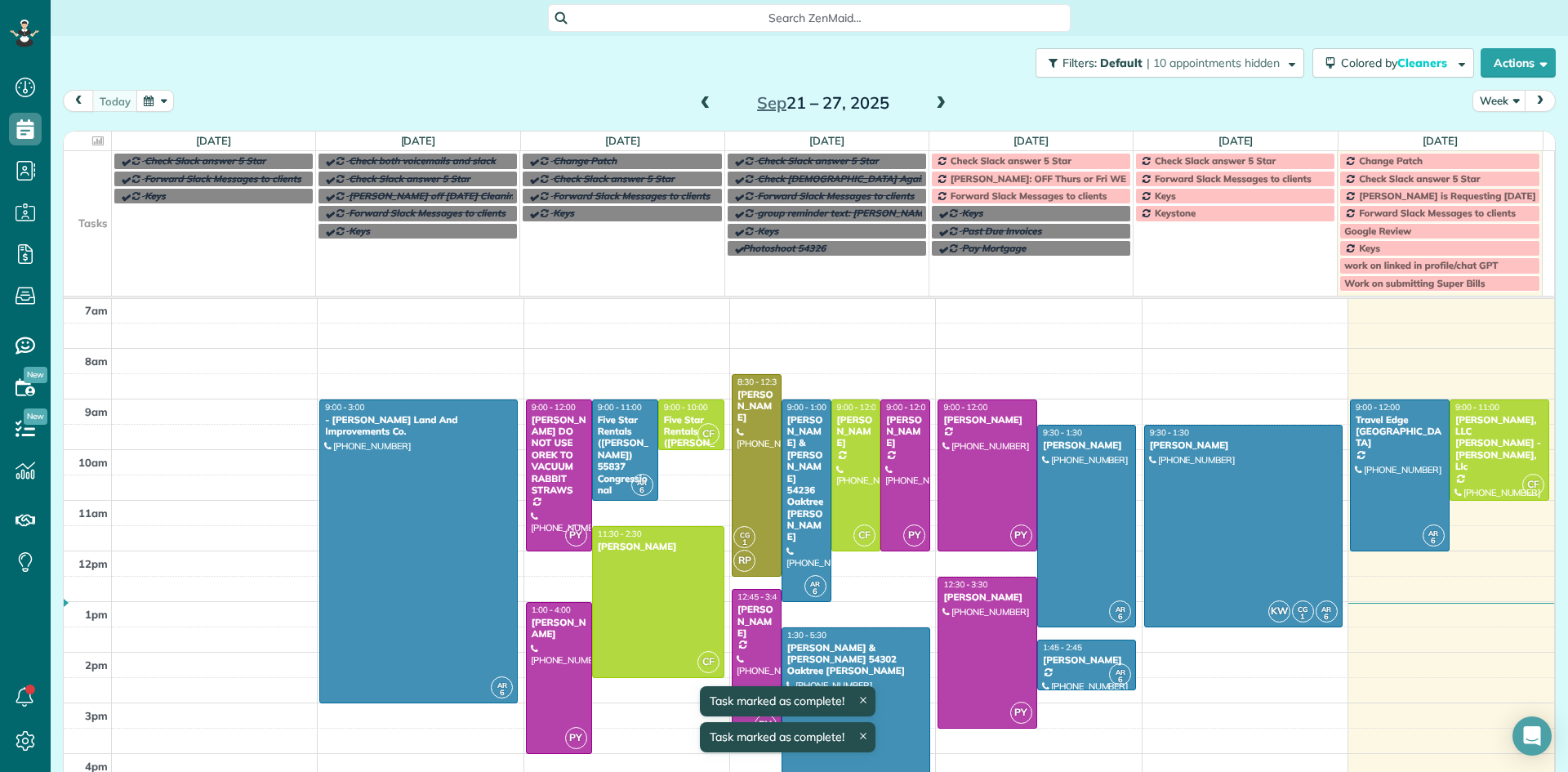
click at [1049, 193] on span "Forward Slack Messages to clients" at bounding box center [1029, 195] width 157 height 12
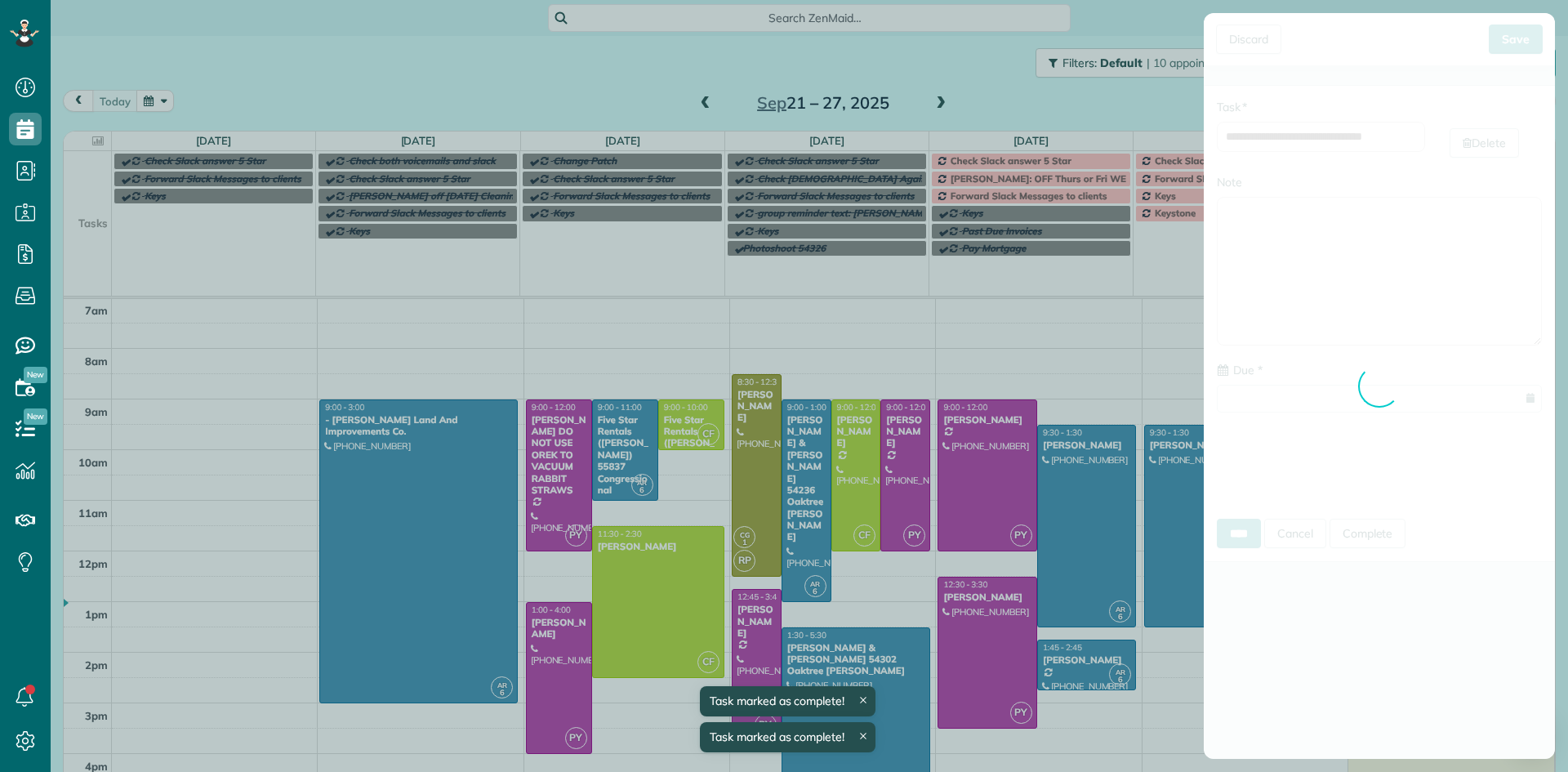
type input "**********"
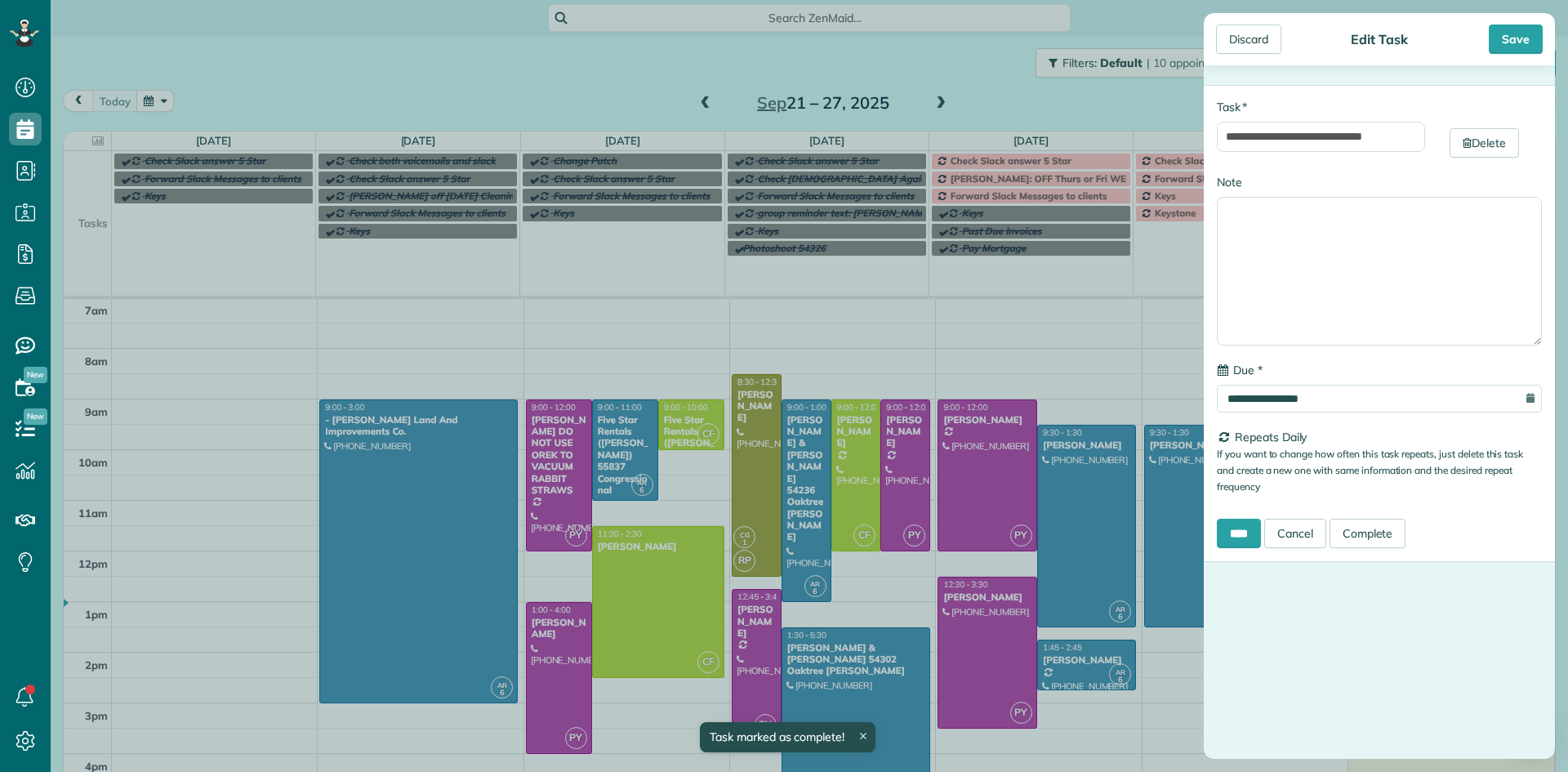
click at [1017, 196] on div "**********" at bounding box center [784, 386] width 1568 height 772
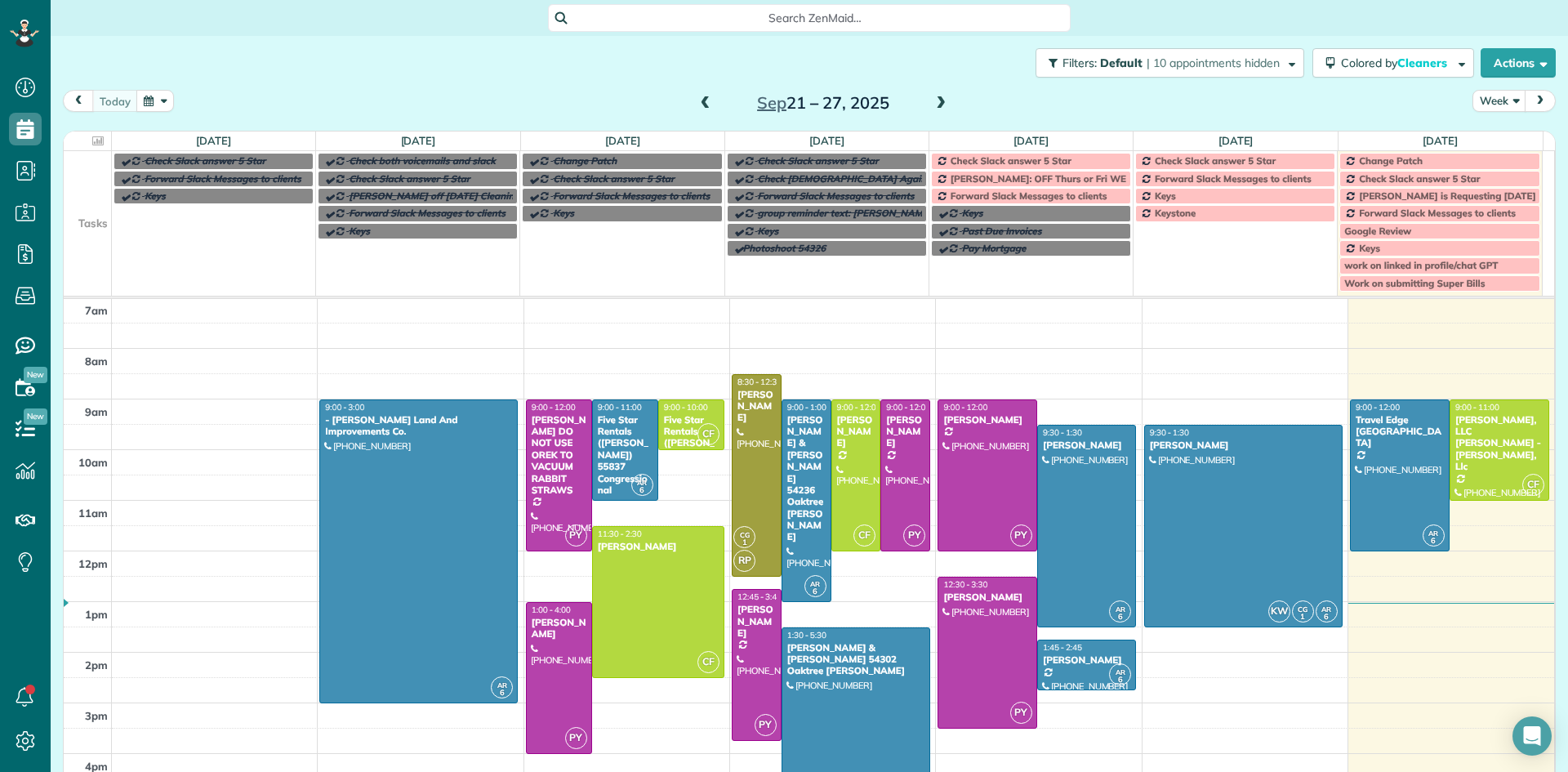
click at [1036, 164] on span "Check Slack answer 5 Star" at bounding box center [1012, 161] width 121 height 12
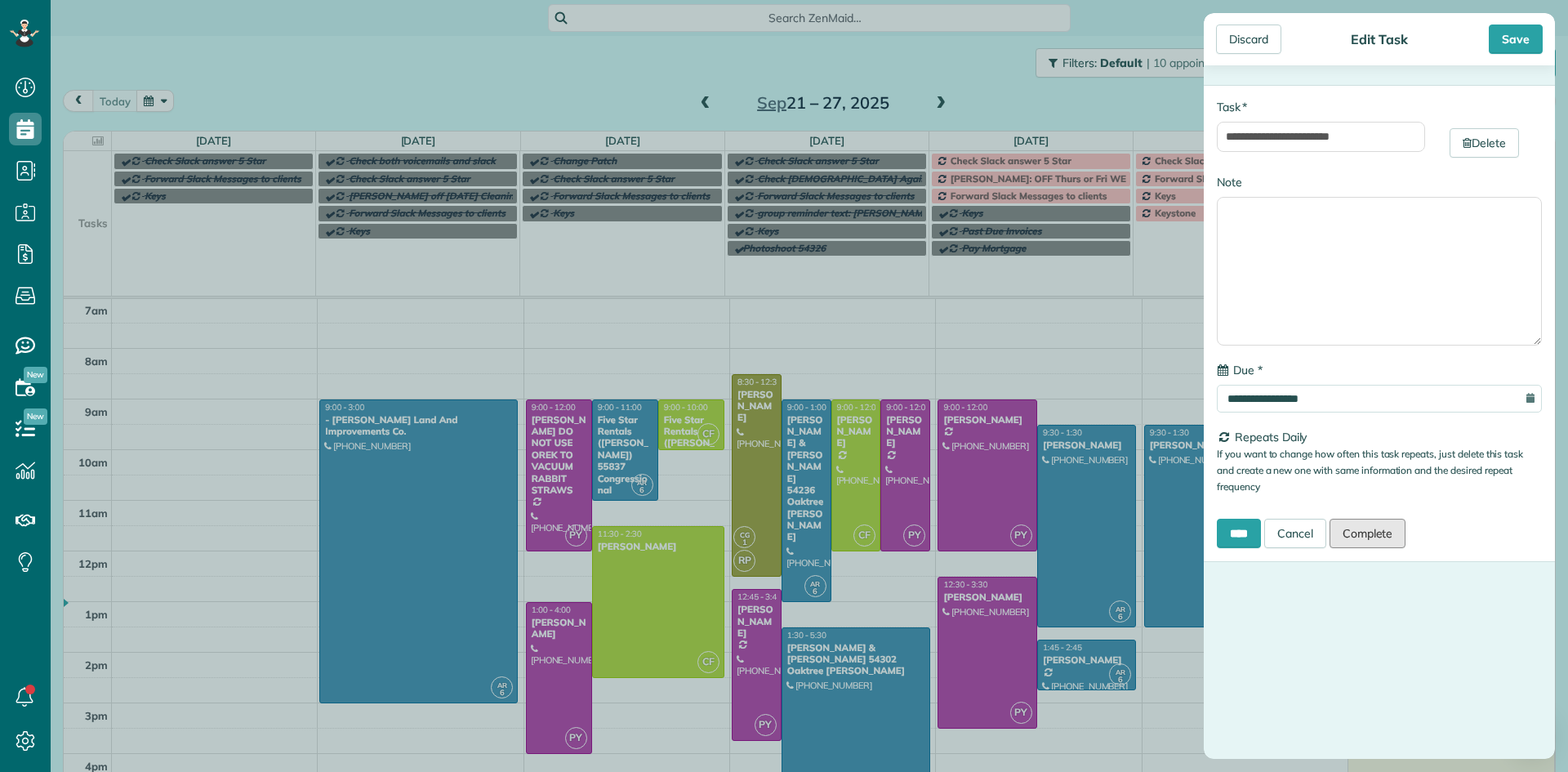
click at [1363, 540] on link "Complete" at bounding box center [1368, 534] width 76 height 30
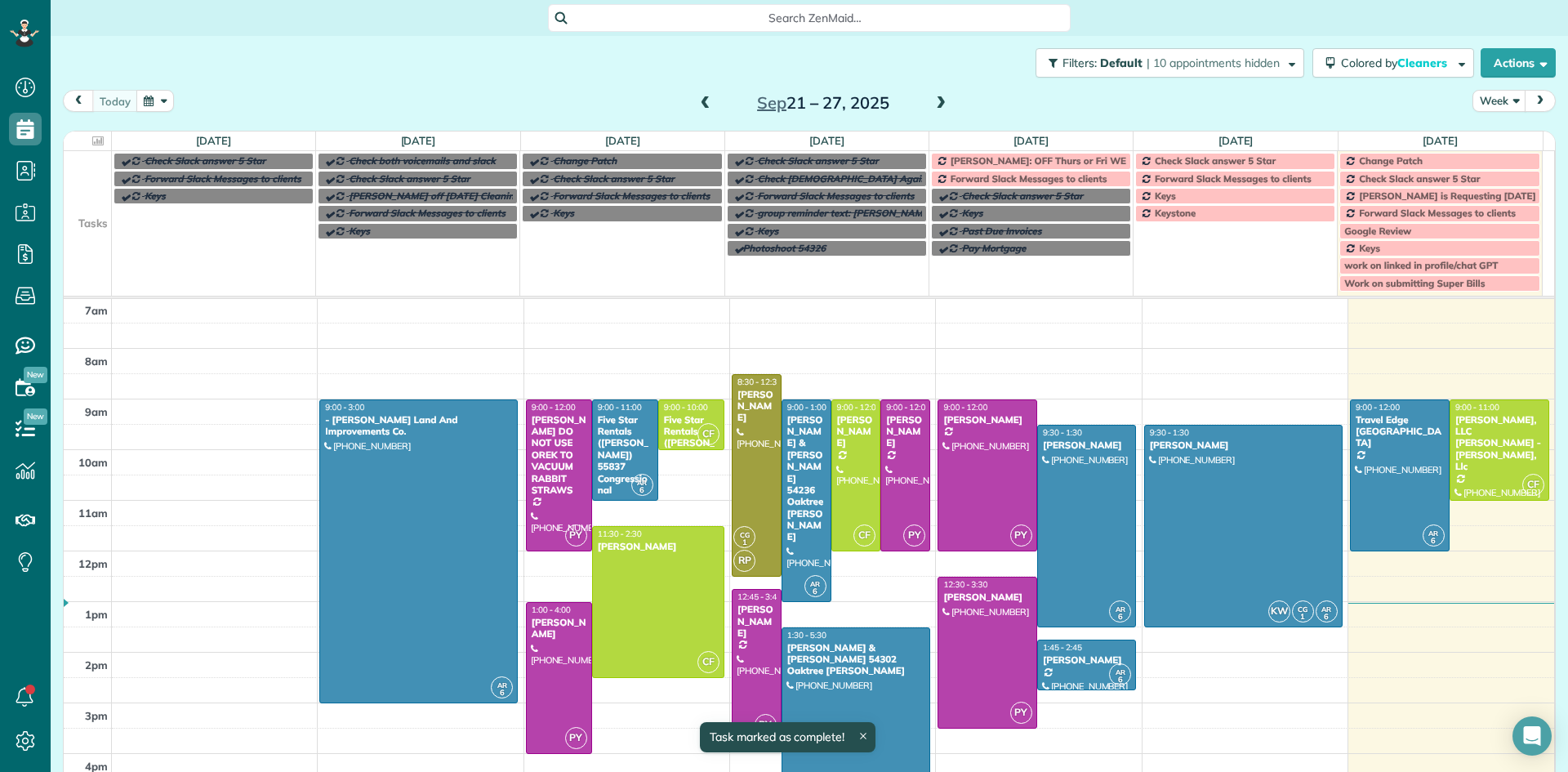
click at [1016, 165] on span "[PERSON_NAME]: OFF Thurs or Fri WEEKLY" at bounding box center [1049, 161] width 197 height 12
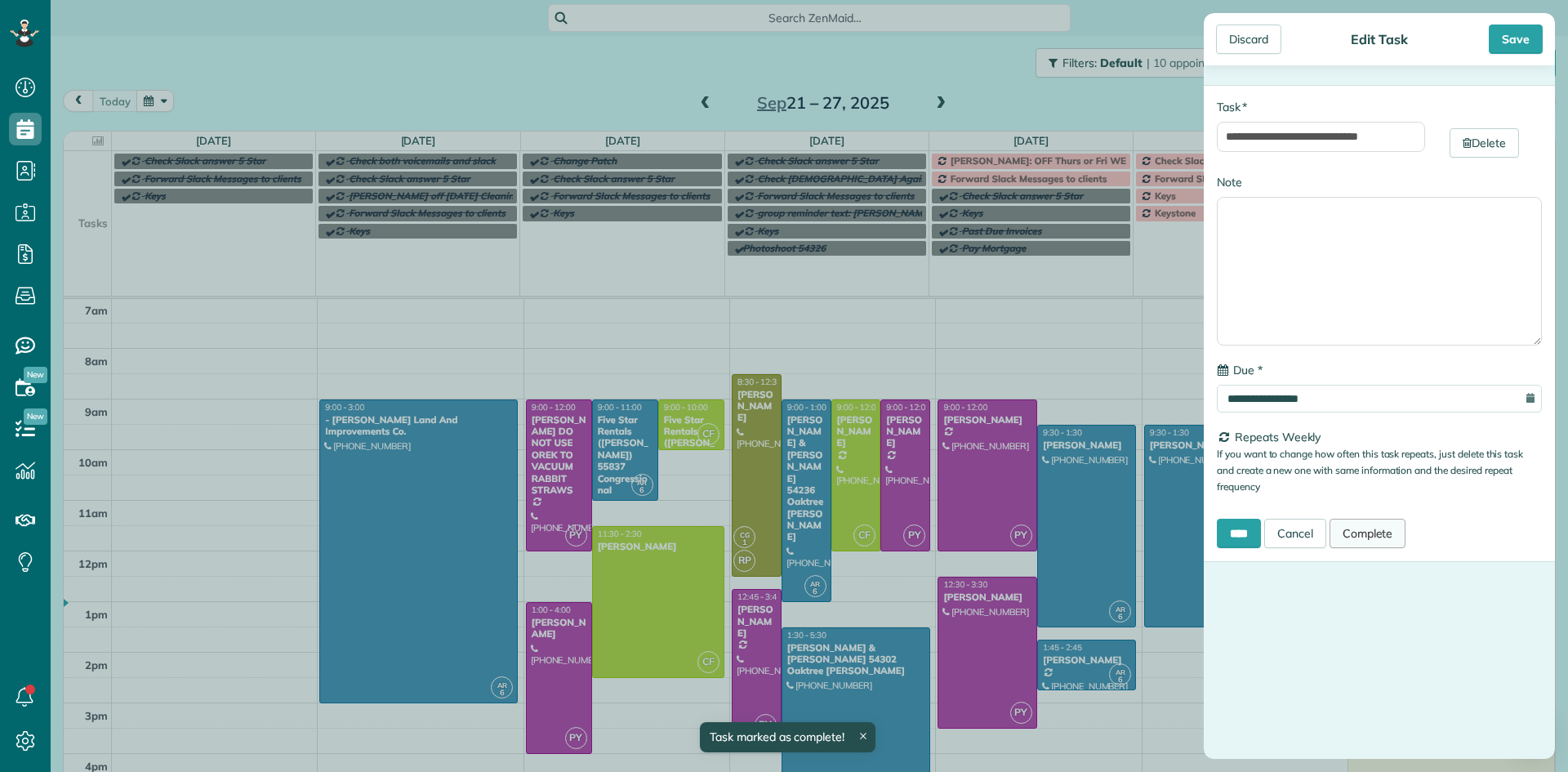
click at [1370, 530] on link "Complete" at bounding box center [1368, 534] width 76 height 30
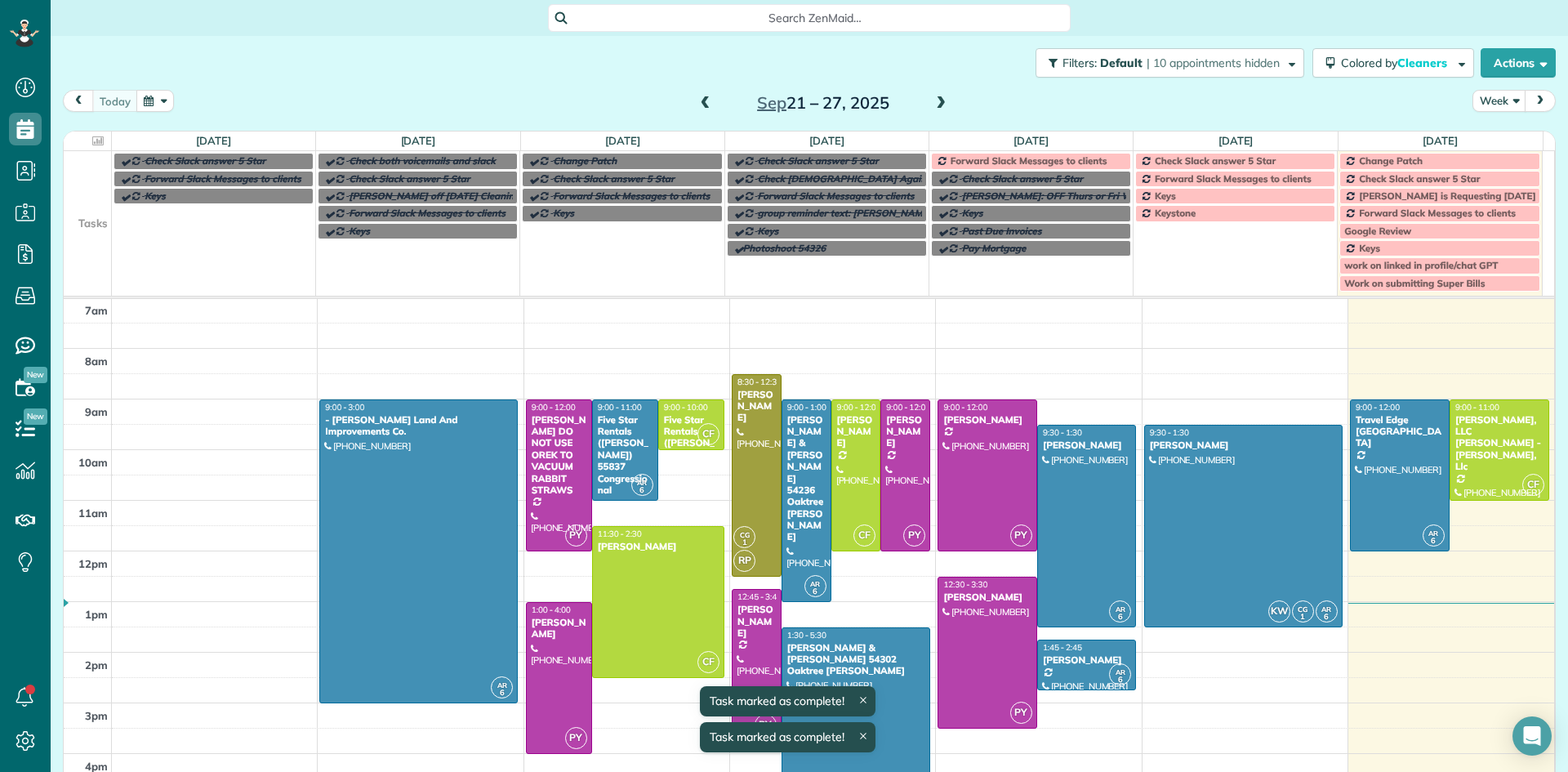
click at [1043, 164] on span "Forward Slack Messages to clients" at bounding box center [1029, 161] width 157 height 12
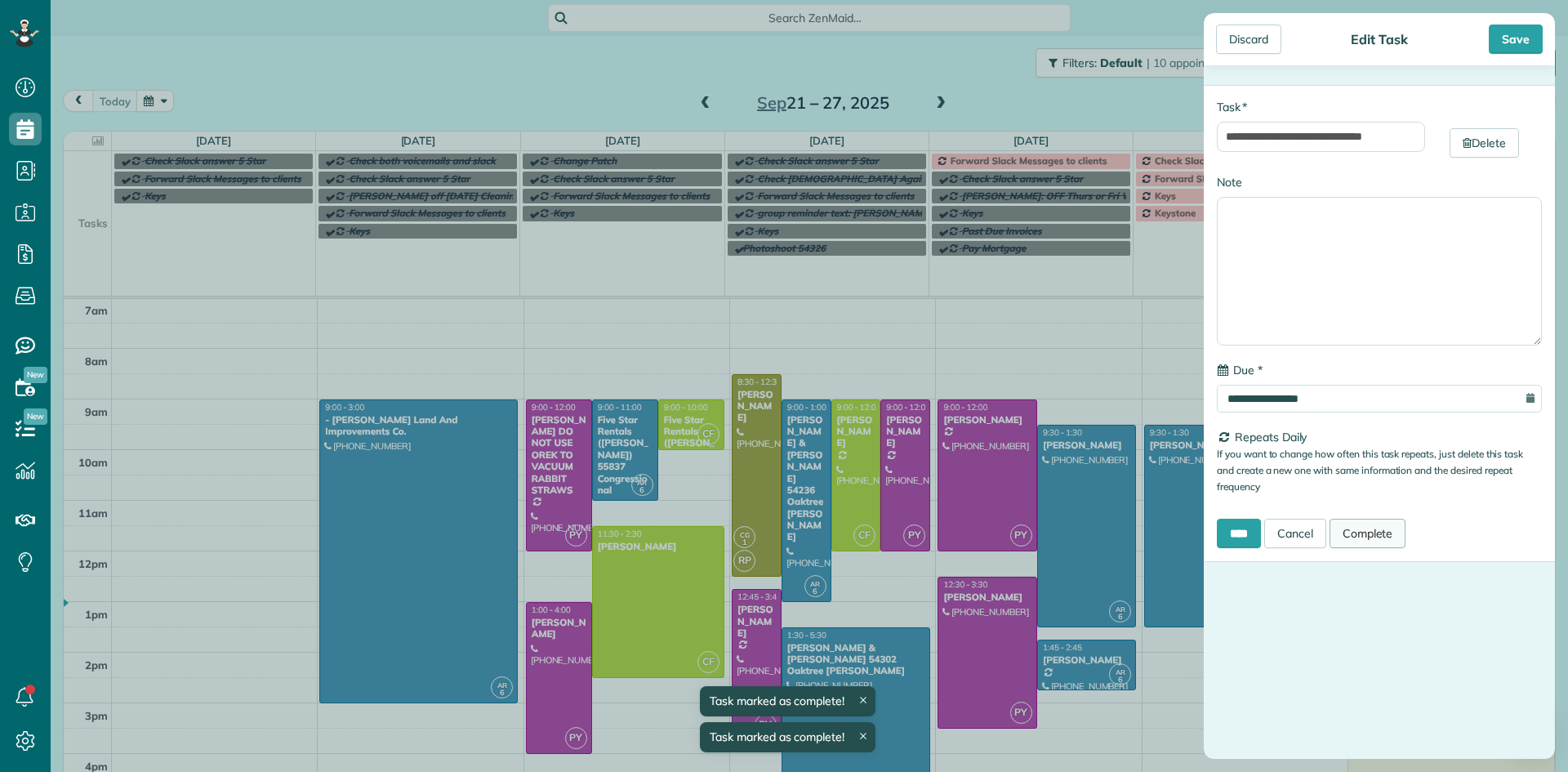
click at [1376, 526] on link "Complete" at bounding box center [1368, 534] width 76 height 30
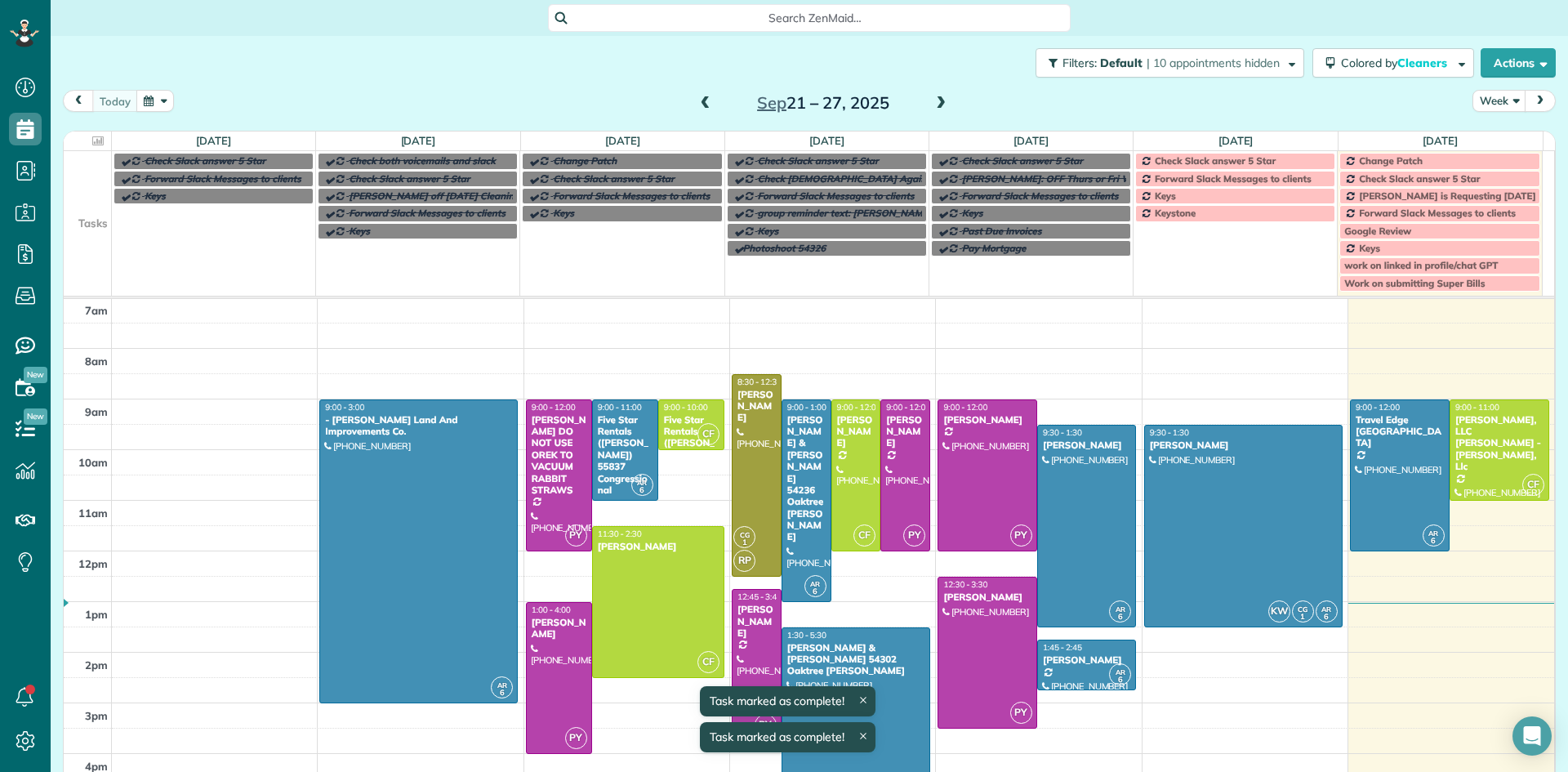
click at [1224, 164] on span "Check Slack answer 5 Star" at bounding box center [1216, 161] width 121 height 12
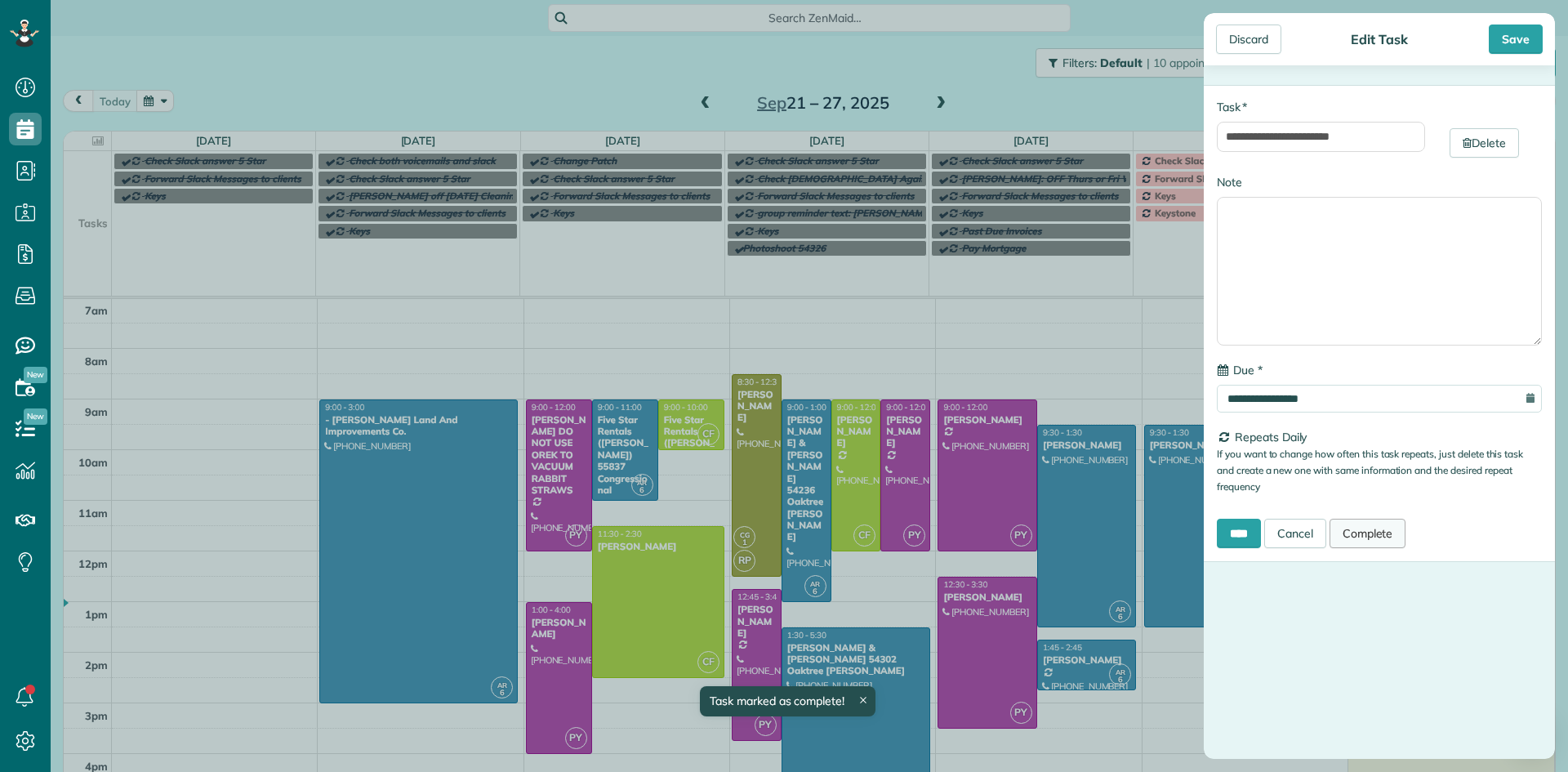
click at [1387, 536] on link "Complete" at bounding box center [1368, 534] width 76 height 30
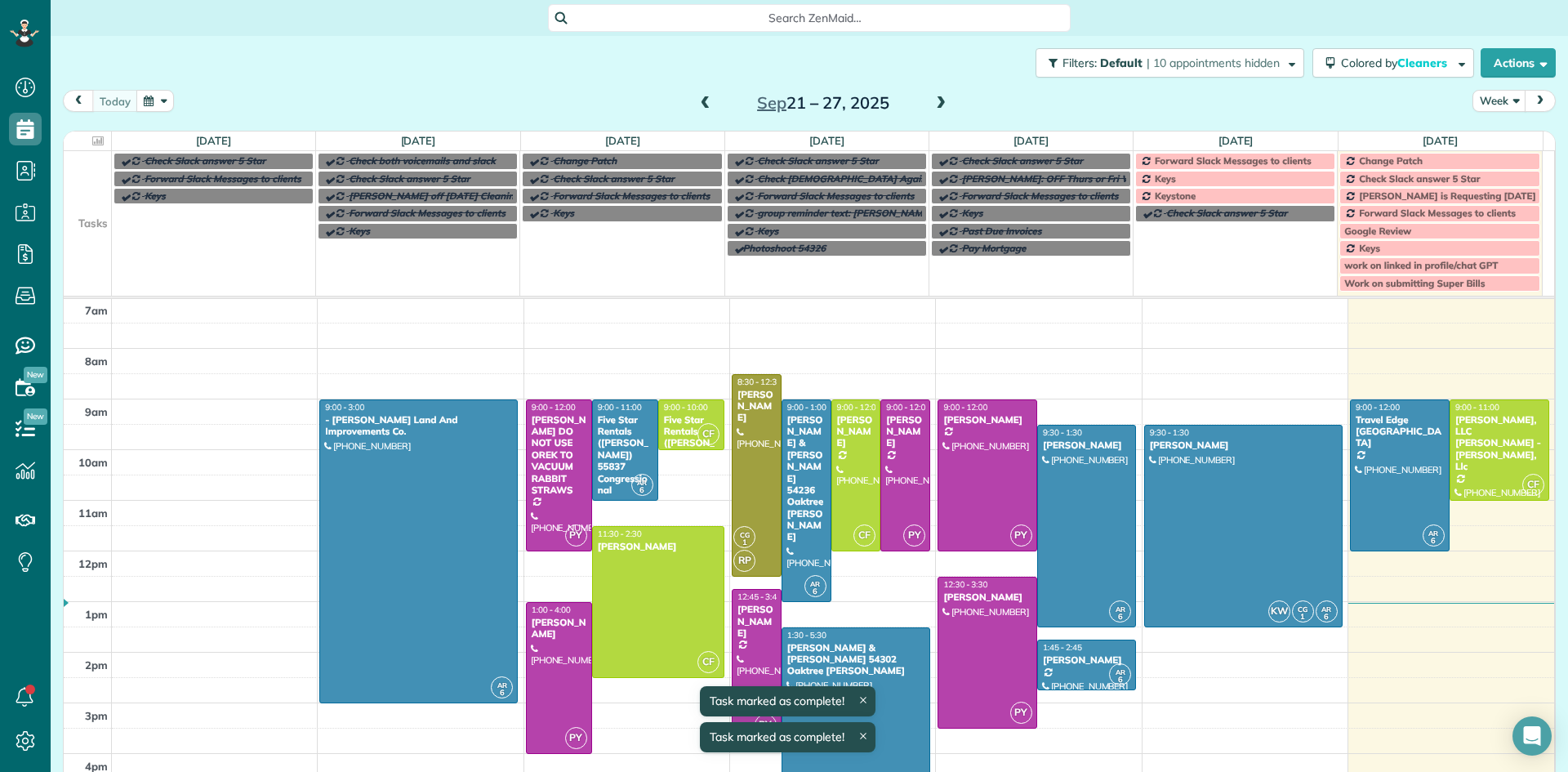
click at [1193, 163] on span "Forward Slack Messages to clients" at bounding box center [1234, 161] width 157 height 12
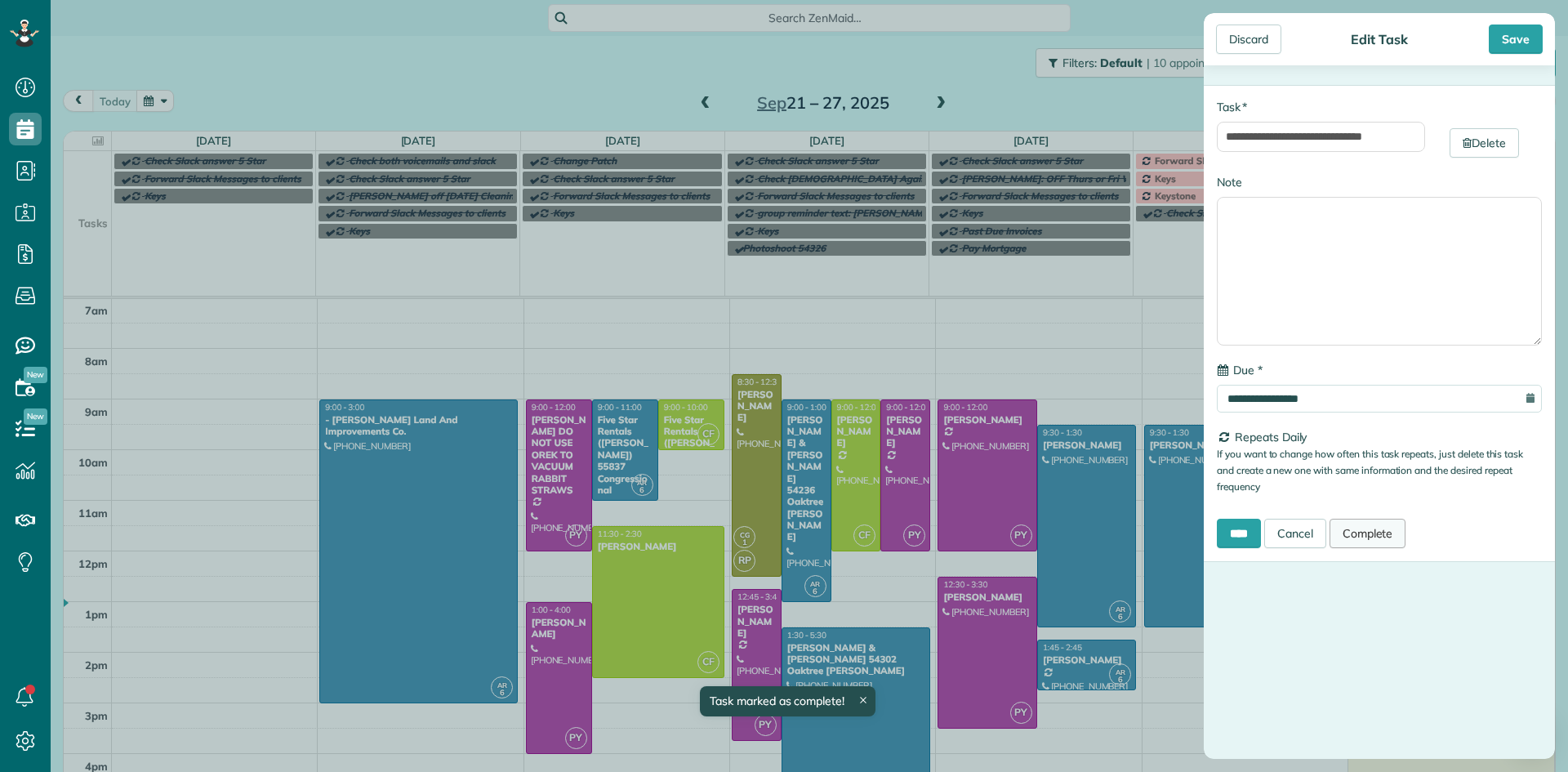
click at [1374, 526] on link "Complete" at bounding box center [1368, 534] width 76 height 30
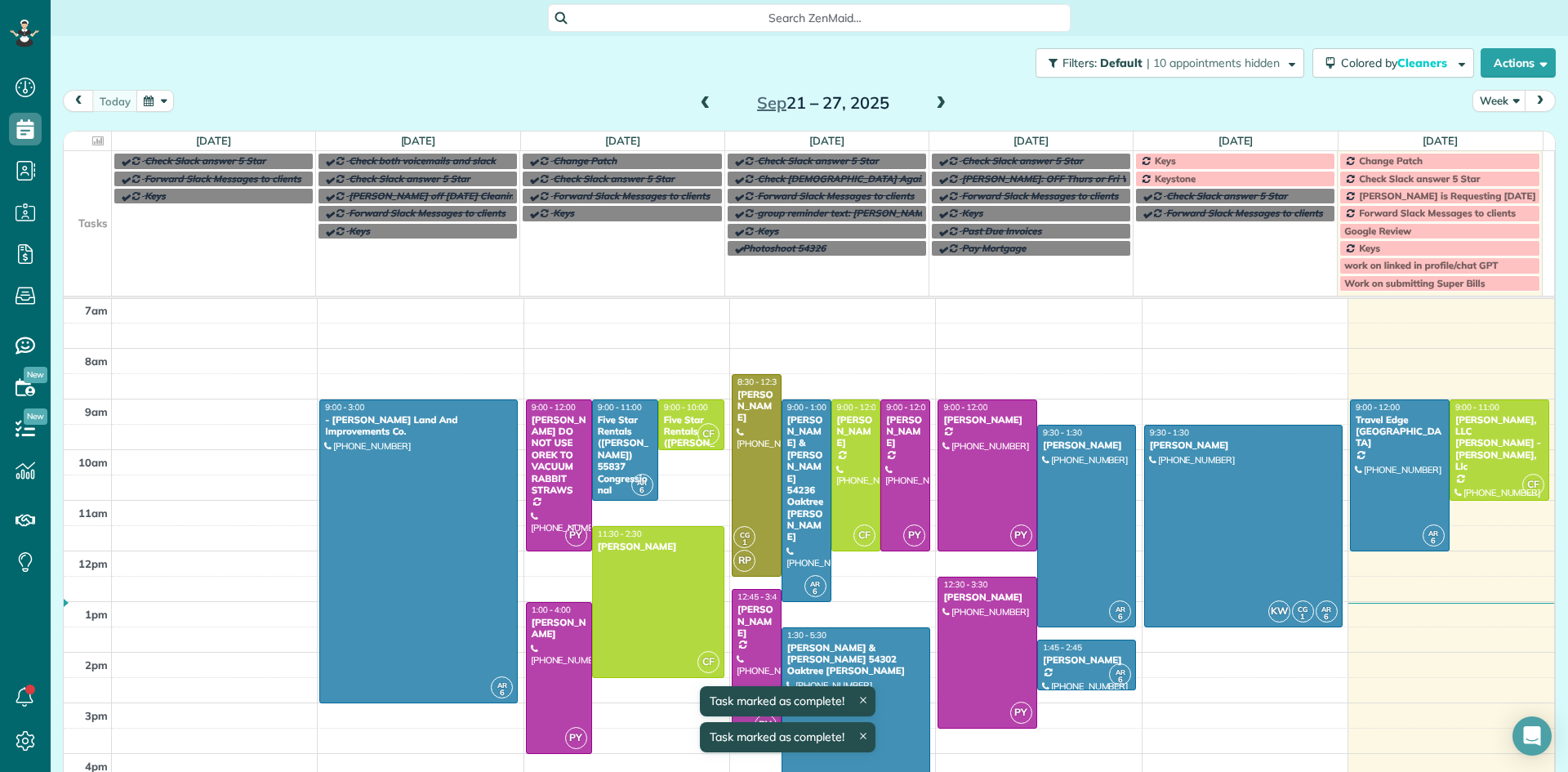
click at [1171, 160] on div "Keys" at bounding box center [1236, 161] width 190 height 12
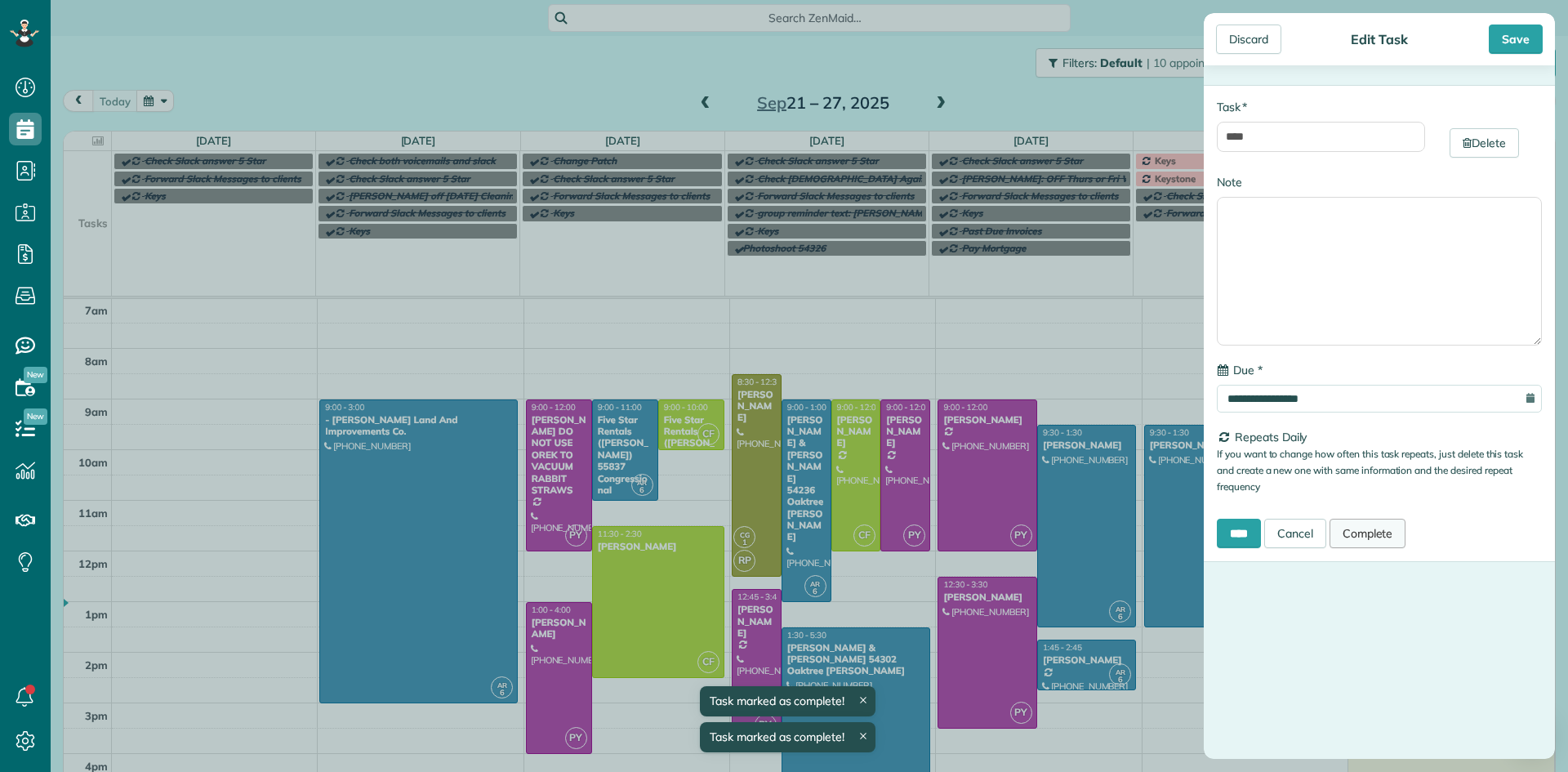
click at [1387, 530] on link "Complete" at bounding box center [1368, 534] width 76 height 30
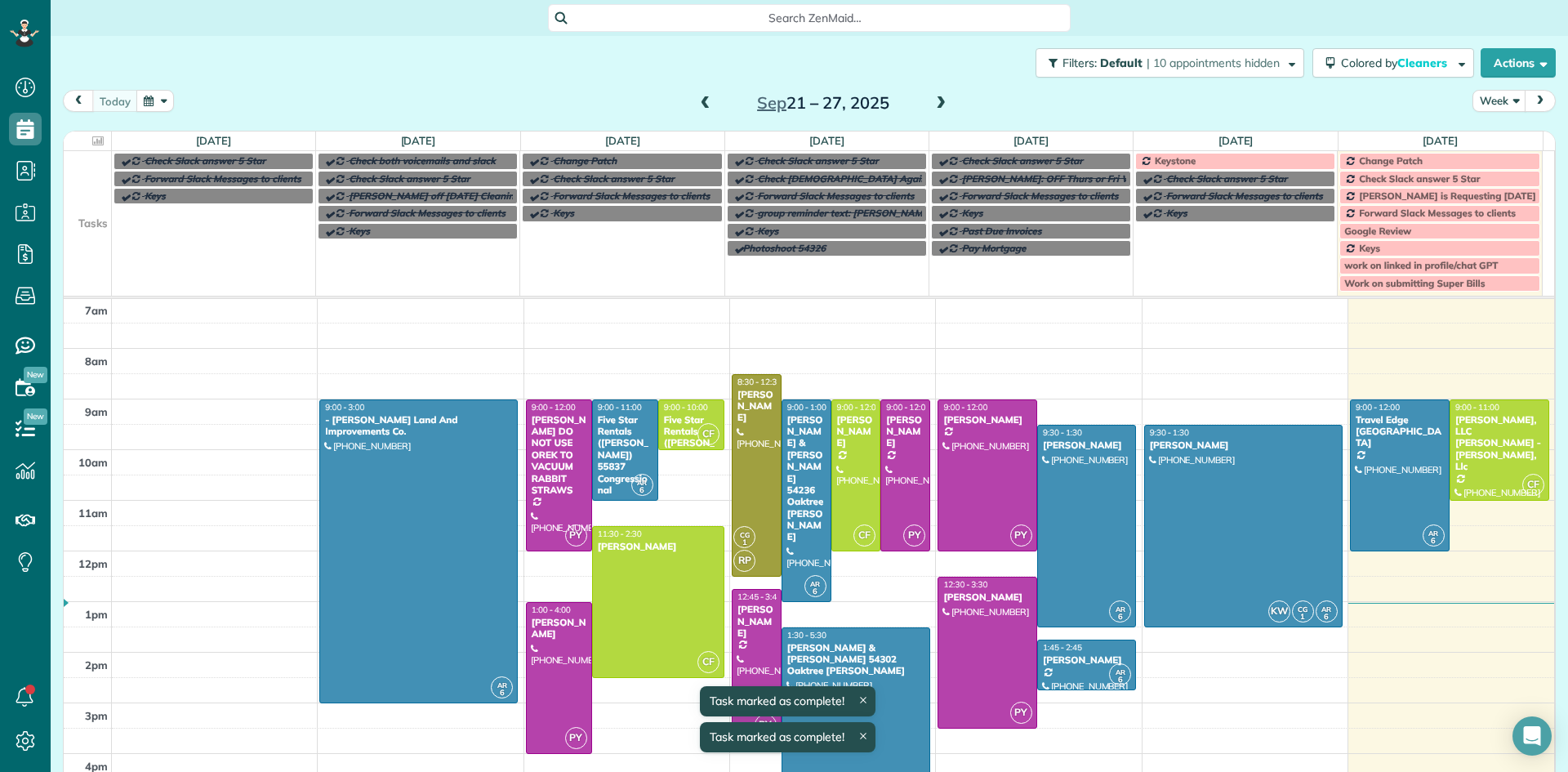
click at [1199, 165] on div "Keystone" at bounding box center [1236, 161] width 190 height 12
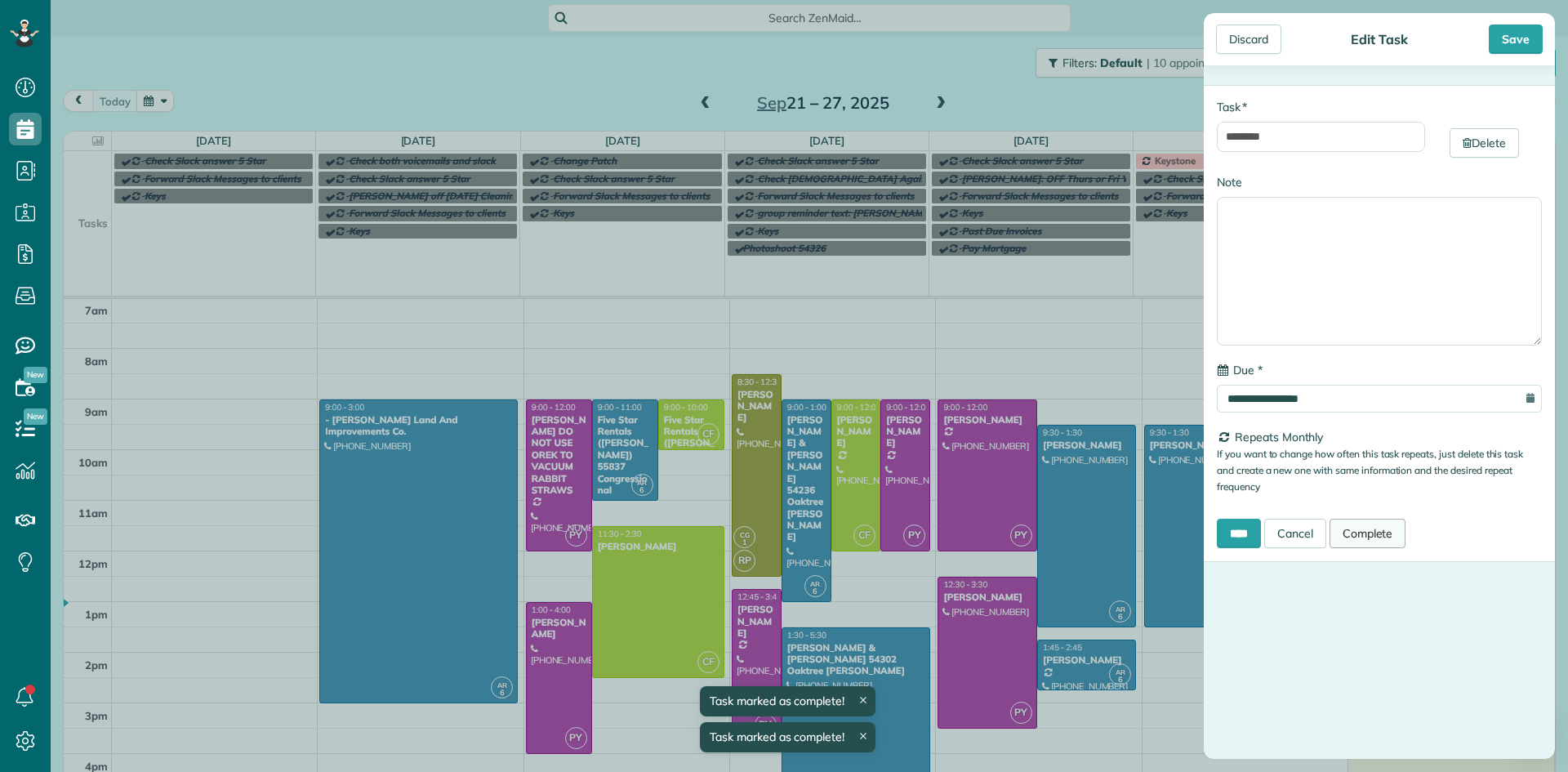
click at [1381, 531] on link "Complete" at bounding box center [1368, 534] width 76 height 30
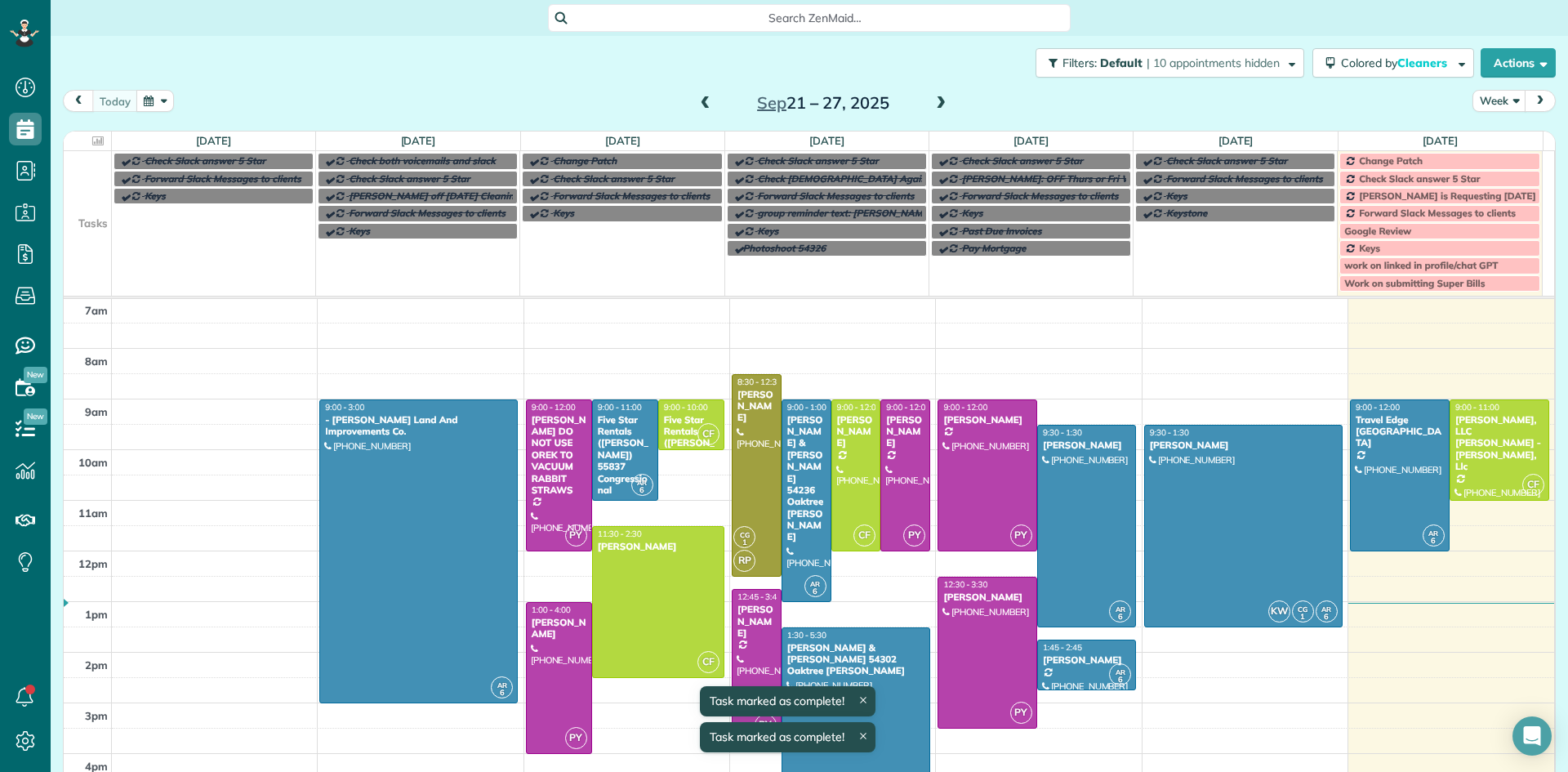
click at [1379, 160] on span "Change Patch" at bounding box center [1391, 161] width 63 height 12
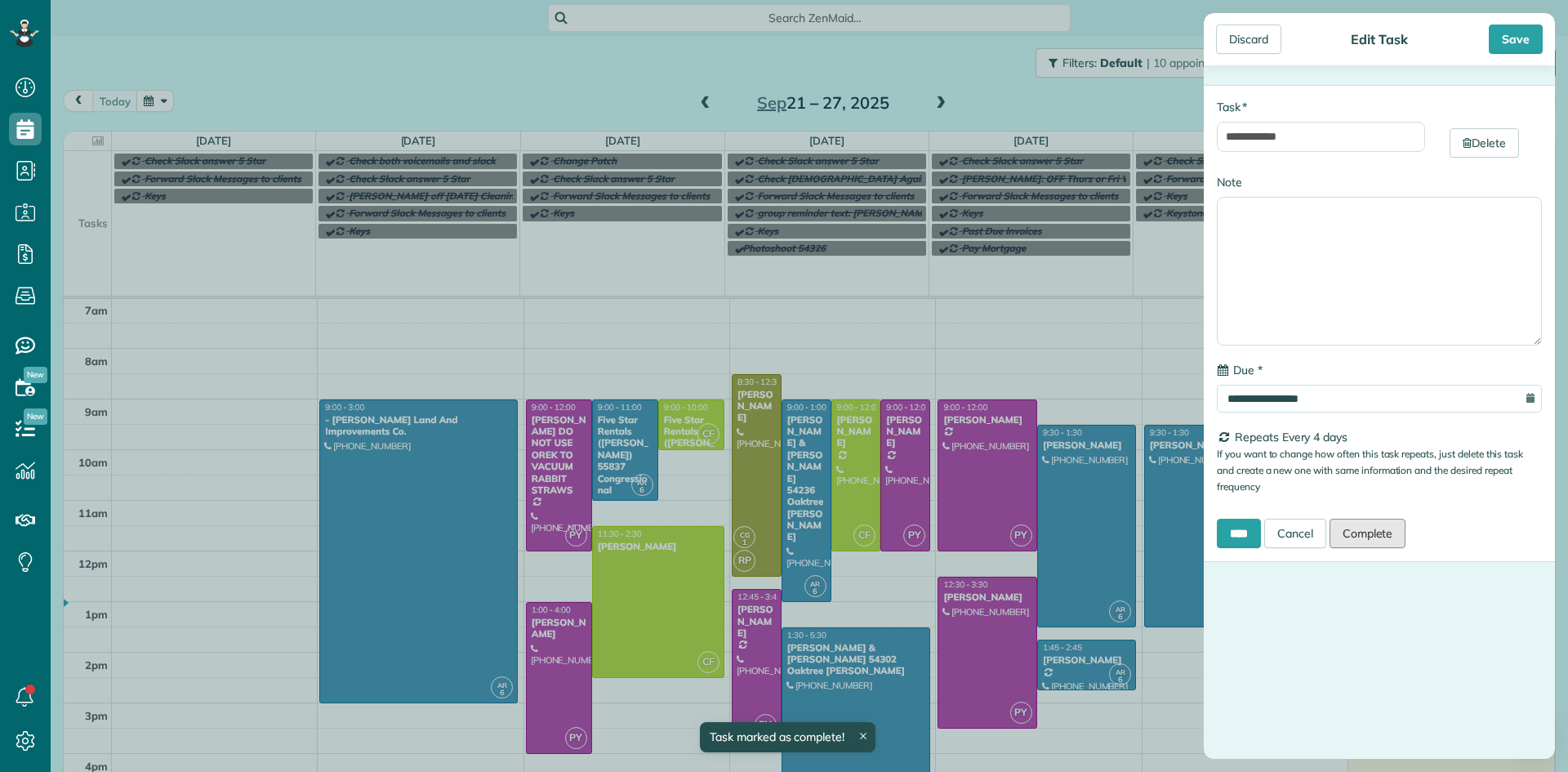
click at [1383, 540] on link "Complete" at bounding box center [1368, 534] width 76 height 30
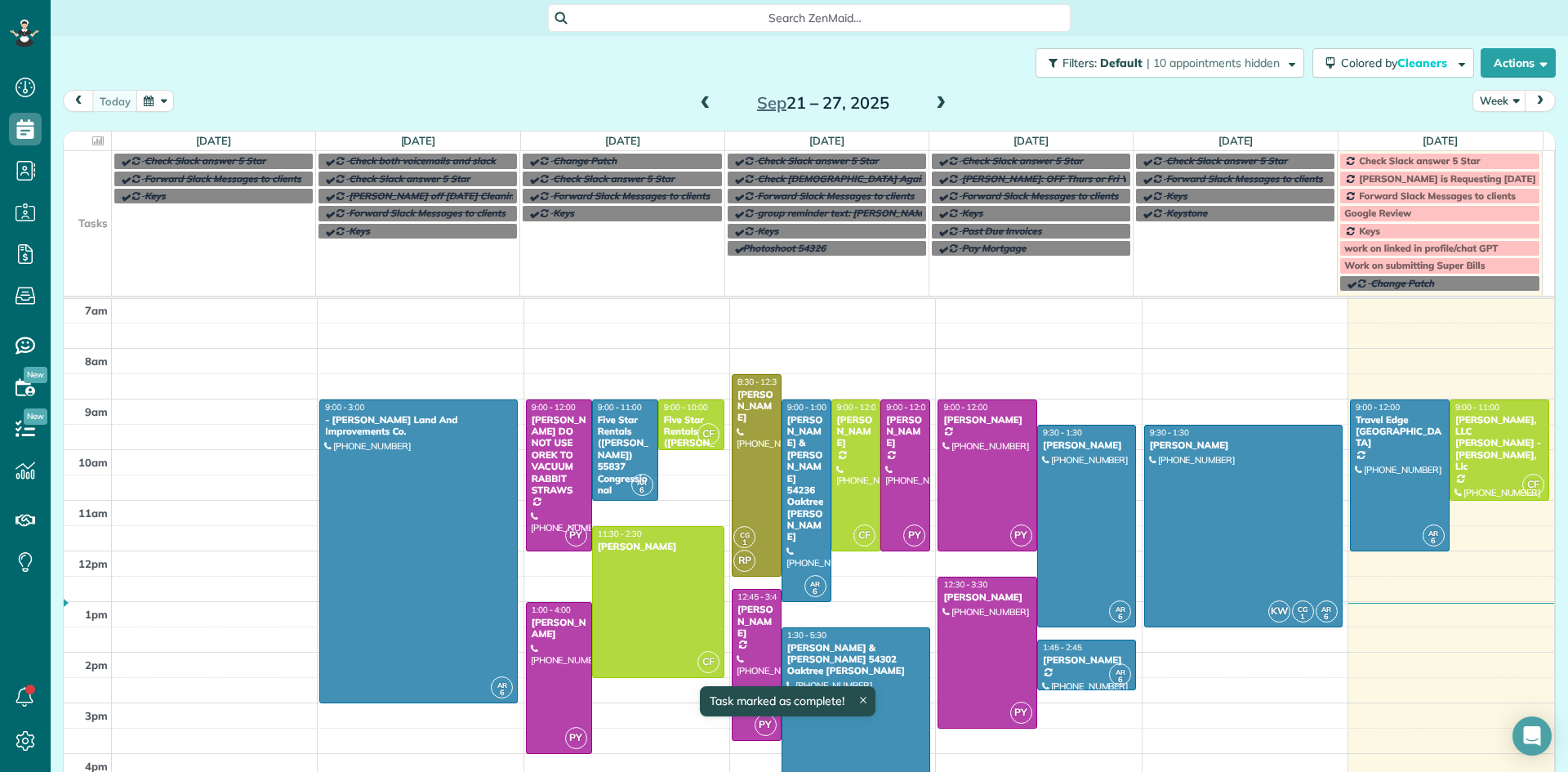
click at [1370, 163] on span "Check Slack answer 5 Star" at bounding box center [1420, 161] width 121 height 12
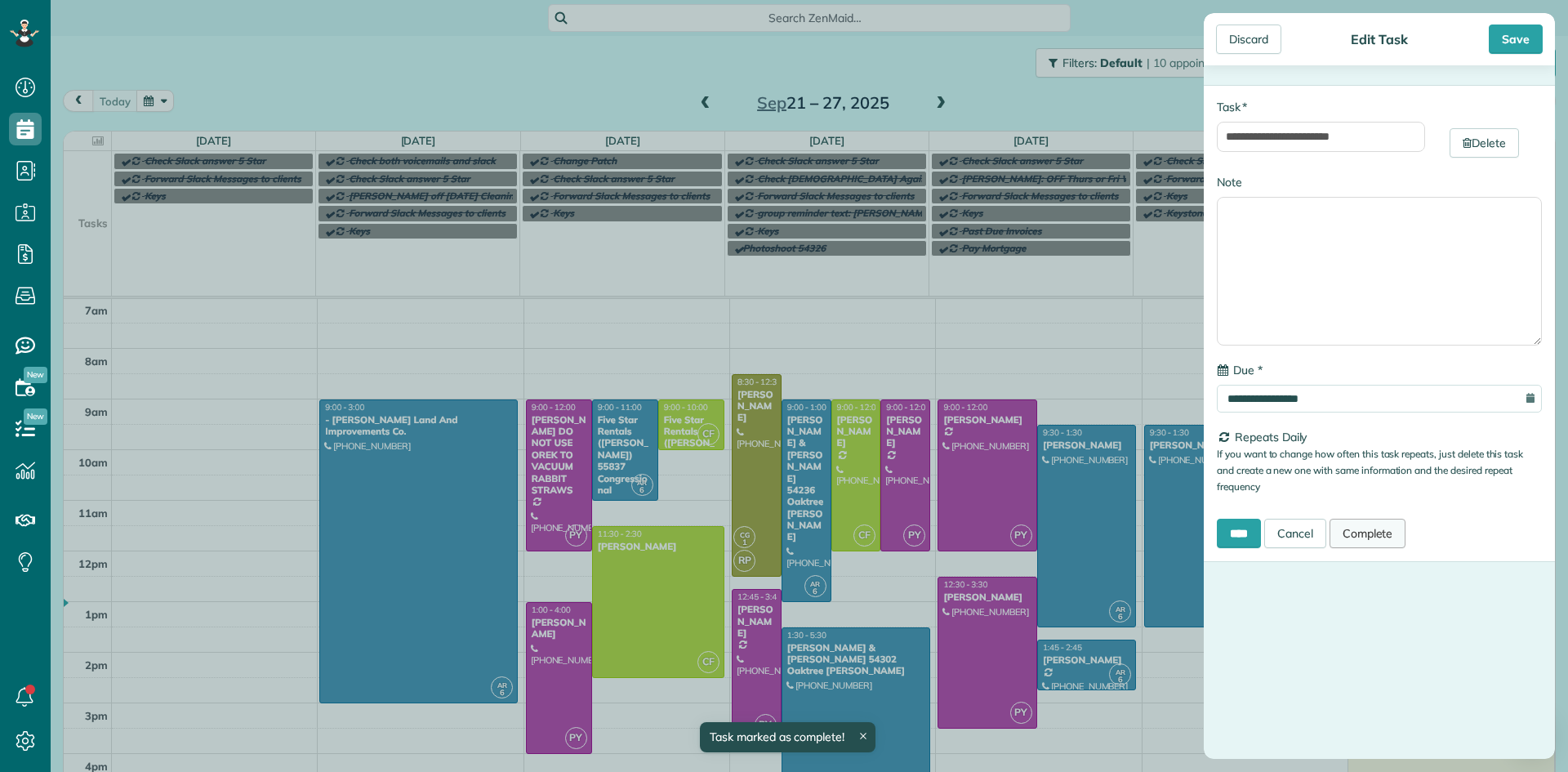
click at [1372, 536] on link "Complete" at bounding box center [1368, 534] width 76 height 30
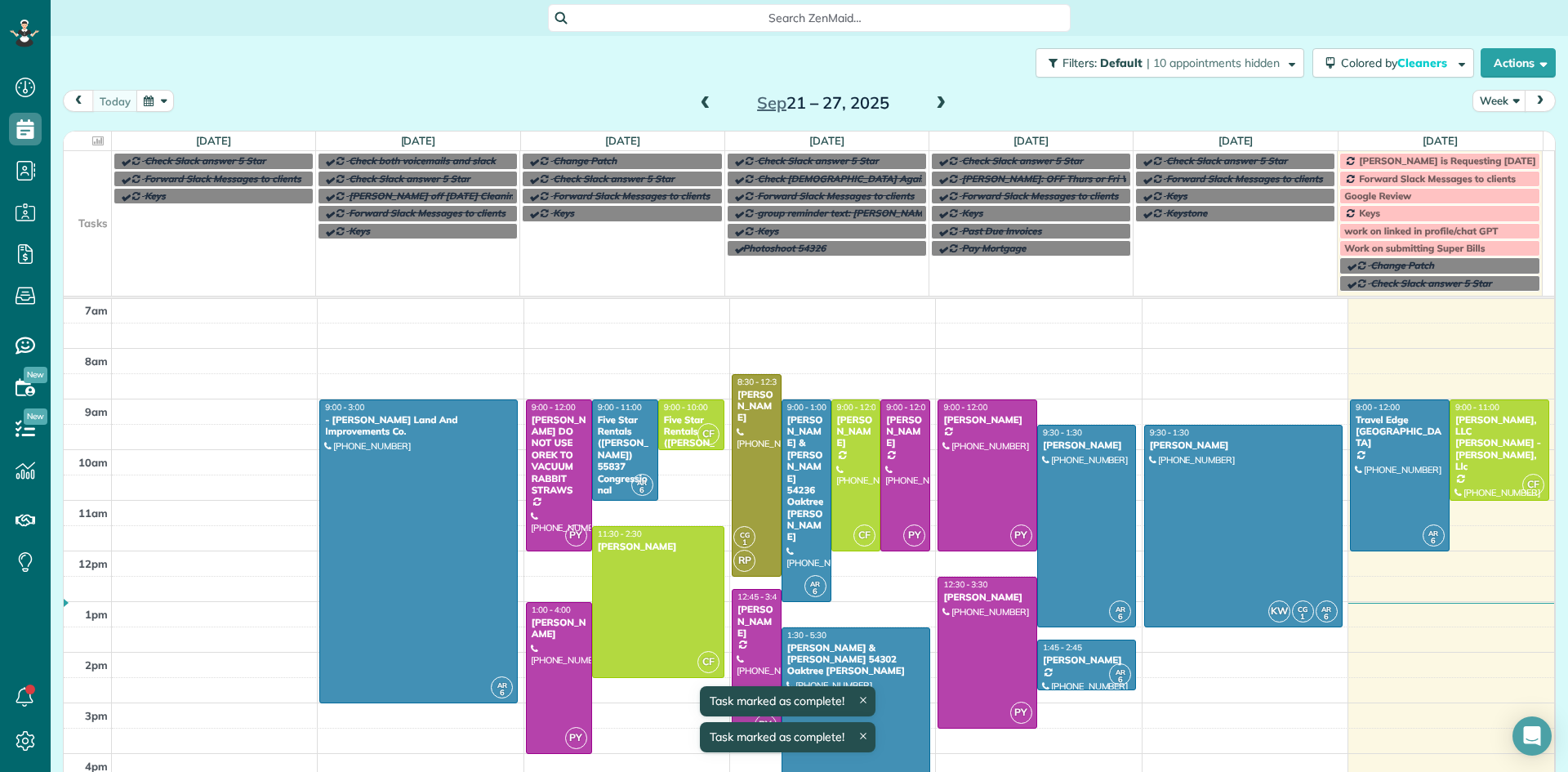
click at [1382, 165] on span "[PERSON_NAME] is Requesting [DATE] or [DATE] off Weekly" at bounding box center [1497, 161] width 275 height 12
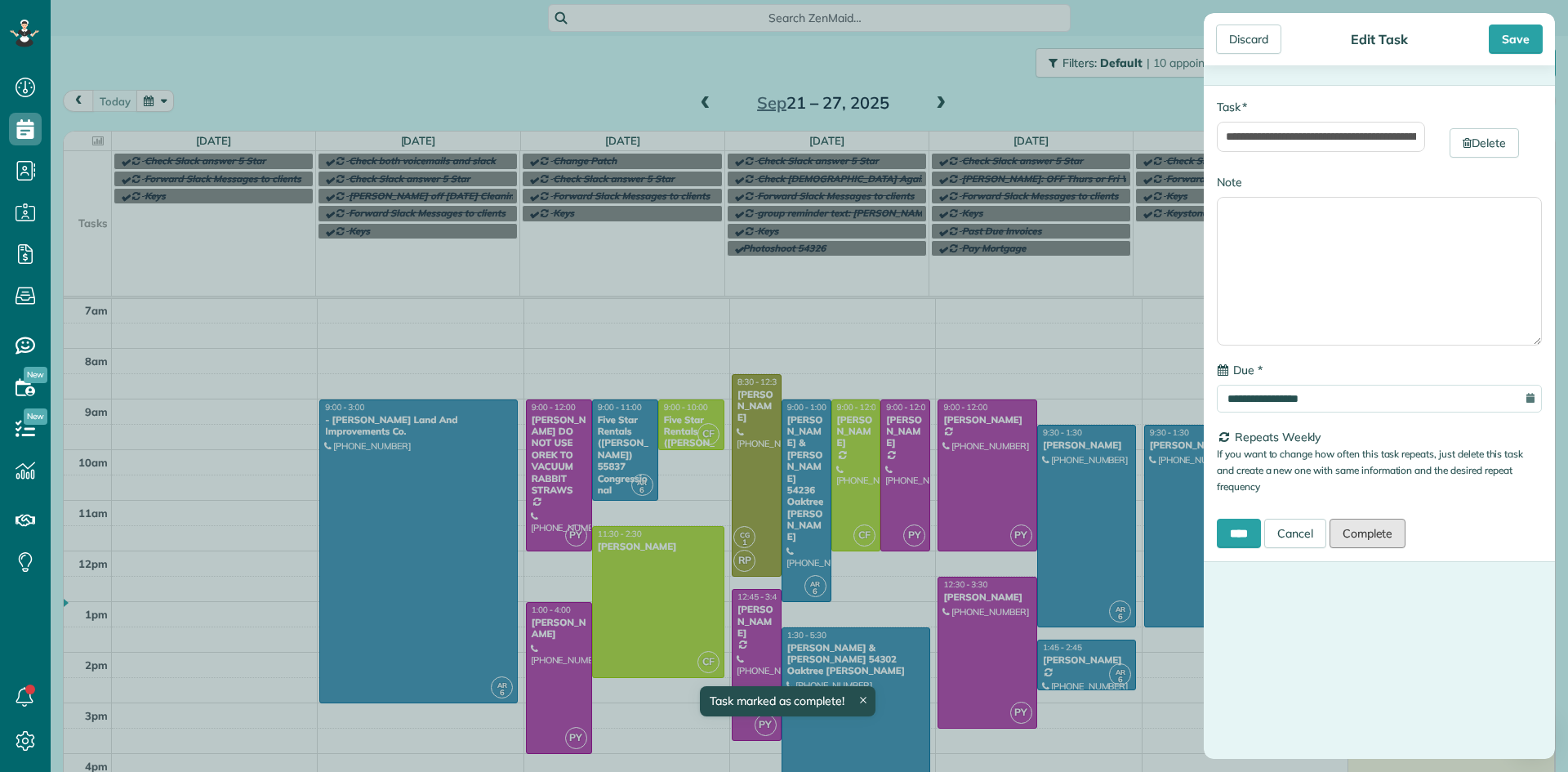
click at [1370, 531] on link "Complete" at bounding box center [1368, 534] width 76 height 30
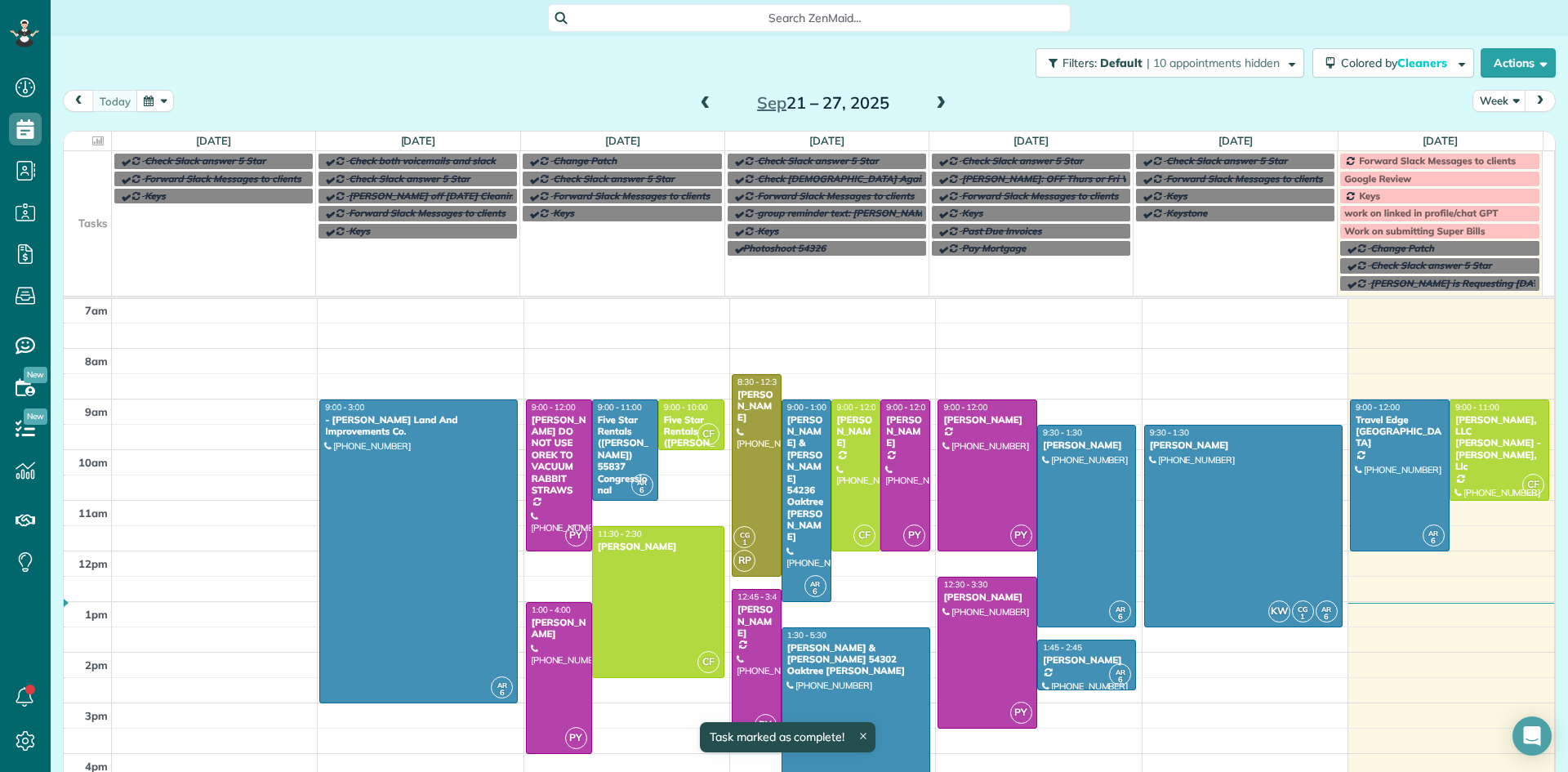
click at [934, 107] on span at bounding box center [941, 103] width 18 height 15
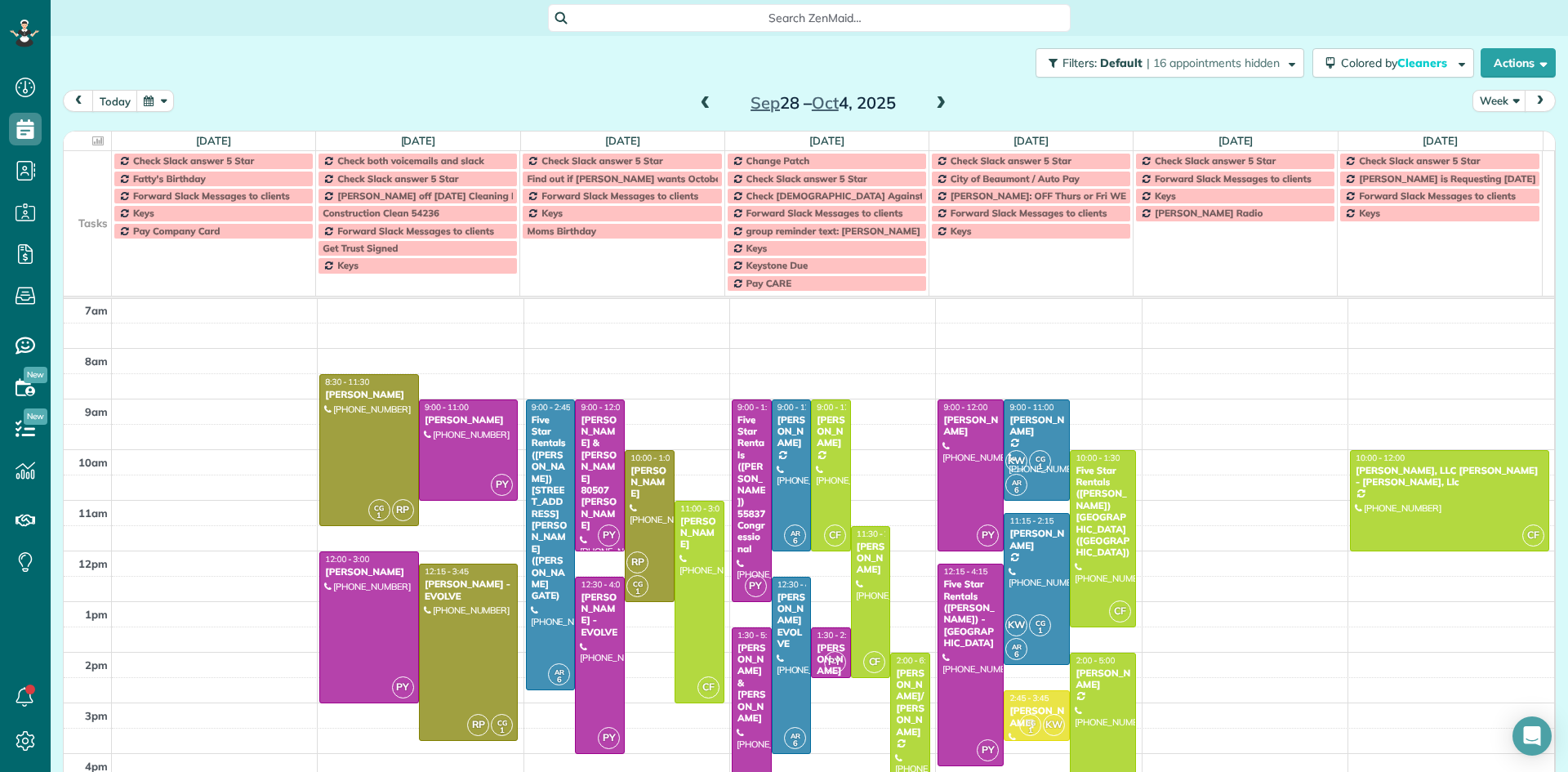
click at [216, 161] on span "Check Slack answer 5 Star" at bounding box center [193, 161] width 121 height 12
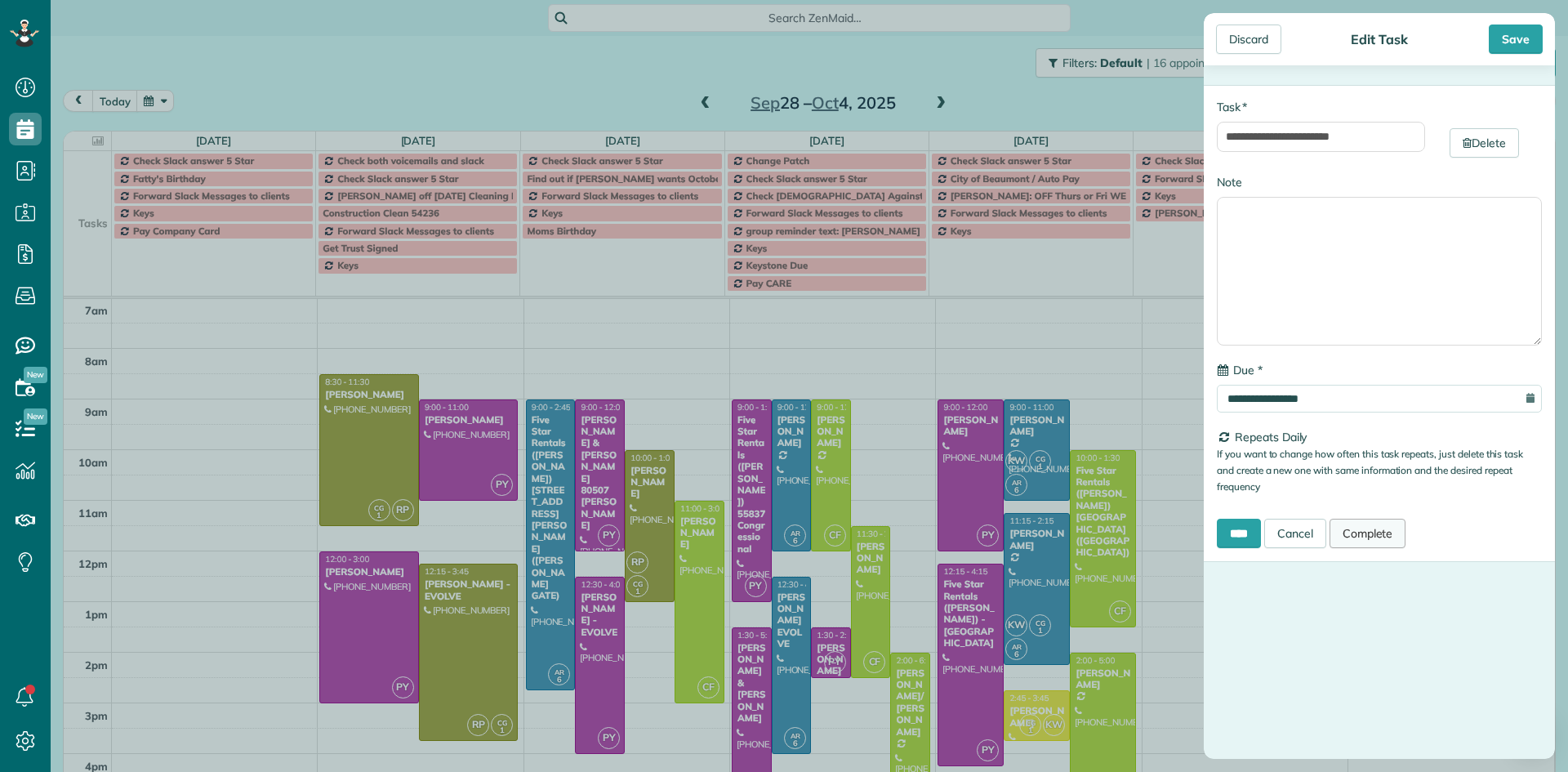
click at [1375, 531] on link "Complete" at bounding box center [1368, 534] width 76 height 30
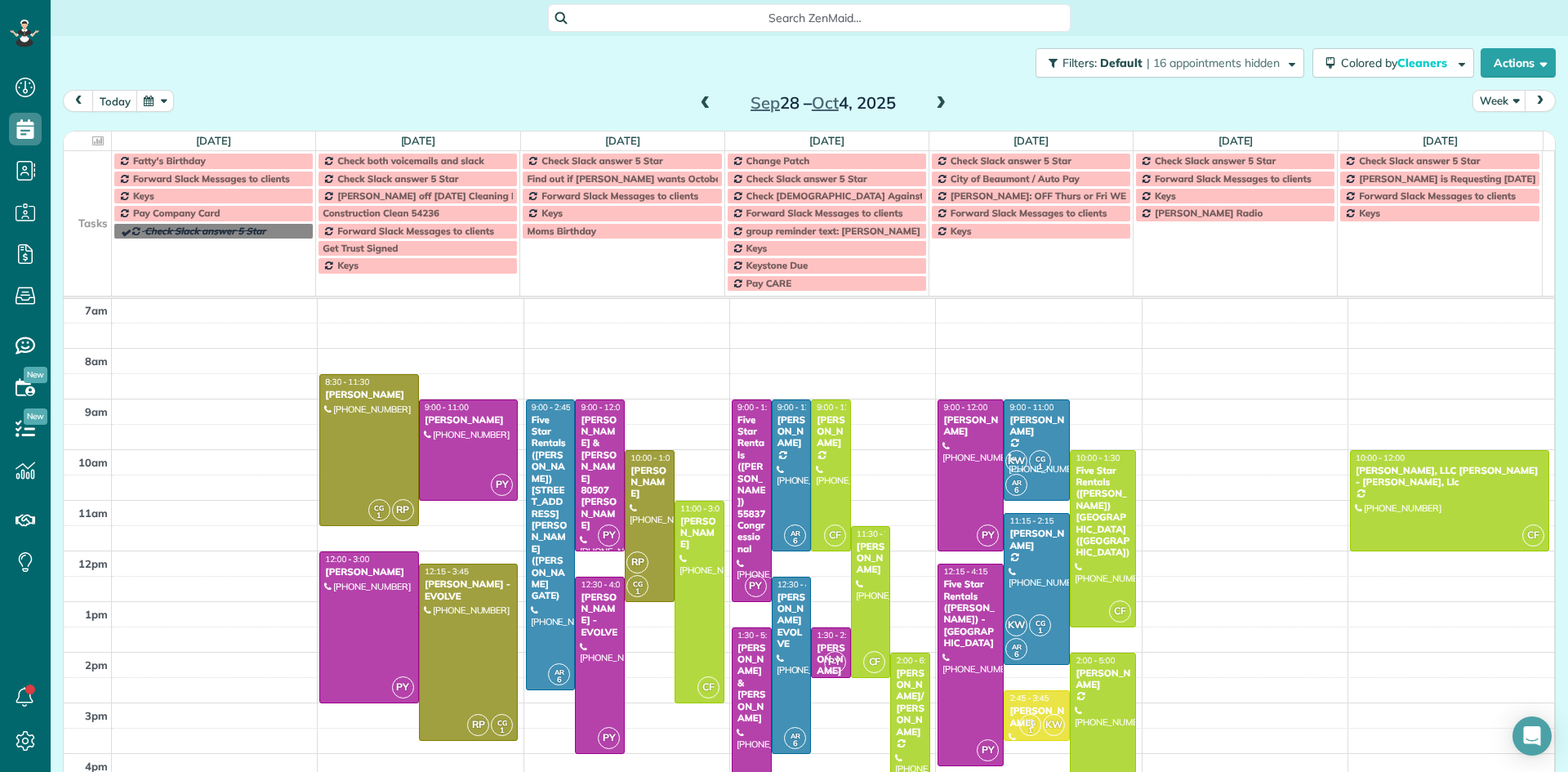
click at [936, 105] on span at bounding box center [941, 103] width 18 height 15
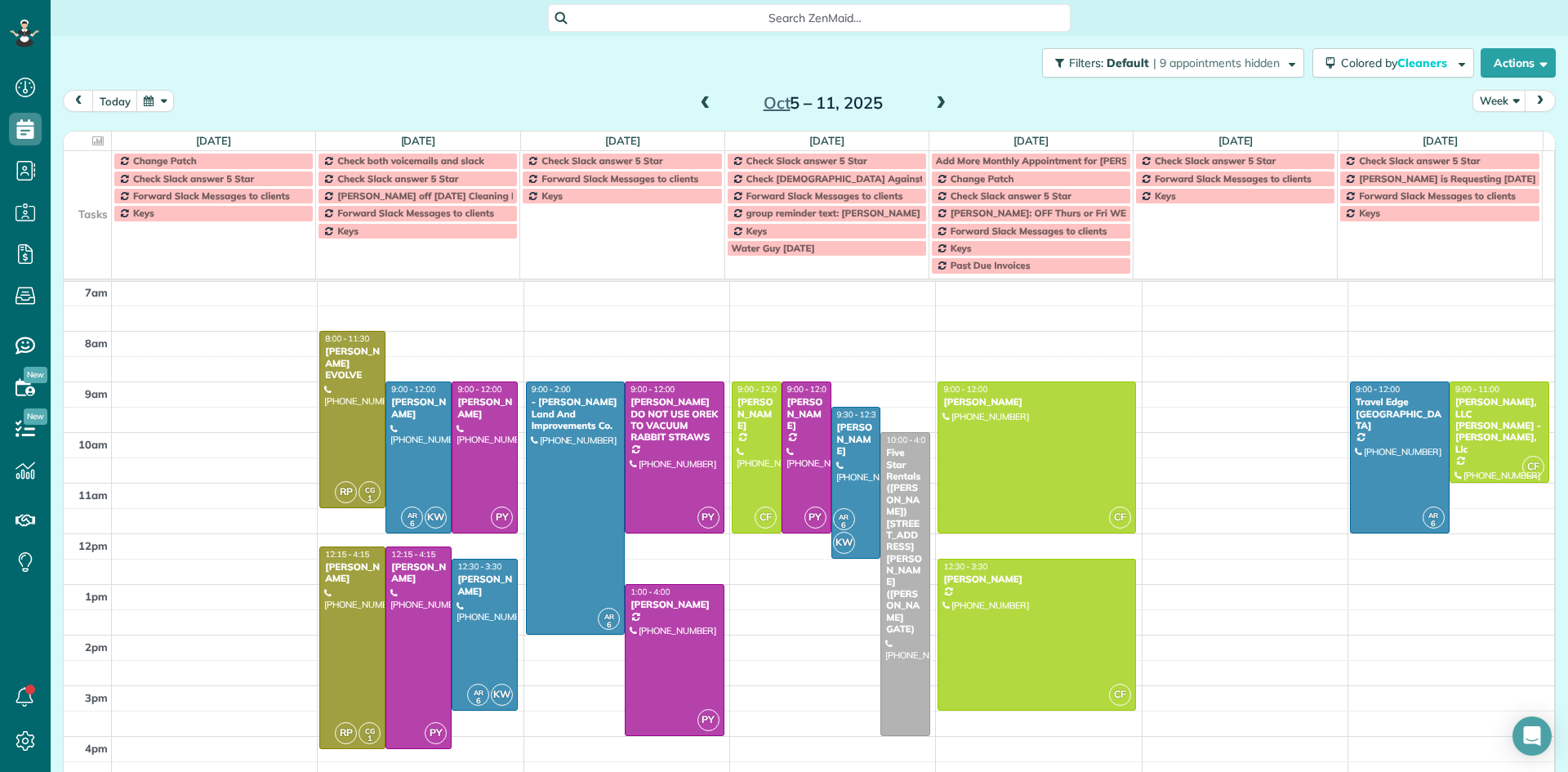
click at [933, 104] on span at bounding box center [941, 103] width 18 height 15
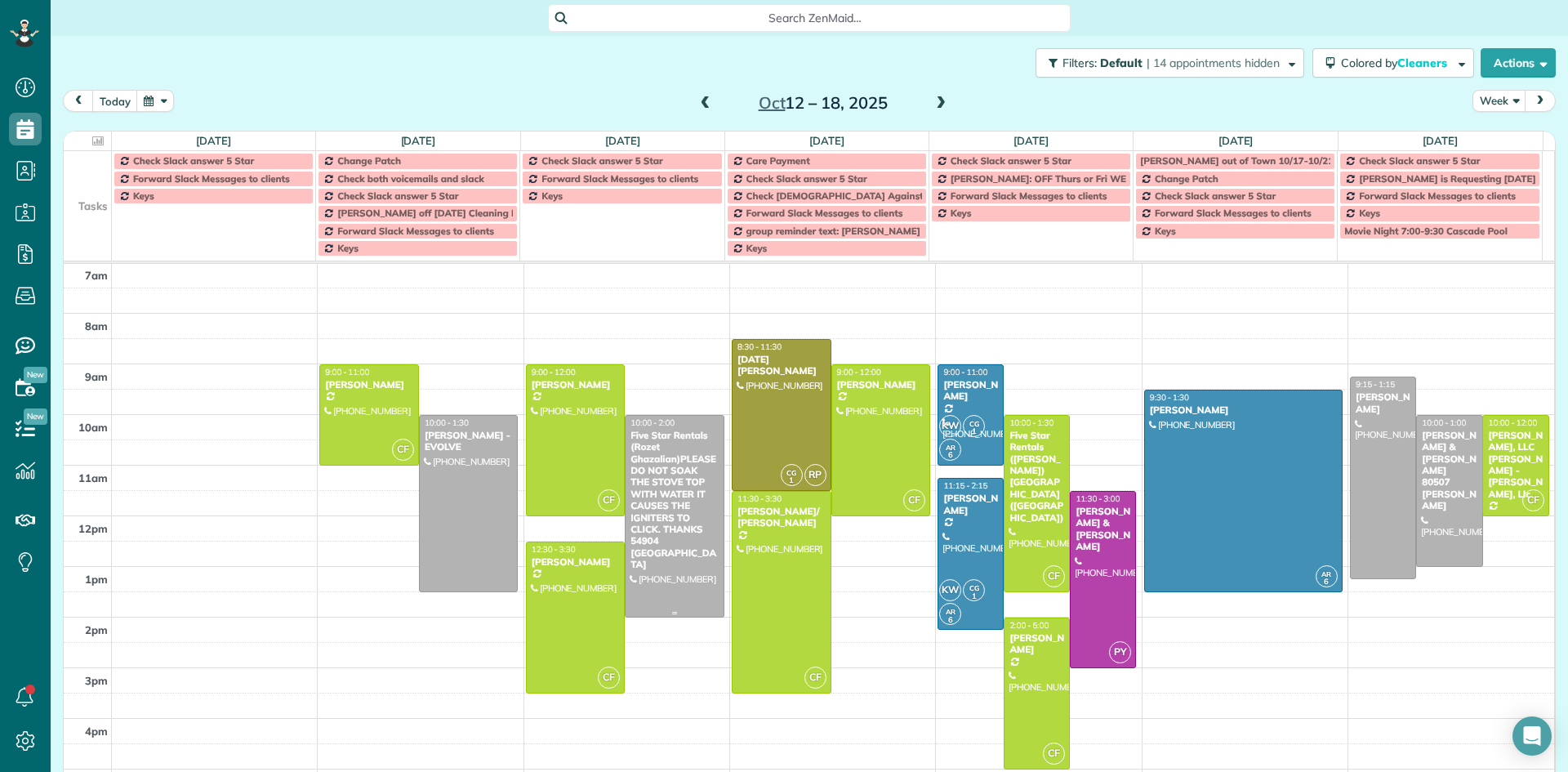
click at [670, 509] on div "Five Star Rentals (Rozet Ghazalian)PLEASE DO NOT SOAK THE STOVE TOP WITH WATER …" at bounding box center [674, 500] width 90 height 141
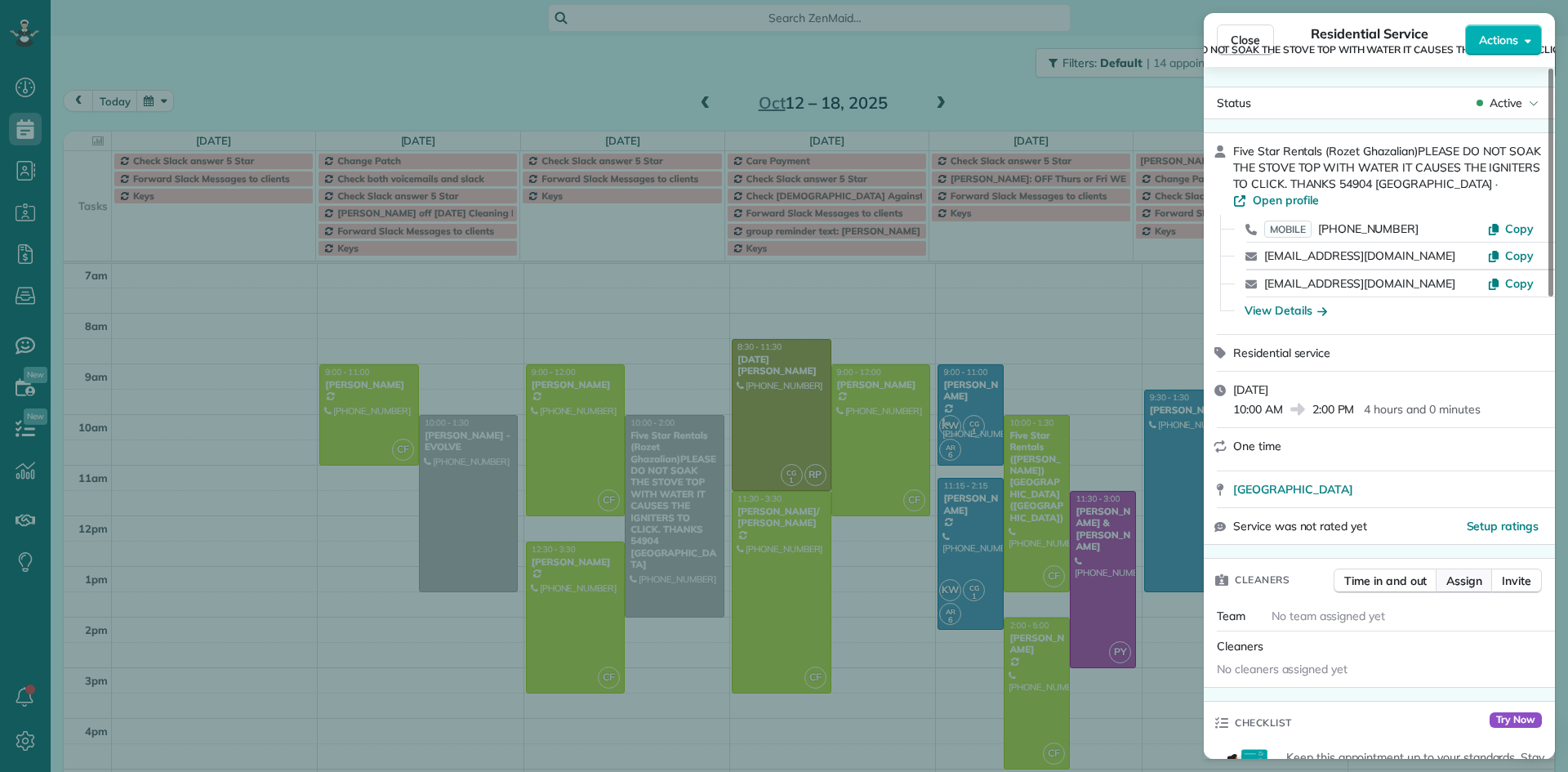
click at [1453, 573] on span "Assign" at bounding box center [1465, 580] width 36 height 16
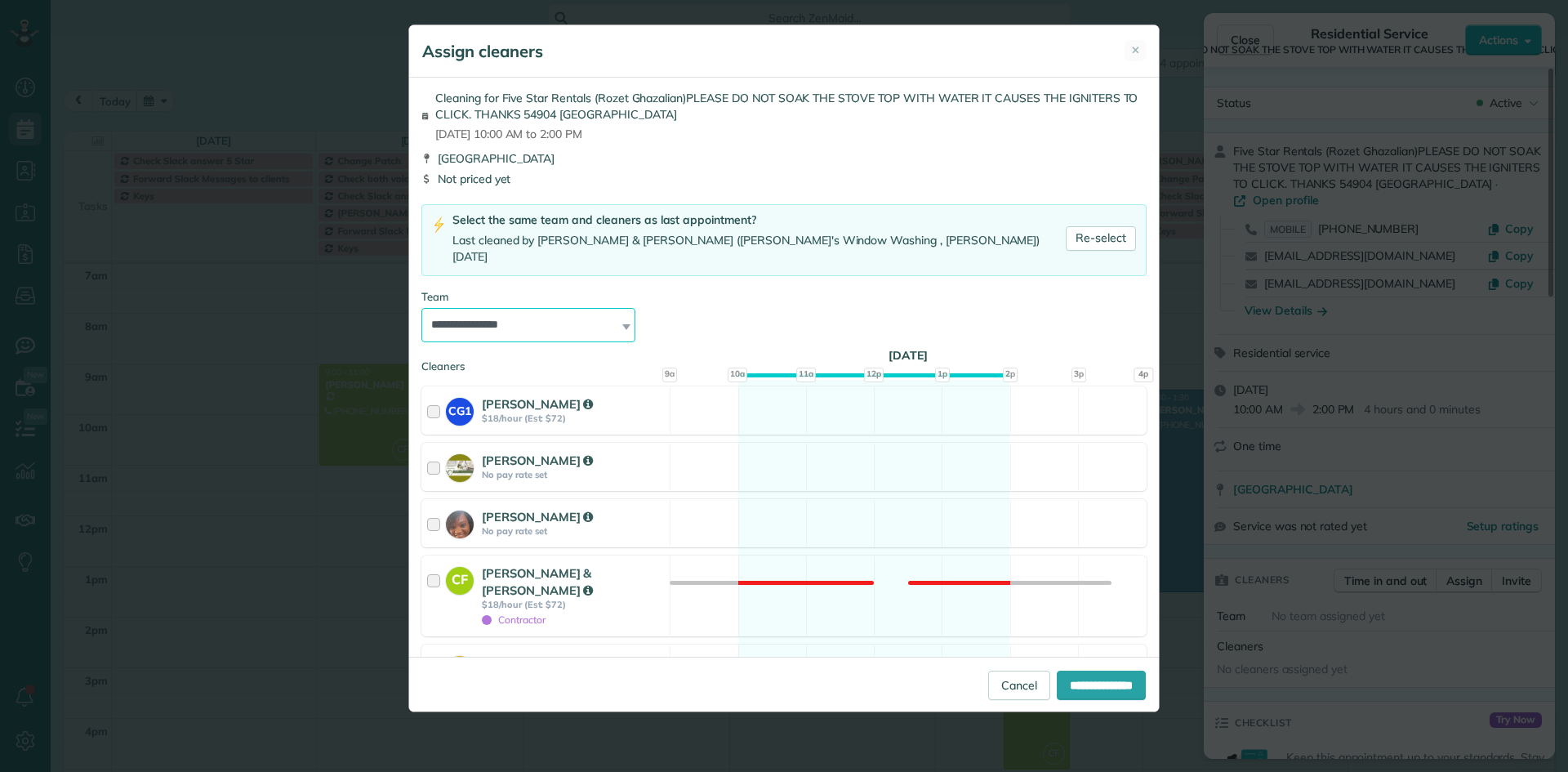
click at [531, 312] on select "**********" at bounding box center [529, 325] width 214 height 35
select select "*****"
click at [422, 309] on select "**********" at bounding box center [529, 325] width 214 height 35
click at [1072, 689] on input "**********" at bounding box center [1102, 686] width 89 height 30
type input "**********"
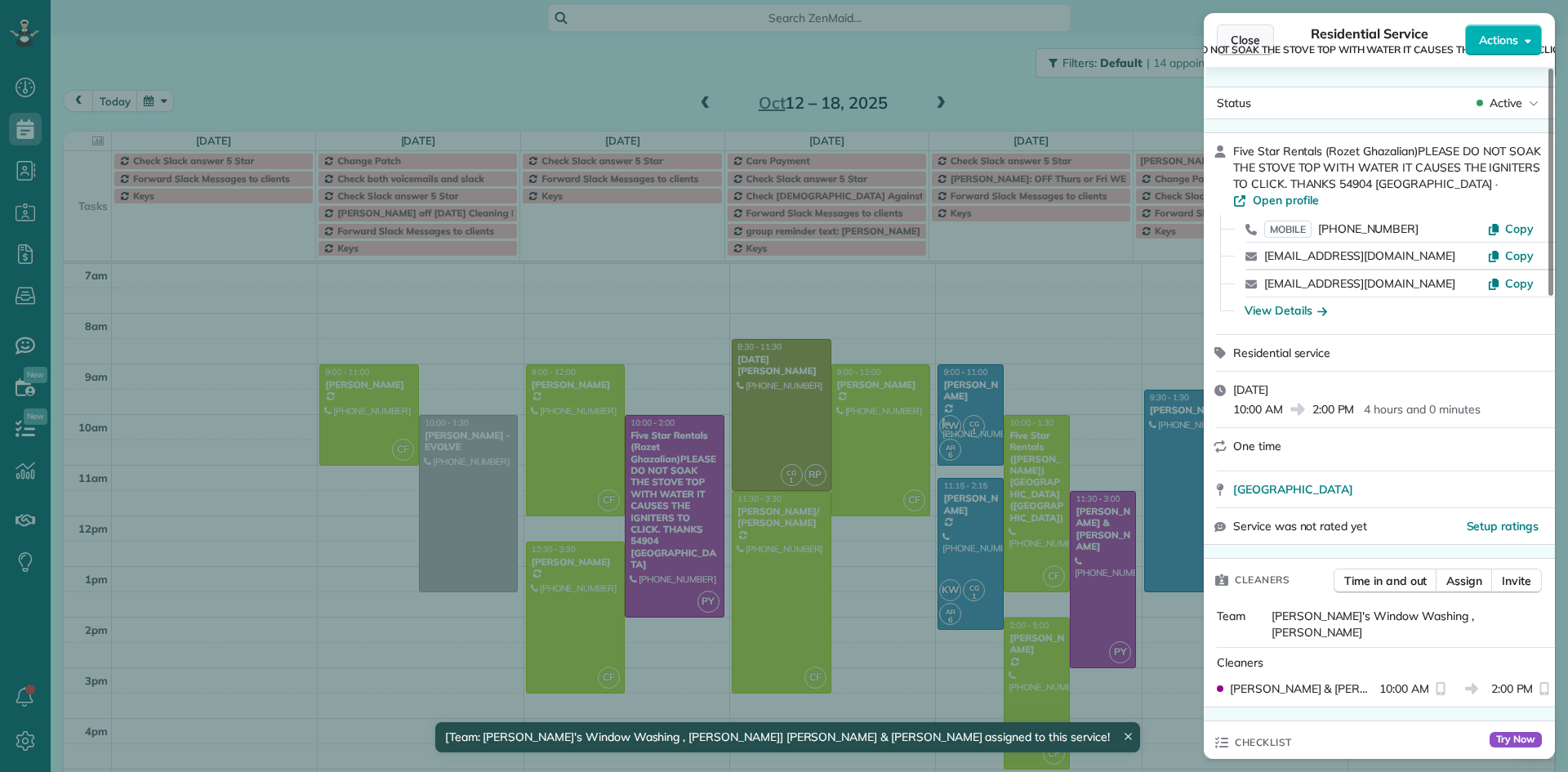
click at [1241, 40] on span "Close" at bounding box center [1246, 40] width 30 height 16
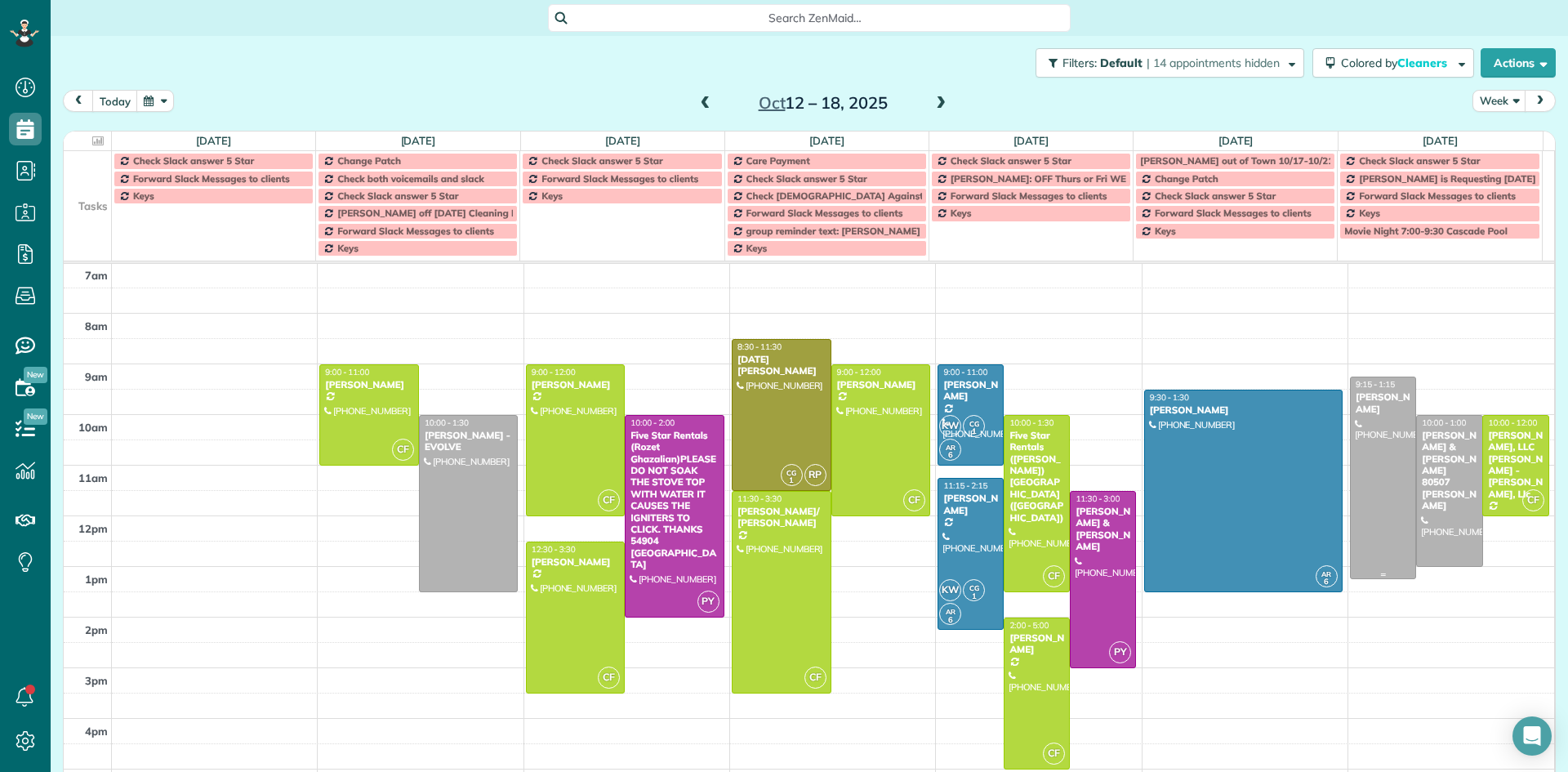
click at [1355, 400] on div "[PERSON_NAME]" at bounding box center [1383, 404] width 57 height 24
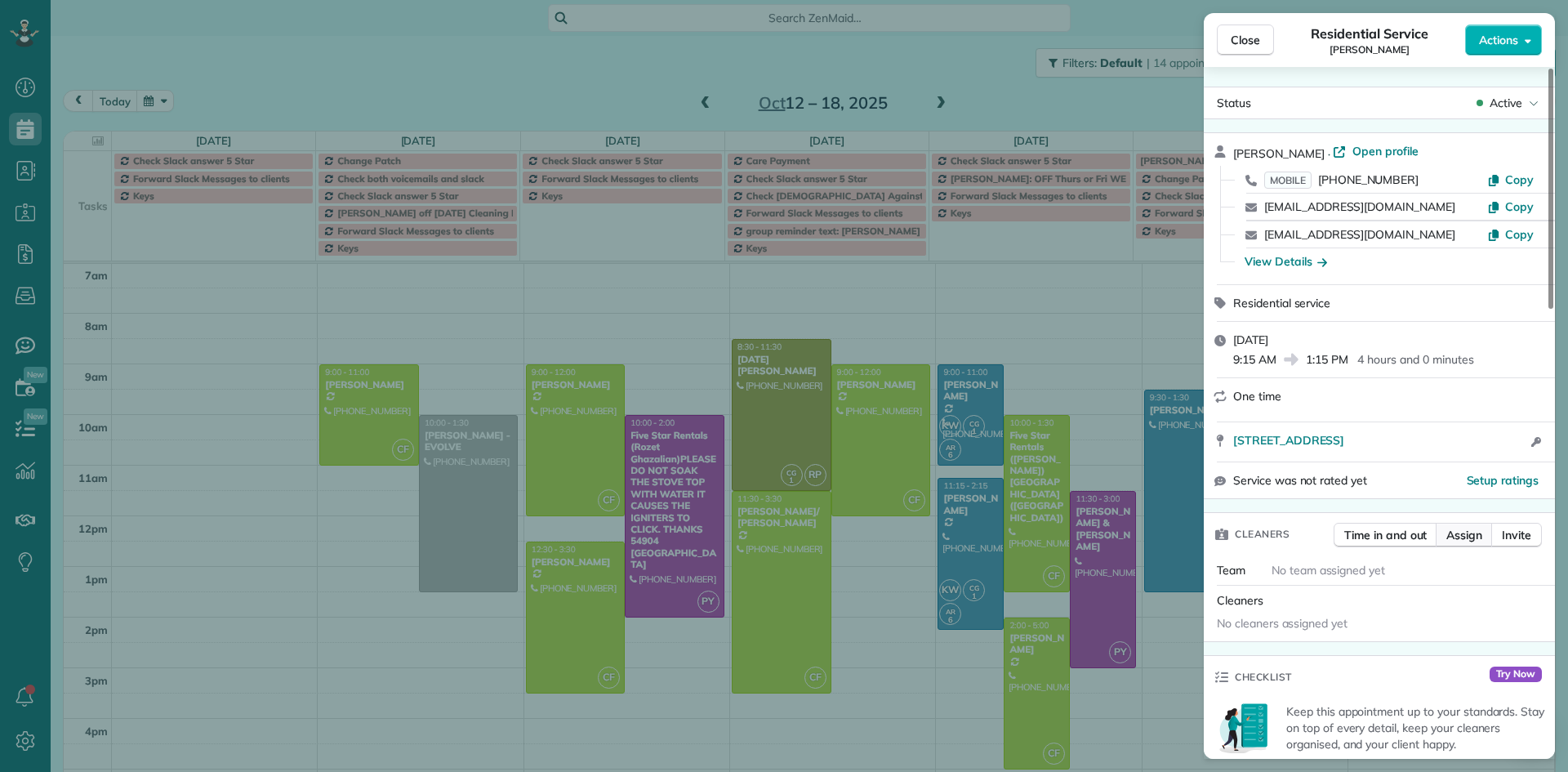
click at [1473, 544] on span "Assign" at bounding box center [1465, 535] width 36 height 16
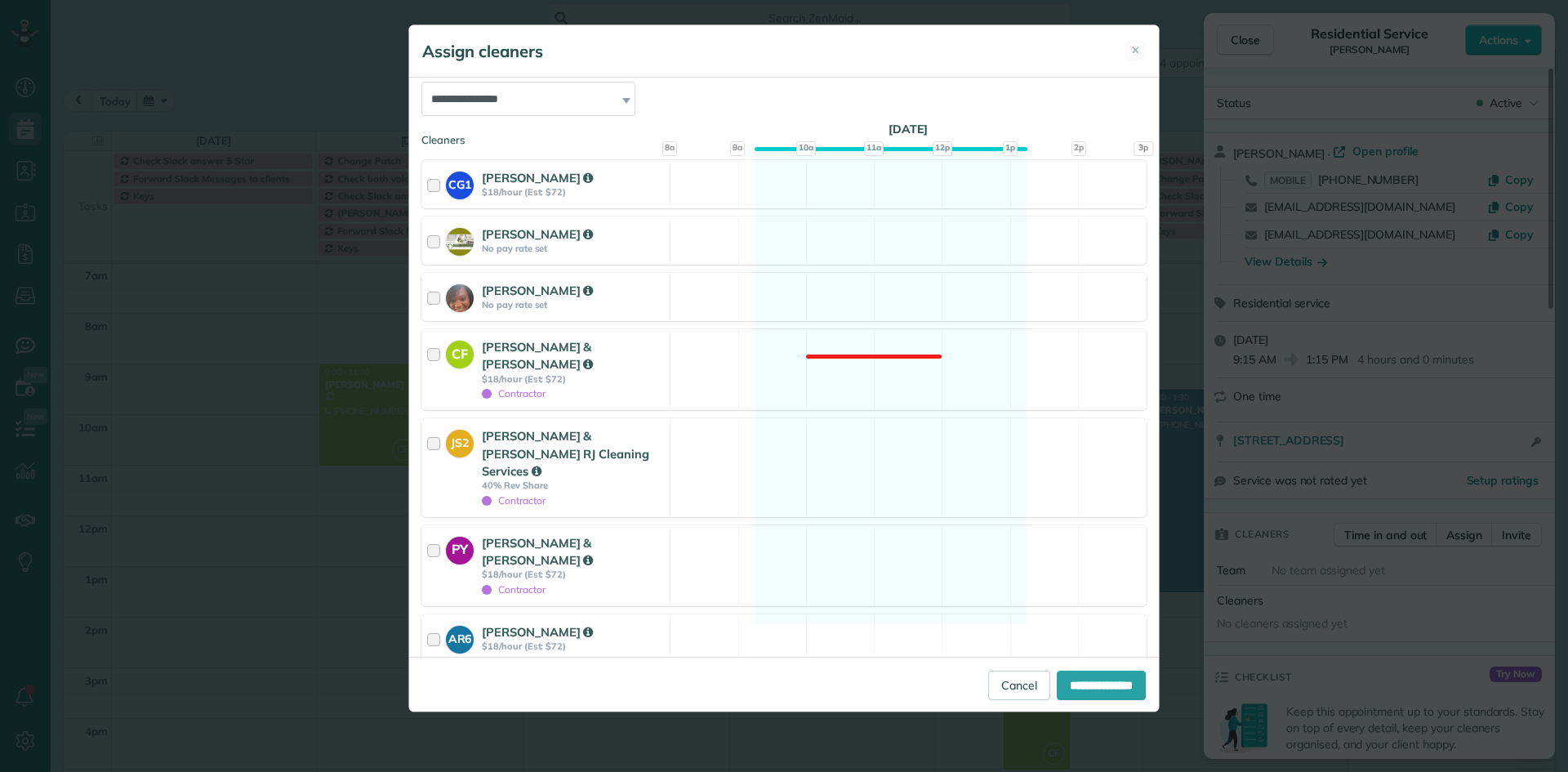
scroll to position [201, 0]
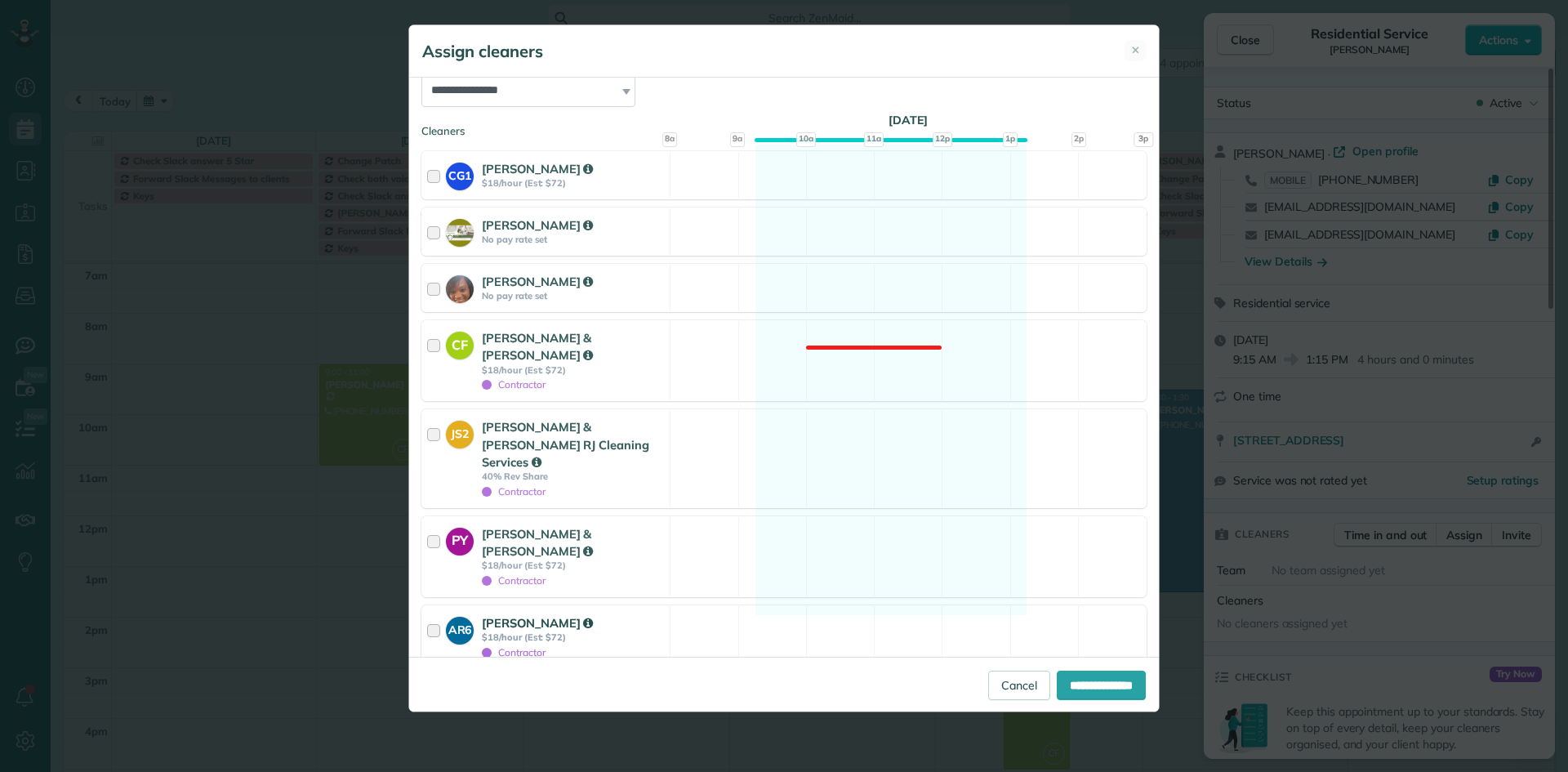
click at [436, 614] on div at bounding box center [436, 637] width 19 height 46
click at [1100, 684] on input "**********" at bounding box center [1102, 686] width 89 height 30
type input "**********"
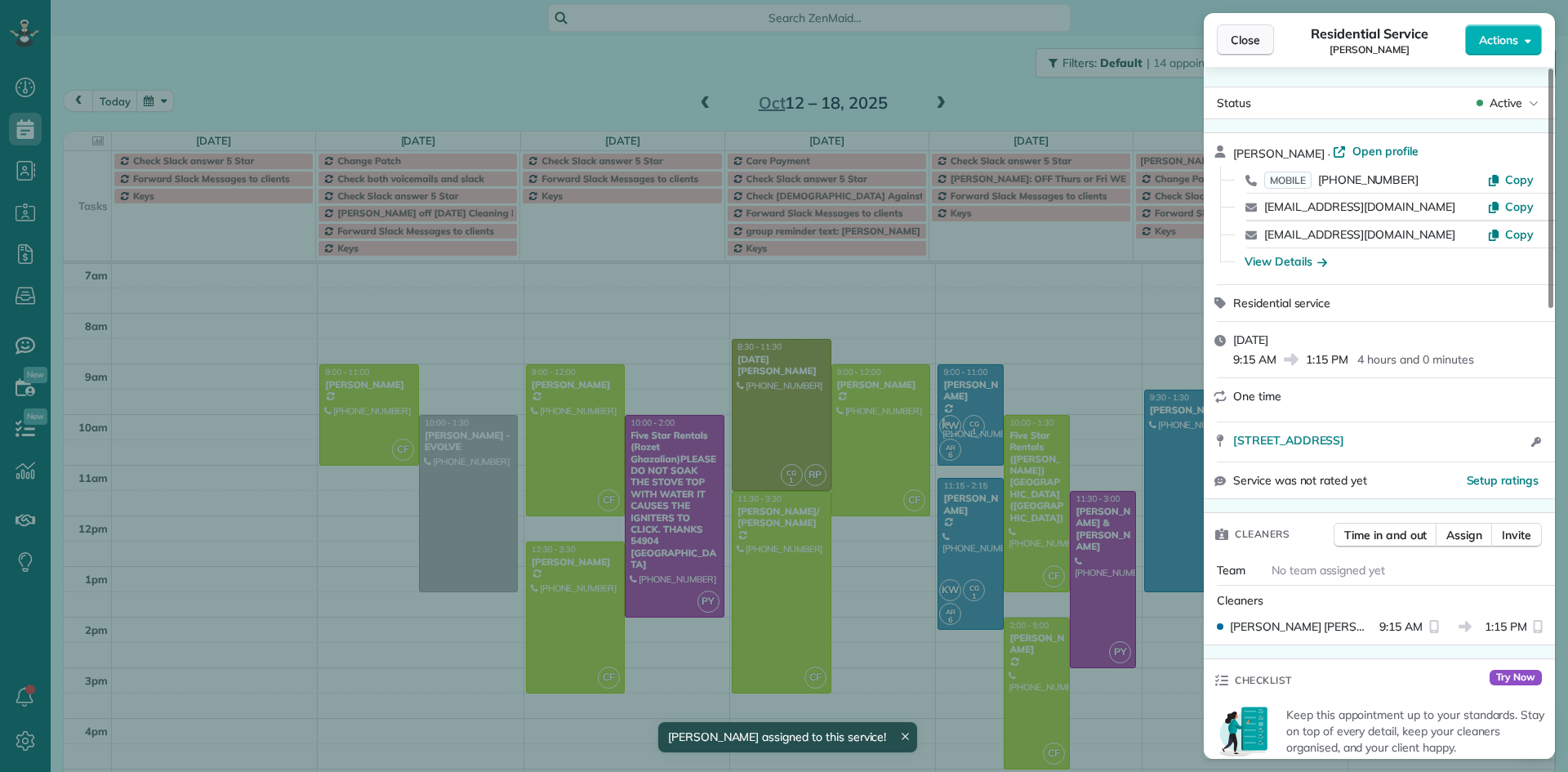
click at [1221, 42] on button "Close" at bounding box center [1246, 40] width 58 height 31
